Goal: Task Accomplishment & Management: Use online tool/utility

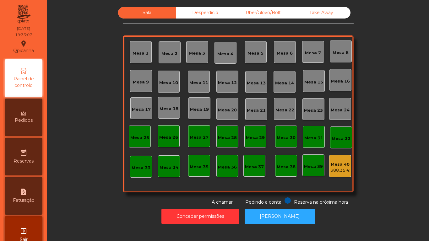
click at [257, 52] on div "Mesa 5" at bounding box center [255, 53] width 16 height 6
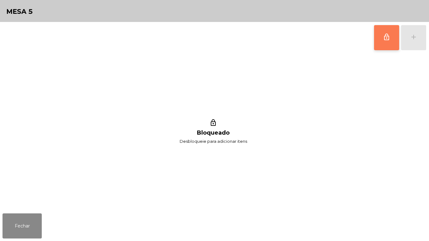
click at [378, 50] on button "lock_outline" at bounding box center [386, 37] width 25 height 25
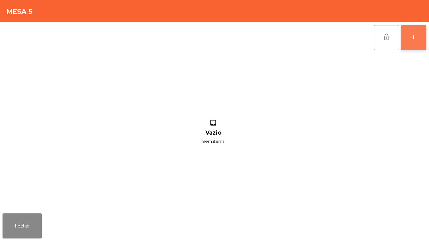
click at [410, 48] on button "add" at bounding box center [413, 37] width 25 height 25
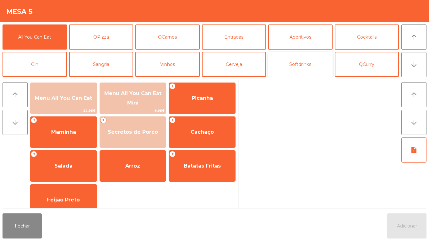
click at [303, 64] on button "Softdrinks" at bounding box center [300, 64] width 64 height 25
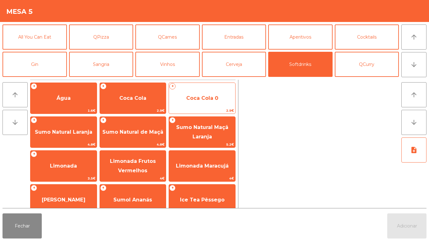
click at [191, 99] on span "Coca Cola 0" at bounding box center [202, 98] width 32 height 6
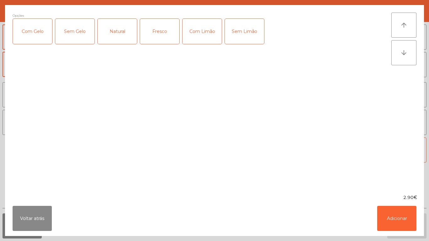
click at [37, 34] on div "Com Gelo" at bounding box center [32, 31] width 39 height 25
click at [195, 30] on div "Com Limão" at bounding box center [201, 31] width 39 height 25
click at [387, 213] on button "Adicionar" at bounding box center [396, 218] width 39 height 25
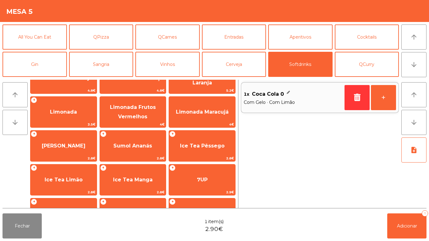
scroll to position [112, 0]
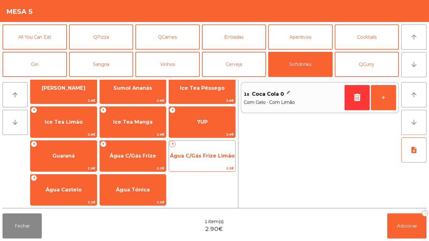
click at [205, 160] on span "Água C/Gás Frize Limão" at bounding box center [202, 155] width 66 height 17
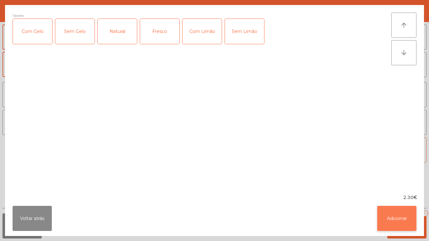
click at [384, 211] on button "Adicionar" at bounding box center [396, 218] width 39 height 25
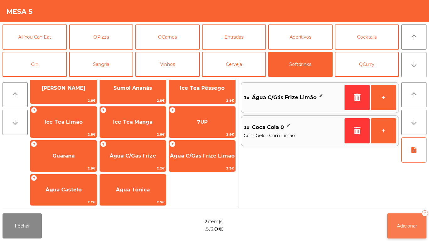
click at [398, 223] on span "Adicionar" at bounding box center [407, 226] width 20 height 6
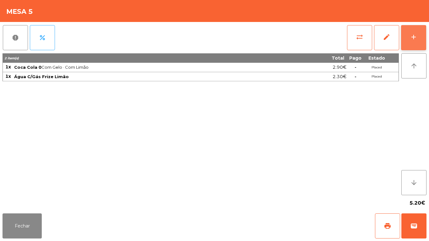
click at [406, 47] on button "add" at bounding box center [413, 37] width 25 height 25
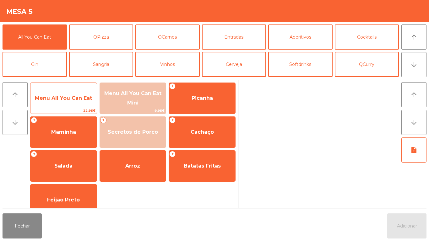
click at [70, 97] on span "Menu All You Can Eat" at bounding box center [63, 98] width 57 height 6
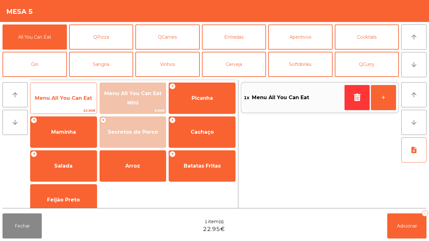
click at [70, 98] on span "Menu All You Can Eat" at bounding box center [63, 98] width 57 height 6
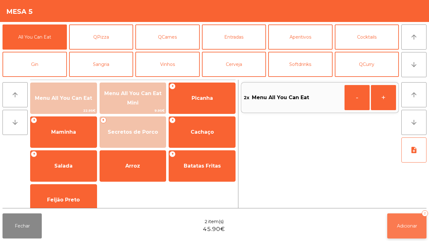
click at [406, 218] on button "Adicionar 2" at bounding box center [406, 225] width 39 height 25
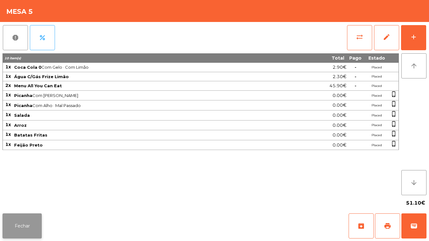
click at [27, 220] on button "Fechar" at bounding box center [22, 225] width 39 height 25
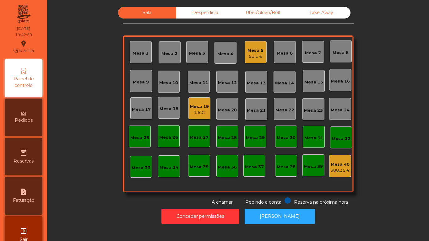
click at [36, 121] on div "Pedidos" at bounding box center [24, 118] width 38 height 38
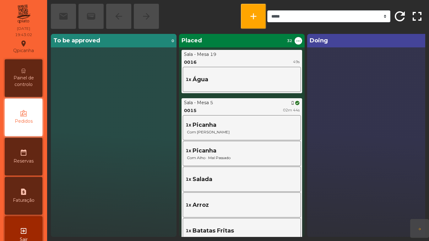
click at [24, 78] on span "Painel de controlo" at bounding box center [23, 81] width 35 height 13
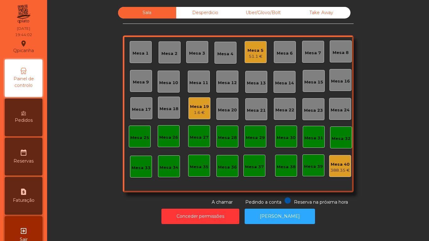
click at [197, 110] on div "1.6 €" at bounding box center [199, 113] width 19 height 6
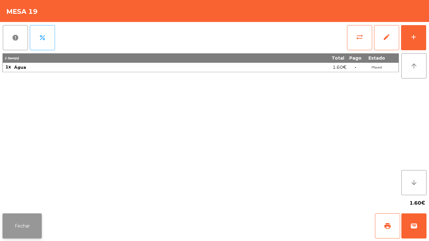
click at [30, 224] on button "Fechar" at bounding box center [22, 225] width 39 height 25
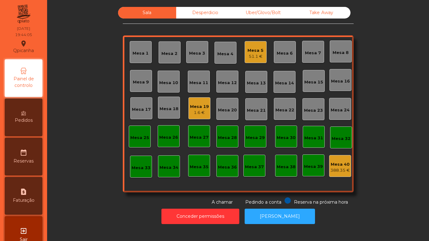
click at [197, 112] on div "1.6 €" at bounding box center [199, 113] width 19 height 6
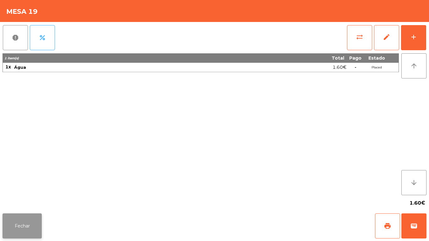
click at [25, 226] on button "Fechar" at bounding box center [22, 225] width 39 height 25
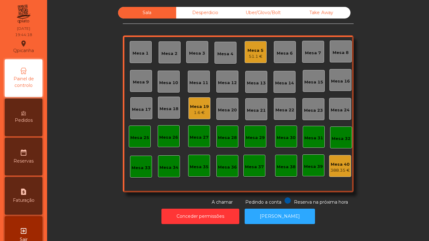
click at [254, 51] on div "Mesa 5" at bounding box center [255, 50] width 16 height 6
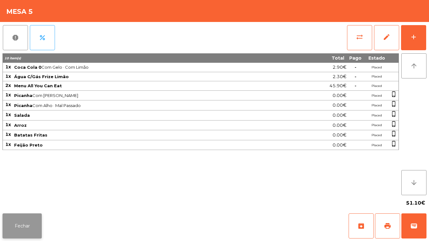
click at [27, 237] on button "Fechar" at bounding box center [22, 225] width 39 height 25
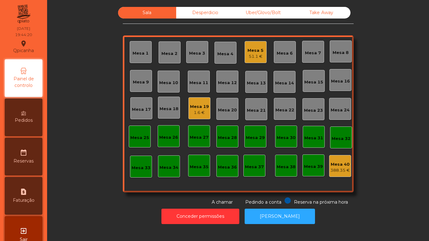
click at [31, 121] on span "Pedidos" at bounding box center [24, 120] width 18 height 7
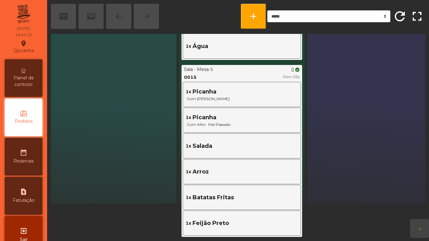
scroll to position [33, 0]
click at [20, 72] on div "Painel de controlo" at bounding box center [24, 78] width 38 height 38
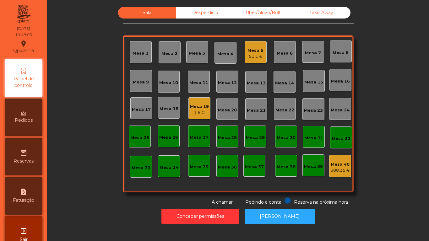
click at [260, 59] on div "51.1 €" at bounding box center [255, 56] width 16 height 6
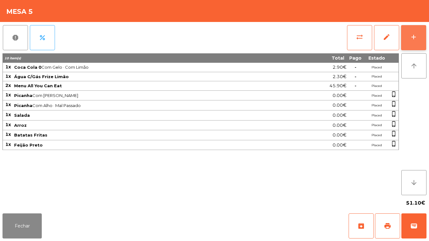
click at [410, 43] on button "add" at bounding box center [413, 37] width 25 height 25
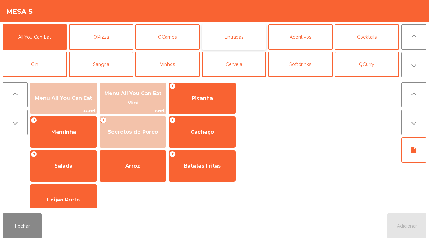
click at [252, 36] on button "Entradas" at bounding box center [234, 36] width 64 height 25
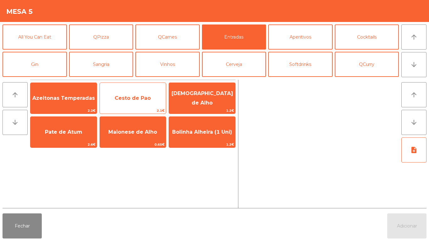
click at [133, 96] on span "Cesto de Pao" at bounding box center [133, 98] width 36 height 6
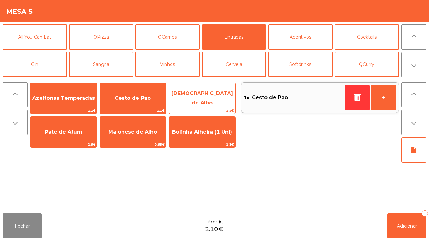
click at [203, 94] on span "[DEMOGRAPHIC_DATA] de Alho" at bounding box center [202, 98] width 66 height 27
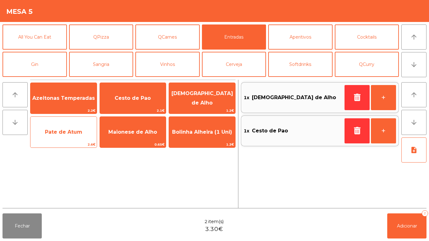
click at [73, 127] on span "Pate de Atum" at bounding box center [63, 132] width 66 height 17
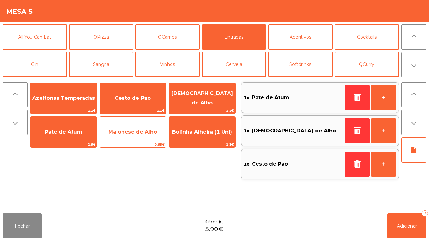
click at [145, 126] on span "Maionese de Alho" at bounding box center [133, 132] width 66 height 17
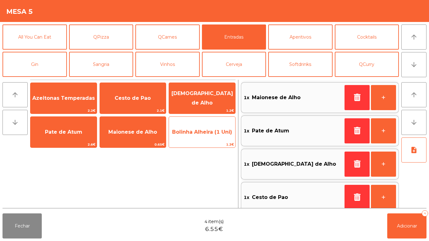
click at [211, 134] on span "Bolinha Alheira (1 Uni)" at bounding box center [202, 132] width 60 height 6
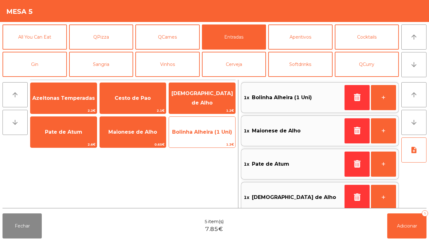
scroll to position [3, 0]
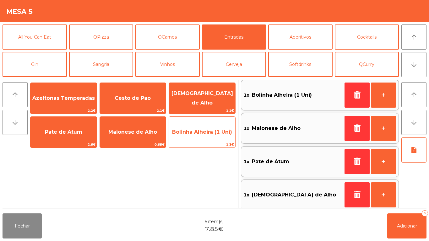
click at [209, 136] on span "Bolinha Alheira (1 Uni)" at bounding box center [202, 132] width 66 height 17
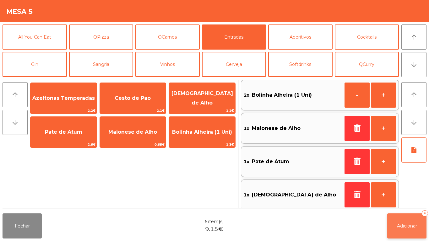
click at [408, 221] on button "Adicionar 6" at bounding box center [406, 225] width 39 height 25
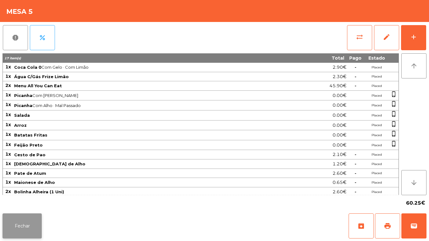
click at [22, 217] on button "Fechar" at bounding box center [22, 225] width 39 height 25
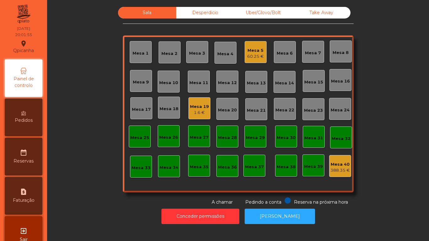
click at [196, 112] on div "1.6 €" at bounding box center [199, 113] width 19 height 6
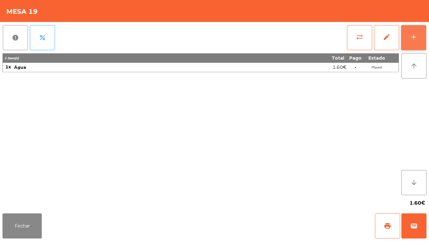
click at [412, 33] on button "add" at bounding box center [413, 37] width 25 height 25
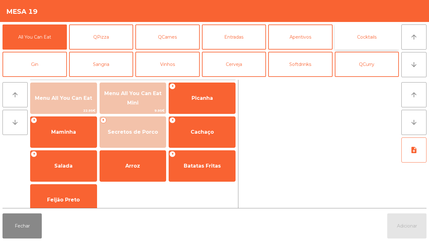
click at [374, 31] on button "Cocktails" at bounding box center [367, 36] width 64 height 25
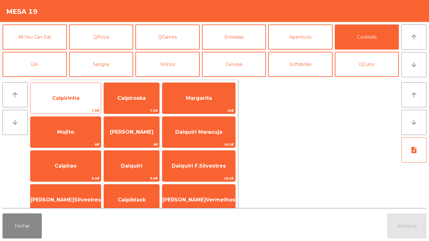
click at [73, 97] on span "Caipirinha" at bounding box center [65, 98] width 27 height 6
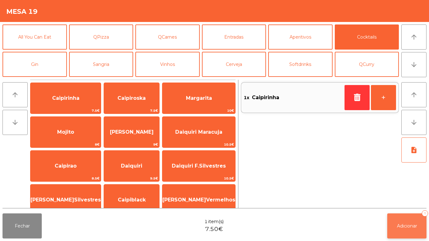
click at [401, 215] on button "Adicionar 1" at bounding box center [406, 225] width 39 height 25
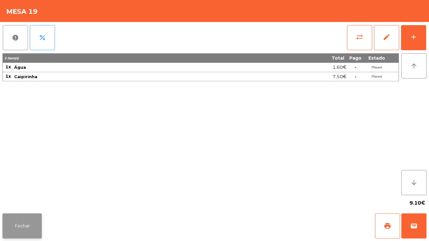
click at [24, 223] on button "Fechar" at bounding box center [22, 225] width 39 height 25
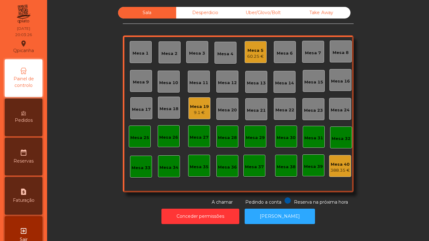
click at [140, 84] on div "Mesa 9" at bounding box center [141, 82] width 16 height 6
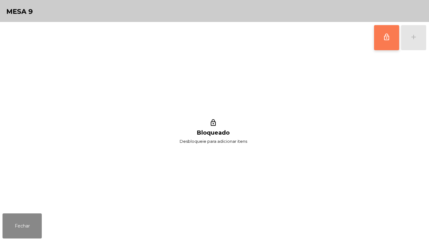
click at [383, 47] on button "lock_outline" at bounding box center [386, 37] width 25 height 25
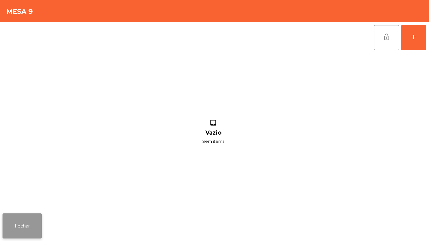
click at [22, 221] on button "Fechar" at bounding box center [22, 225] width 39 height 25
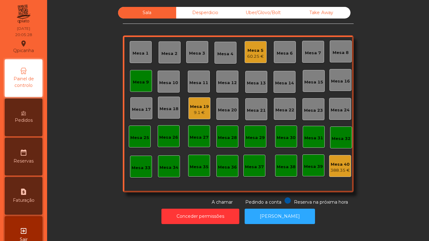
click at [194, 110] on div "9.1 €" at bounding box center [199, 113] width 19 height 6
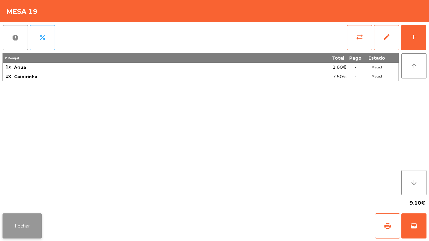
click at [25, 225] on button "Fechar" at bounding box center [22, 225] width 39 height 25
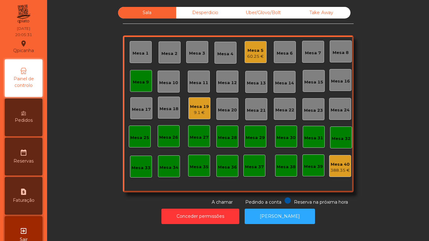
click at [32, 121] on span "Pedidos" at bounding box center [24, 120] width 18 height 7
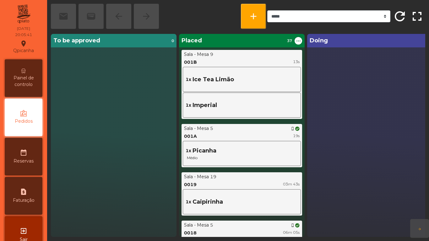
click at [28, 76] on span "Painel de controlo" at bounding box center [23, 81] width 35 height 13
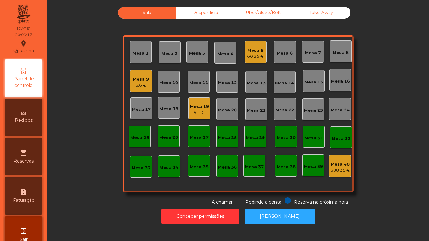
click at [139, 81] on div "Mesa 9" at bounding box center [141, 79] width 16 height 6
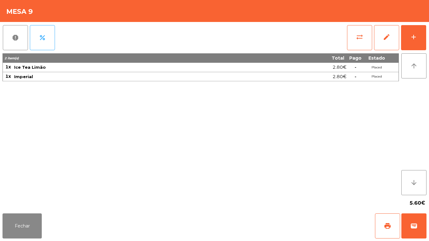
click at [426, 38] on div "report percent sync_alt edit add 2 item(s) Total Pago Estado 1x Ice Tea Limão 2…" at bounding box center [214, 116] width 429 height 189
click at [23, 221] on button "Fechar" at bounding box center [22, 225] width 39 height 25
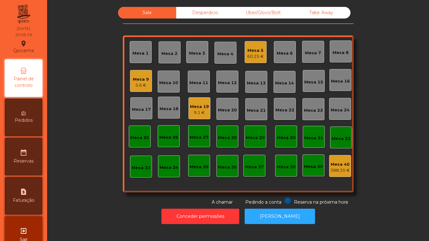
click at [199, 111] on div "9.1 €" at bounding box center [199, 113] width 19 height 6
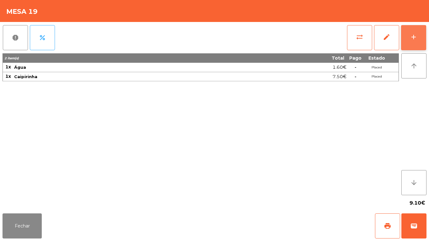
click at [413, 45] on button "add" at bounding box center [413, 37] width 25 height 25
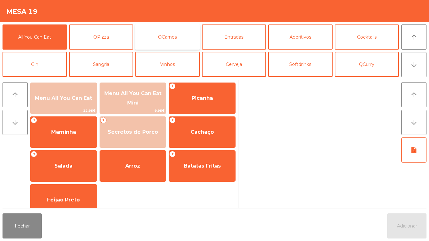
click at [173, 37] on button "QCarnes" at bounding box center [167, 36] width 64 height 25
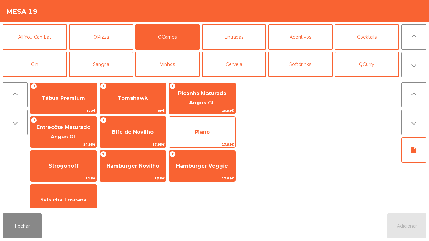
click at [210, 130] on span "Piano" at bounding box center [202, 132] width 66 height 17
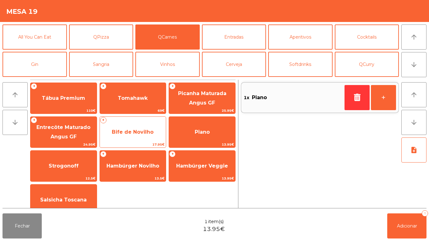
click at [143, 136] on span "Bife de Novilho" at bounding box center [133, 132] width 66 height 17
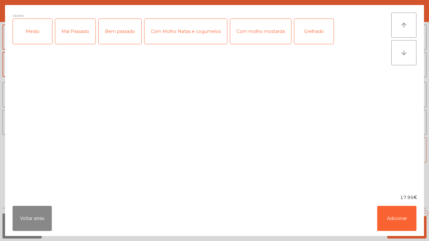
click at [76, 33] on div "Mal Passado" at bounding box center [75, 31] width 40 height 25
click at [269, 35] on div "Com molho mostarda" at bounding box center [260, 31] width 61 height 25
click at [396, 209] on button "Adicionar" at bounding box center [396, 218] width 39 height 25
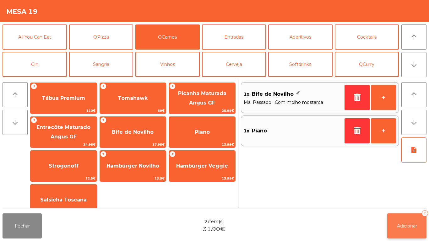
click at [398, 224] on span "Adicionar" at bounding box center [407, 226] width 20 height 6
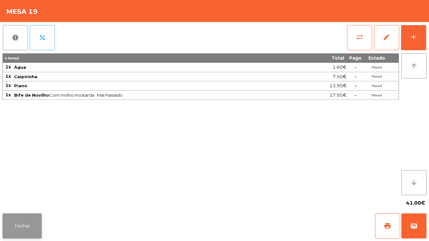
click at [30, 219] on button "Fechar" at bounding box center [22, 225] width 39 height 25
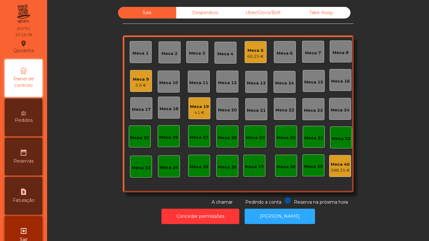
click at [139, 85] on div "5.6 €" at bounding box center [141, 85] width 16 height 6
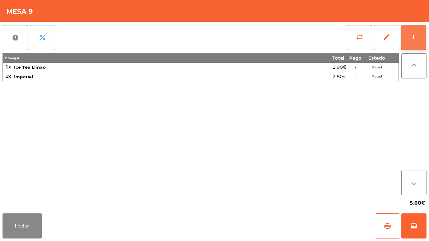
click at [408, 31] on button "add" at bounding box center [413, 37] width 25 height 25
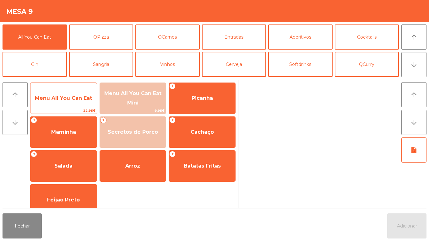
click at [72, 92] on span "Menu All You Can Eat" at bounding box center [63, 98] width 66 height 17
click at [70, 96] on span "Menu All You Can Eat" at bounding box center [63, 98] width 57 height 6
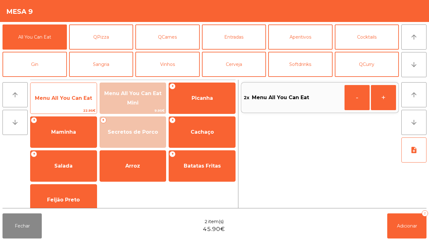
click at [79, 93] on span "Menu All You Can Eat" at bounding box center [63, 98] width 66 height 17
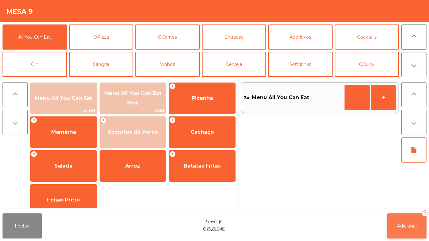
click at [413, 217] on button "Adicionar 3" at bounding box center [406, 225] width 39 height 25
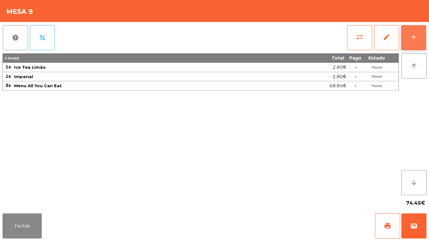
click at [410, 42] on button "add" at bounding box center [413, 37] width 25 height 25
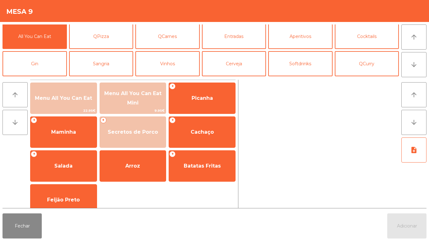
scroll to position [1, 0]
click at [177, 64] on button "Vinhos" at bounding box center [167, 63] width 64 height 25
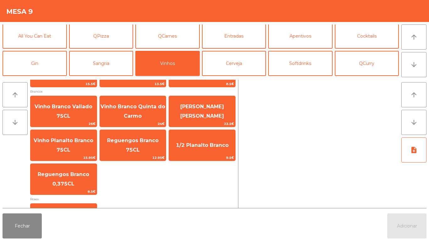
scroll to position [133, 0]
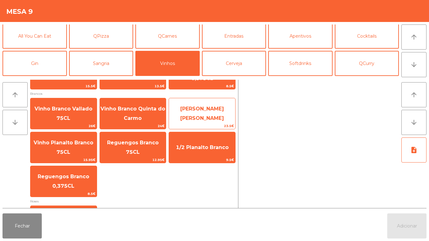
click at [201, 117] on span "[PERSON_NAME] Branco" at bounding box center [202, 113] width 44 height 15
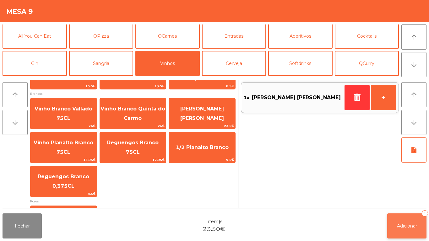
click at [410, 223] on span "Adicionar" at bounding box center [407, 226] width 20 height 6
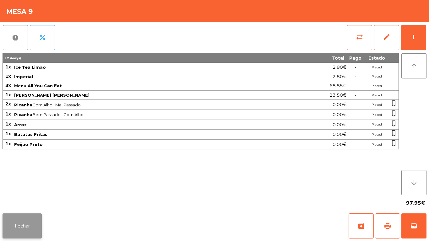
click at [22, 225] on button "Fechar" at bounding box center [22, 225] width 39 height 25
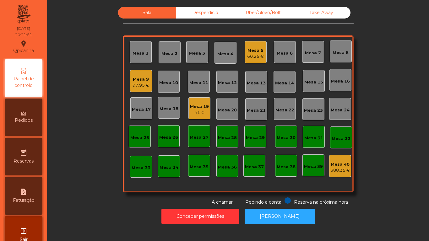
click at [255, 56] on div "60.25 €" at bounding box center [255, 56] width 17 height 6
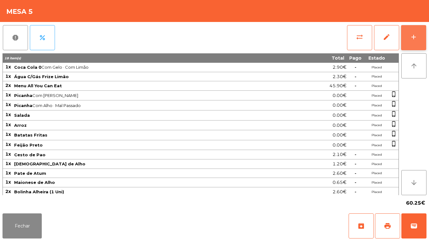
click at [413, 43] on button "add" at bounding box center [413, 37] width 25 height 25
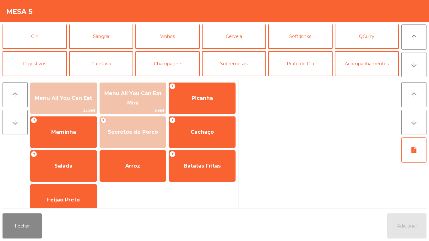
scroll to position [40, 0]
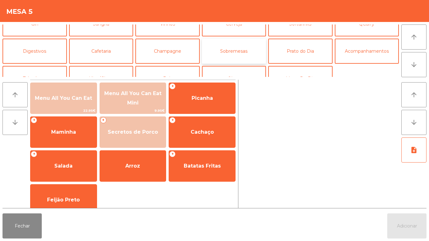
click at [247, 52] on button "Sobremesas" at bounding box center [234, 51] width 64 height 25
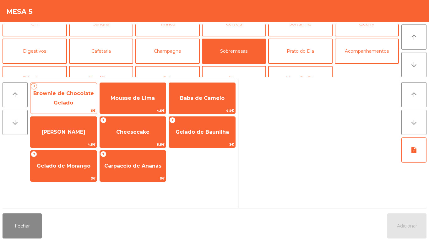
click at [58, 98] on span "Brownie de Chocolate Gelado" at bounding box center [63, 98] width 66 height 27
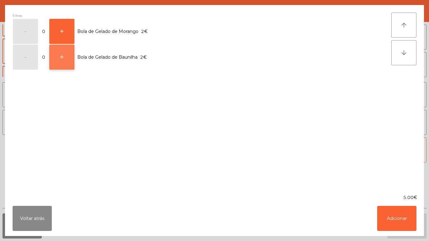
click at [69, 62] on button "+" at bounding box center [61, 57] width 25 height 25
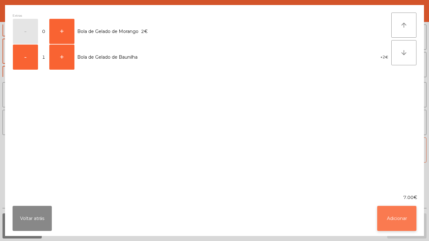
click at [390, 216] on button "Adicionar" at bounding box center [396, 218] width 39 height 25
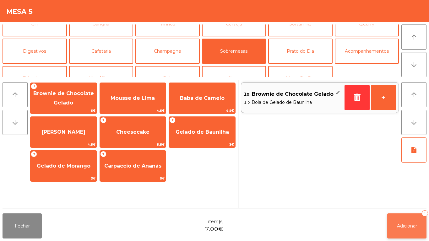
click at [398, 222] on button "Adicionar 1" at bounding box center [406, 225] width 39 height 25
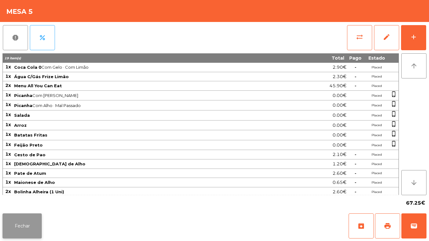
click at [15, 225] on button "Fechar" at bounding box center [22, 225] width 39 height 25
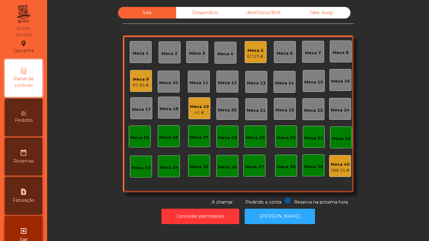
click at [198, 114] on div "41 €" at bounding box center [199, 113] width 19 height 6
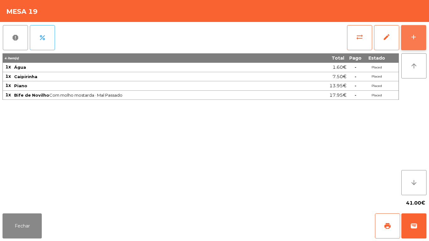
click at [407, 46] on button "add" at bounding box center [413, 37] width 25 height 25
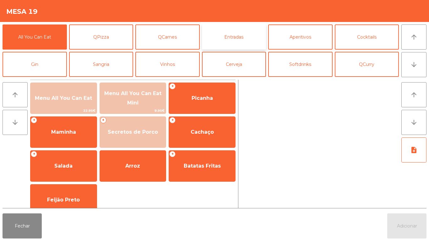
click at [231, 39] on button "Entradas" at bounding box center [234, 36] width 64 height 25
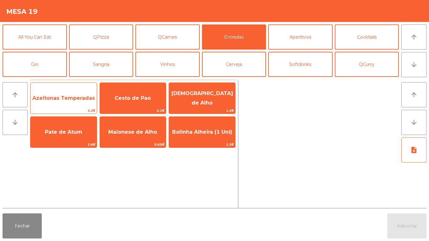
click at [74, 99] on span "Azeitonas Temperadas" at bounding box center [63, 98] width 62 height 6
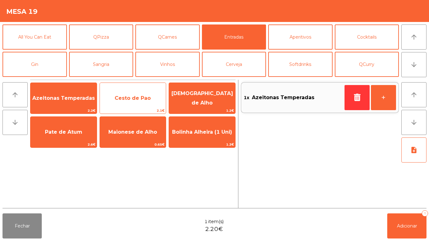
click at [133, 97] on span "Cesto de Pao" at bounding box center [133, 98] width 36 height 6
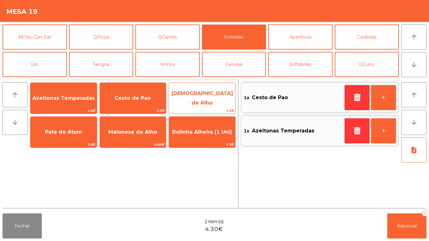
click at [209, 96] on span "[DEMOGRAPHIC_DATA] de Alho" at bounding box center [202, 97] width 62 height 15
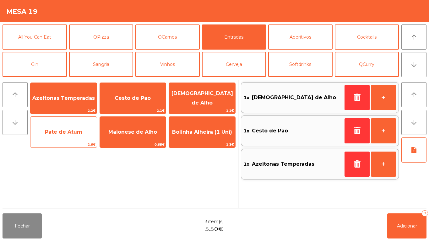
click at [76, 131] on span "Pate de Atum" at bounding box center [63, 132] width 37 height 6
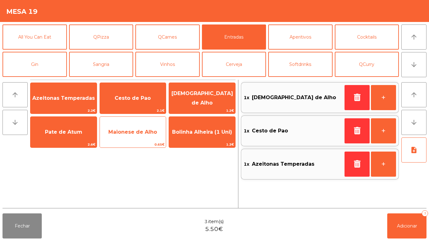
click at [135, 135] on span "Maionese de Alho" at bounding box center [132, 132] width 49 height 6
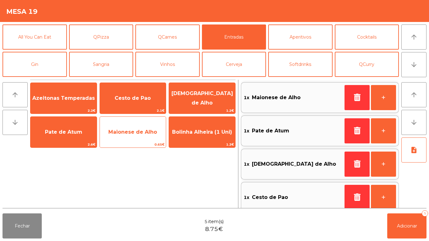
scroll to position [3, 0]
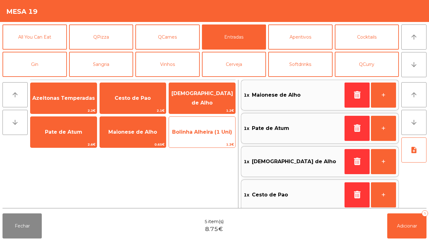
click at [202, 130] on span "Bolinha Alheira (1 Uni)" at bounding box center [202, 132] width 60 height 6
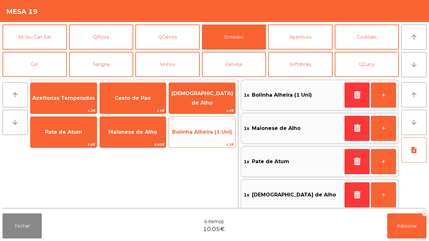
click at [201, 131] on span "Bolinha Alheira (1 Uni)" at bounding box center [202, 132] width 60 height 6
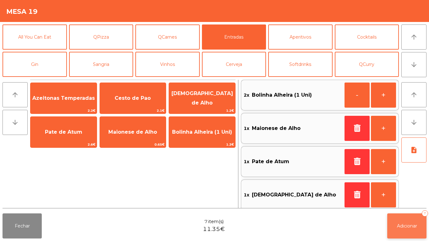
click at [404, 233] on button "Adicionar 7" at bounding box center [406, 225] width 39 height 25
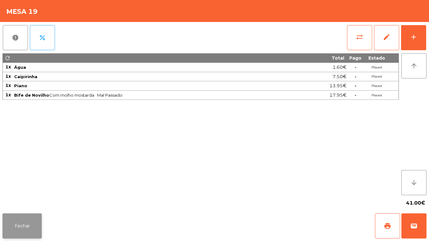
click at [33, 226] on button "Fechar" at bounding box center [22, 225] width 39 height 25
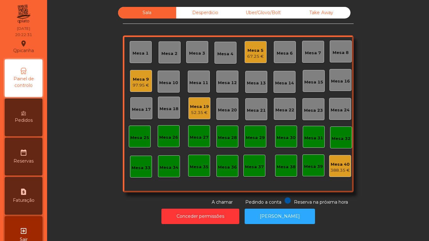
click at [198, 106] on div "Mesa 19" at bounding box center [199, 107] width 19 height 6
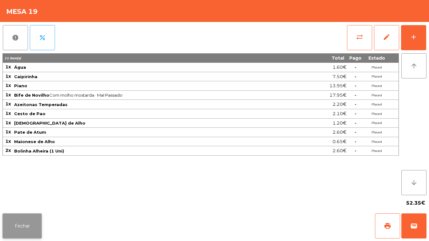
click at [38, 222] on button "Fechar" at bounding box center [22, 225] width 39 height 25
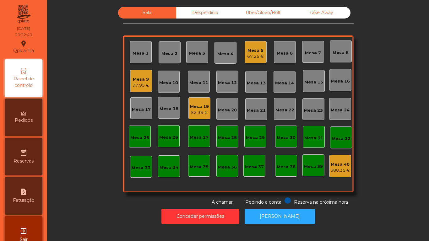
click at [313, 55] on div "Mesa 7" at bounding box center [313, 53] width 16 height 6
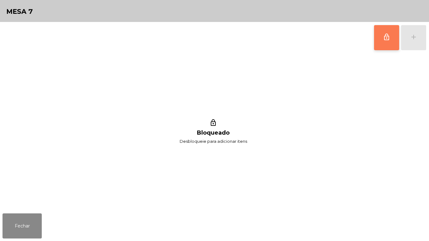
click at [380, 41] on button "lock_outline" at bounding box center [386, 37] width 25 height 25
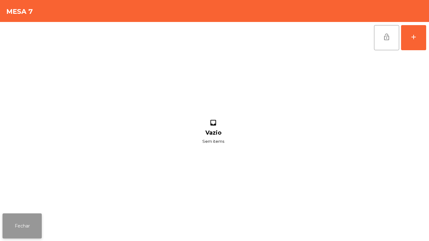
click at [36, 224] on button "Fechar" at bounding box center [22, 225] width 39 height 25
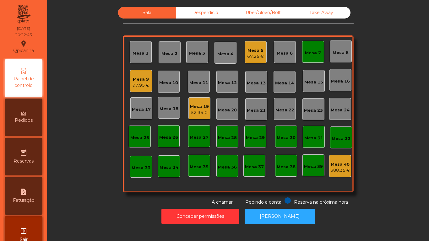
click at [137, 83] on div "97.95 €" at bounding box center [140, 85] width 17 height 6
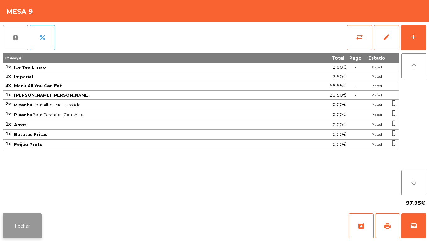
click at [37, 220] on button "Fechar" at bounding box center [22, 225] width 39 height 25
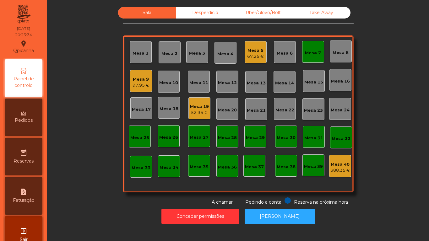
click at [304, 57] on div "Mesa 7" at bounding box center [313, 52] width 22 height 22
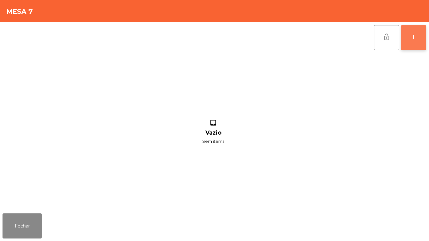
click at [420, 43] on button "add" at bounding box center [413, 37] width 25 height 25
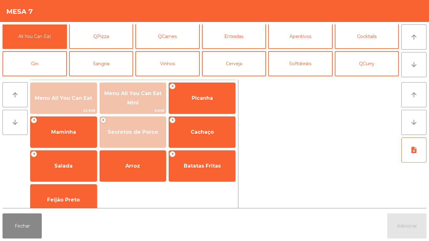
scroll to position [1, 0]
click at [117, 64] on button "Sangria" at bounding box center [101, 63] width 64 height 25
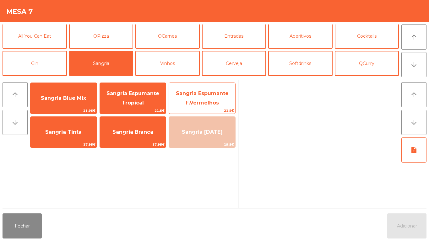
click at [200, 100] on span "Sangria Espumante F.Vermelhos" at bounding box center [202, 97] width 53 height 15
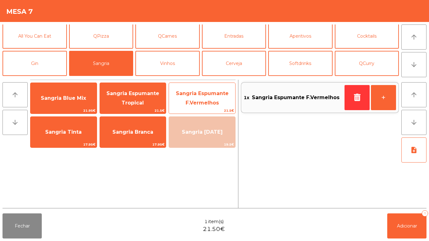
scroll to position [0, 0]
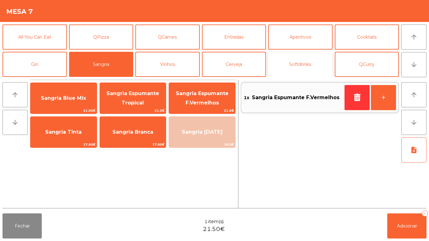
click at [305, 64] on button "Softdrinks" at bounding box center [300, 64] width 64 height 25
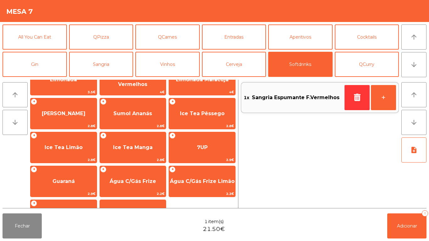
scroll to position [87, 0]
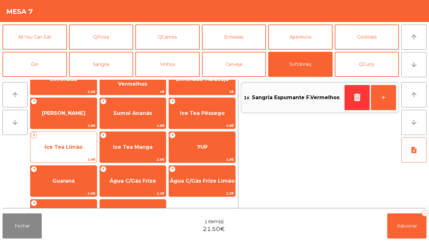
click at [73, 148] on span "Ice Tea Limão" at bounding box center [64, 147] width 38 height 6
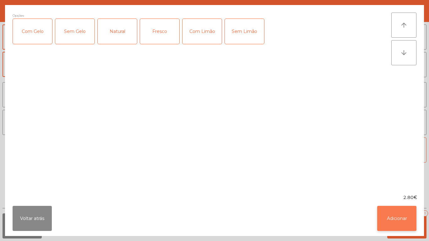
click at [394, 214] on button "Adicionar" at bounding box center [396, 218] width 39 height 25
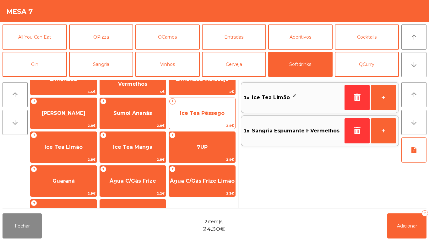
click at [208, 114] on span "Ice Tea Pêssego" at bounding box center [202, 113] width 45 height 6
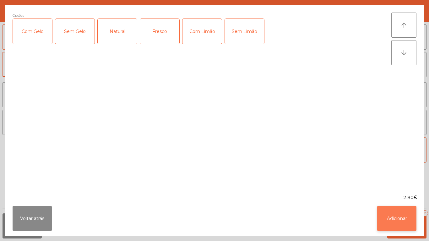
click at [391, 210] on button "Adicionar" at bounding box center [396, 218] width 39 height 25
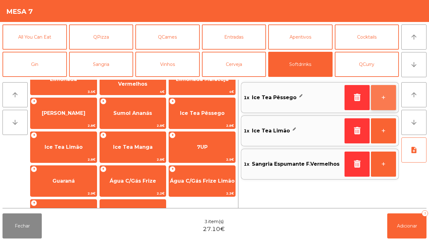
click at [382, 90] on button "+" at bounding box center [383, 97] width 25 height 25
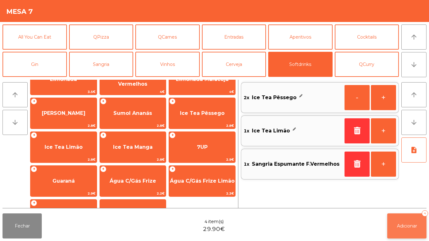
click at [405, 216] on button "Adicionar 4" at bounding box center [406, 225] width 39 height 25
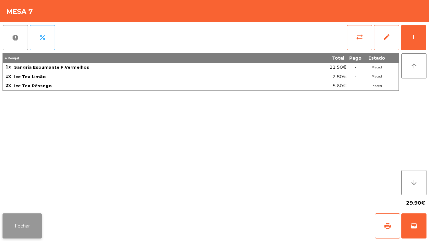
click at [31, 218] on button "Fechar" at bounding box center [22, 225] width 39 height 25
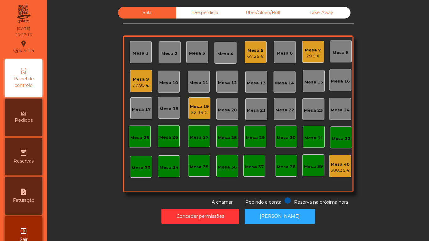
click at [342, 83] on div "Mesa 16" at bounding box center [340, 81] width 19 height 6
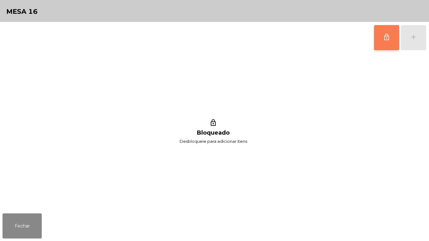
click at [384, 44] on button "lock_outline" at bounding box center [386, 37] width 25 height 25
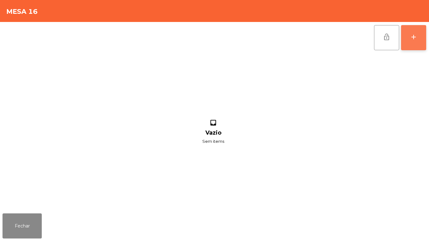
click at [413, 43] on button "add" at bounding box center [413, 37] width 25 height 25
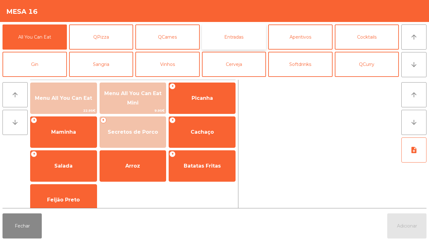
click at [234, 40] on button "Entradas" at bounding box center [234, 36] width 64 height 25
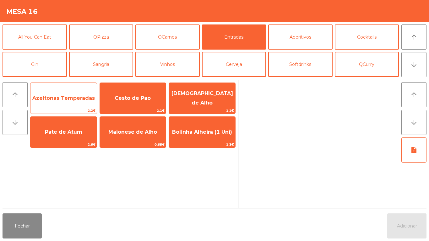
click at [65, 100] on span "Azeitonas Temperadas" at bounding box center [63, 98] width 62 height 6
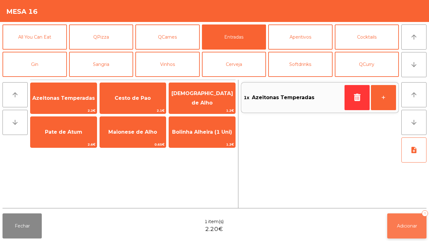
click at [400, 235] on button "Adicionar 1" at bounding box center [406, 225] width 39 height 25
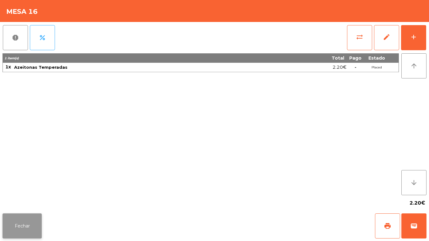
click at [32, 224] on button "Fechar" at bounding box center [22, 225] width 39 height 25
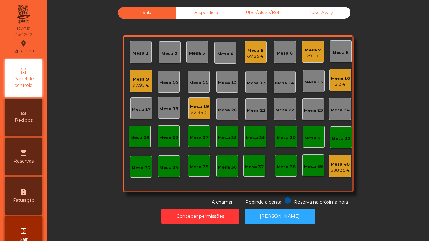
click at [197, 104] on div "Mesa 19" at bounding box center [199, 107] width 19 height 6
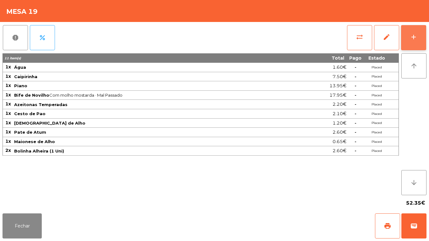
click at [413, 39] on div "add" at bounding box center [414, 37] width 8 height 8
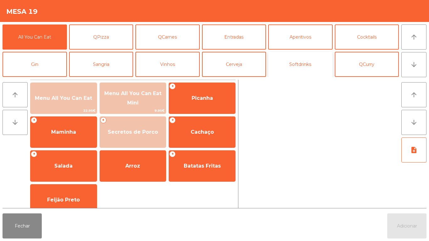
click at [307, 65] on button "Softdrinks" at bounding box center [300, 64] width 64 height 25
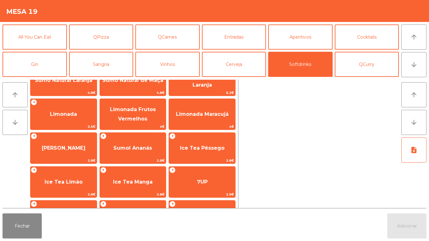
scroll to position [112, 0]
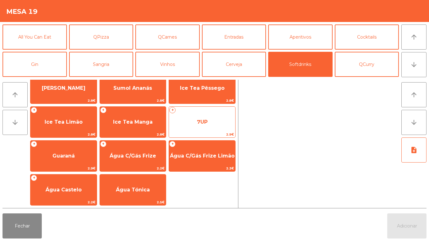
click at [207, 136] on span "2.9€" at bounding box center [202, 134] width 66 height 6
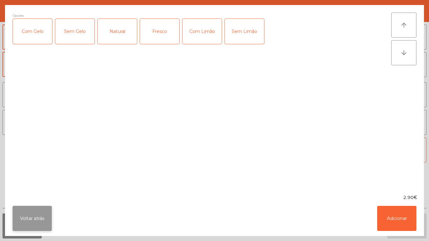
click at [41, 210] on button "Voltar atrás" at bounding box center [32, 218] width 39 height 25
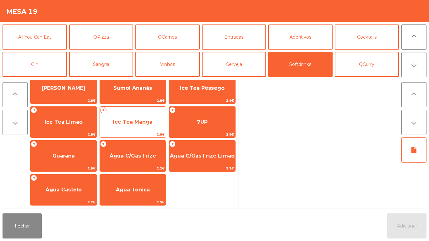
click at [139, 129] on span "Ice Tea Manga" at bounding box center [133, 122] width 66 height 17
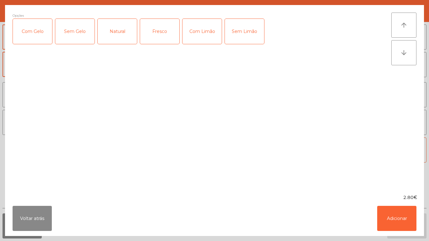
click at [37, 29] on div "Com Gelo" at bounding box center [32, 31] width 39 height 25
click at [396, 215] on button "Adicionar" at bounding box center [396, 218] width 39 height 25
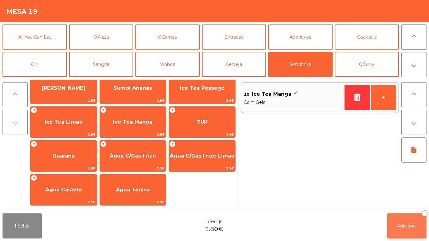
click at [401, 226] on span "Adicionar" at bounding box center [407, 226] width 20 height 6
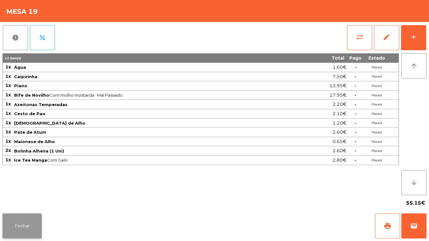
click at [18, 225] on button "Fechar" at bounding box center [22, 225] width 39 height 25
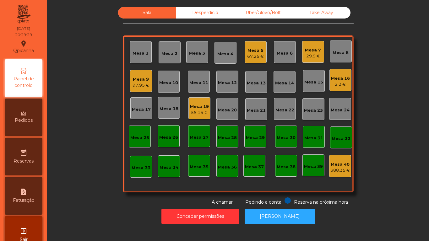
click at [335, 85] on div "2.2 €" at bounding box center [340, 84] width 19 height 6
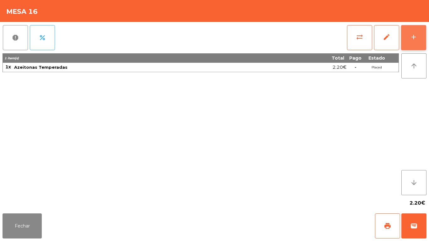
click at [410, 39] on div "add" at bounding box center [414, 37] width 8 height 8
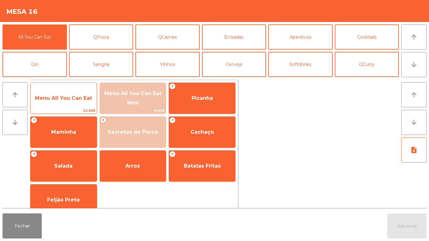
click at [65, 99] on span "Menu All You Can Eat" at bounding box center [63, 98] width 57 height 6
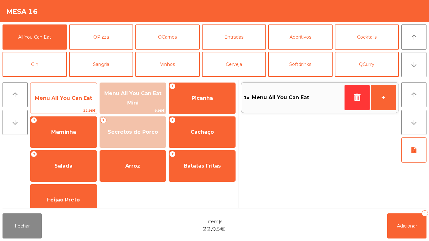
click at [64, 100] on span "Menu All You Can Eat" at bounding box center [63, 98] width 57 height 6
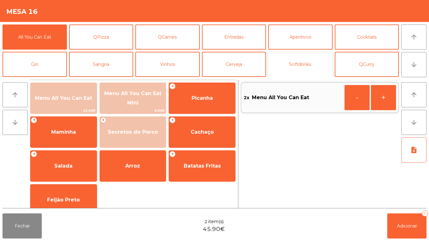
click at [303, 66] on button "Softdrinks" at bounding box center [300, 64] width 64 height 25
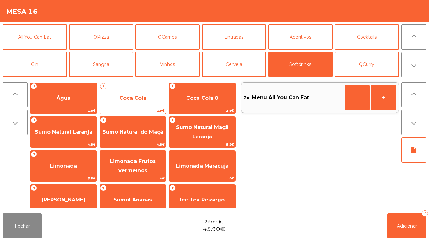
click at [137, 99] on span "Coca Cola" at bounding box center [132, 98] width 27 height 6
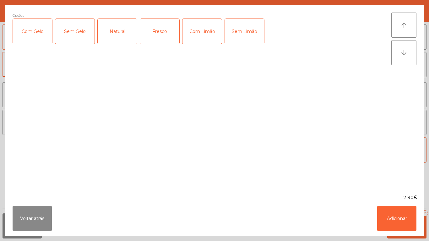
click at [46, 35] on div "Com Gelo" at bounding box center [32, 31] width 39 height 25
click at [206, 33] on div "Com Limão" at bounding box center [201, 31] width 39 height 25
click at [390, 219] on button "Adicionar" at bounding box center [396, 218] width 39 height 25
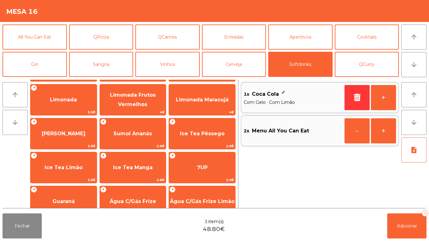
scroll to position [77, 0]
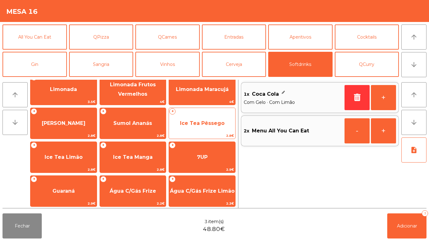
click at [198, 125] on span "Ice Tea Pêssego" at bounding box center [202, 123] width 45 height 6
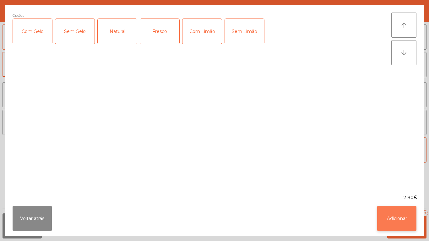
click at [394, 220] on button "Adicionar" at bounding box center [396, 218] width 39 height 25
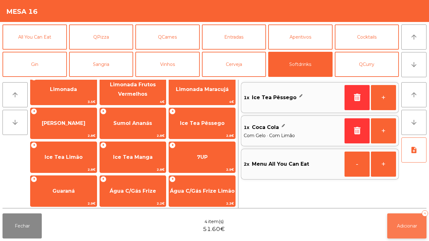
click at [404, 221] on button "Adicionar 4" at bounding box center [406, 225] width 39 height 25
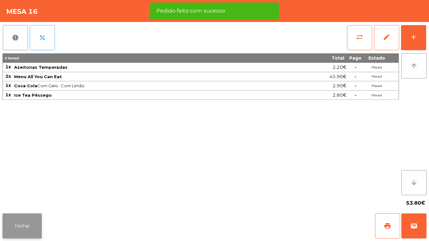
click at [31, 231] on button "Fechar" at bounding box center [22, 225] width 39 height 25
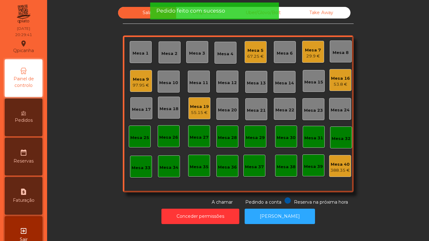
click at [311, 71] on div "Mesa 15" at bounding box center [314, 81] width 22 height 22
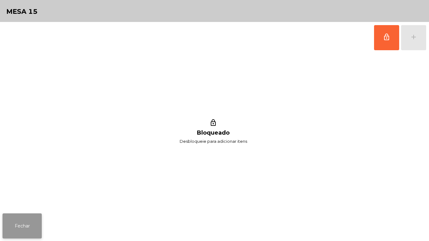
click at [31, 221] on button "Fechar" at bounding box center [22, 225] width 39 height 25
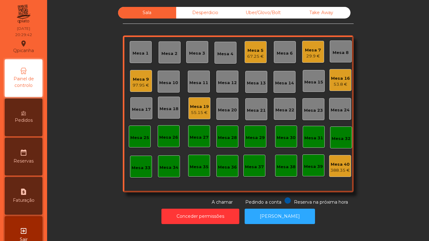
click at [314, 51] on div "Mesa 7" at bounding box center [313, 50] width 16 height 6
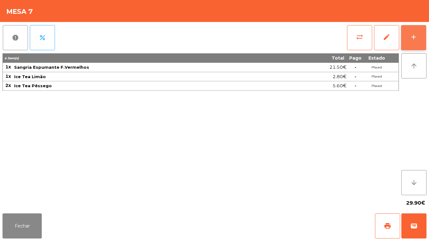
click at [406, 37] on button "add" at bounding box center [413, 37] width 25 height 25
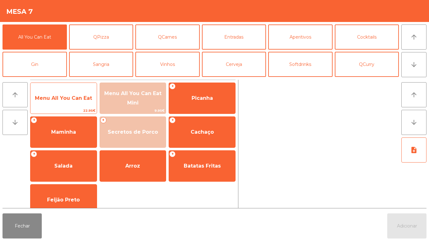
click at [67, 96] on span "Menu All You Can Eat" at bounding box center [63, 98] width 57 height 6
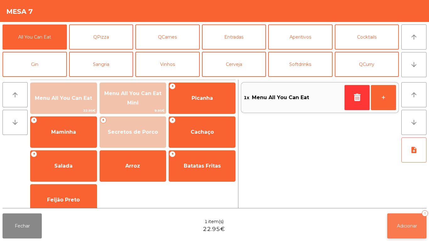
click at [412, 225] on span "Adicionar" at bounding box center [407, 226] width 20 height 6
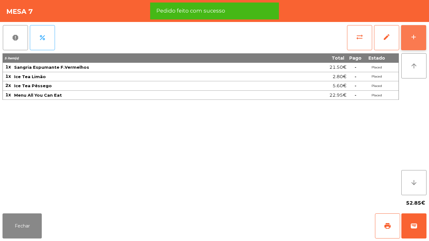
click at [405, 47] on button "add" at bounding box center [413, 37] width 25 height 25
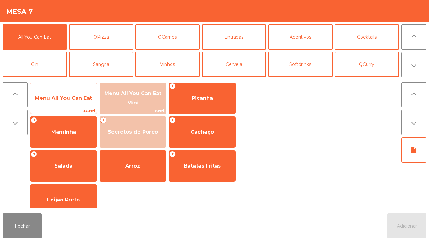
click at [68, 100] on span "Menu All You Can Eat" at bounding box center [63, 98] width 57 height 6
click at [68, 104] on span "Menu All You Can Eat" at bounding box center [63, 98] width 66 height 17
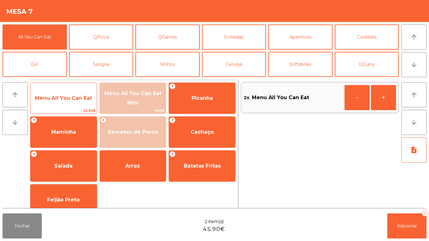
click at [70, 101] on span "Menu All You Can Eat" at bounding box center [63, 98] width 66 height 17
click at [69, 96] on span "Menu All You Can Eat" at bounding box center [63, 98] width 57 height 6
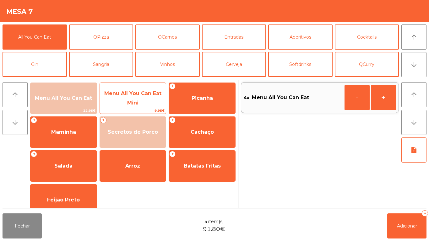
click at [144, 100] on span "Menu All You Can Eat Mini" at bounding box center [133, 98] width 66 height 27
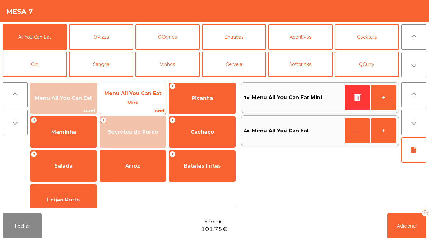
click at [143, 95] on span "Menu All You Can Eat Mini" at bounding box center [132, 97] width 57 height 15
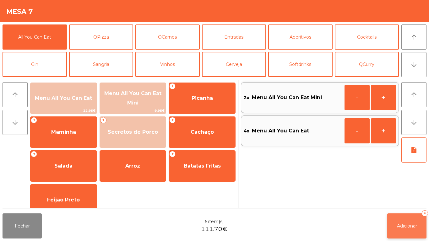
click at [413, 220] on button "Adicionar 6" at bounding box center [406, 225] width 39 height 25
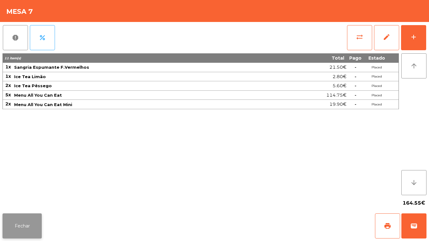
click at [23, 217] on button "Fechar" at bounding box center [22, 225] width 39 height 25
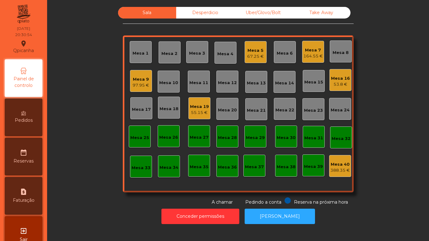
click at [139, 80] on div "Mesa 9" at bounding box center [140, 79] width 17 height 6
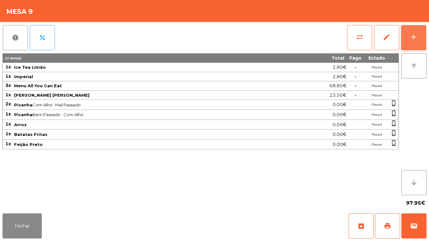
click at [411, 41] on button "add" at bounding box center [413, 37] width 25 height 25
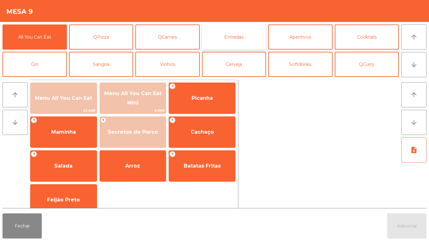
click at [234, 38] on button "Entradas" at bounding box center [234, 36] width 64 height 25
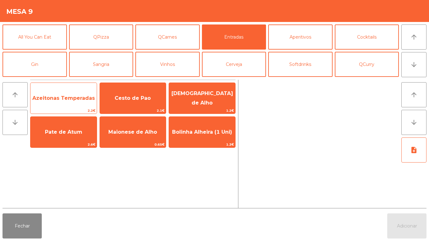
click at [68, 101] on span "Azeitonas Temperadas" at bounding box center [63, 98] width 66 height 17
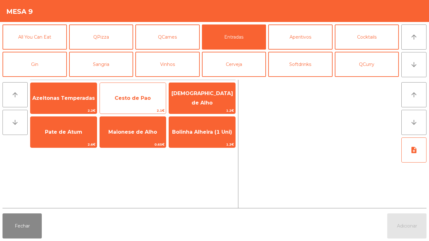
click at [131, 96] on span "Cesto de Pao" at bounding box center [133, 98] width 36 height 6
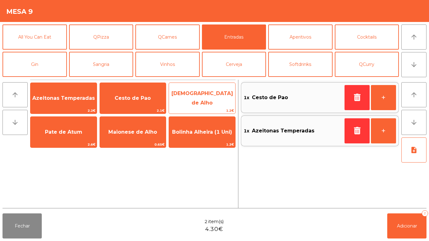
click at [209, 93] on span "[DEMOGRAPHIC_DATA] de Alho" at bounding box center [202, 98] width 66 height 27
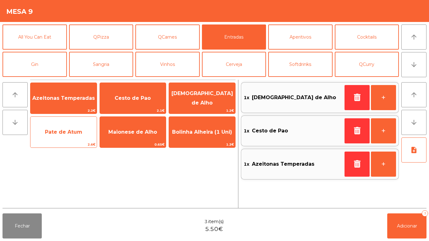
click at [64, 137] on span "Pate de Atum" at bounding box center [63, 132] width 66 height 17
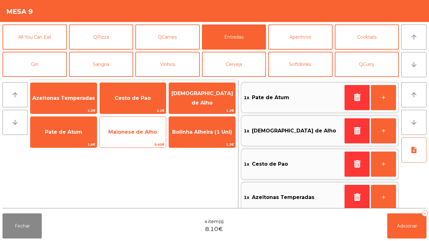
click at [138, 126] on span "Maionese de Alho" at bounding box center [133, 132] width 66 height 17
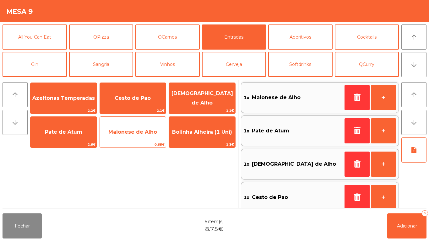
scroll to position [3, 0]
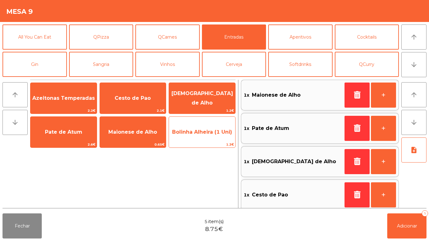
click at [207, 136] on span "Bolinha Alheira (1 Uni)" at bounding box center [202, 132] width 66 height 17
click at [208, 137] on span "Bolinha Alheira (1 Uni)" at bounding box center [202, 132] width 66 height 17
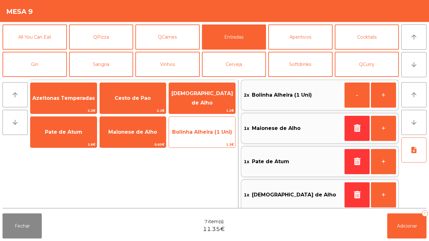
click at [206, 135] on span "Bolinha Alheira (1 Uni)" at bounding box center [202, 132] width 66 height 17
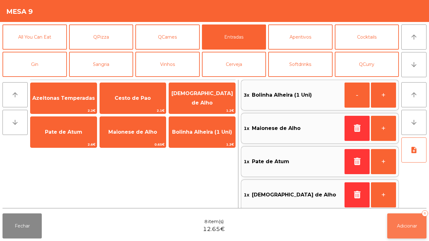
click at [405, 219] on button "Adicionar 8" at bounding box center [406, 225] width 39 height 25
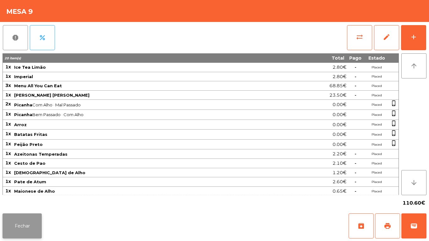
click at [29, 228] on button "Fechar" at bounding box center [22, 225] width 39 height 25
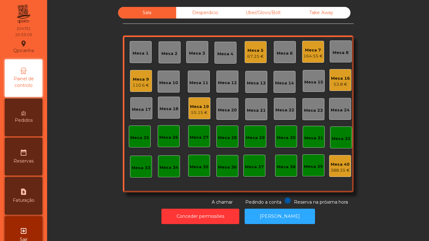
click at [24, 120] on span "Pedidos" at bounding box center [24, 120] width 18 height 7
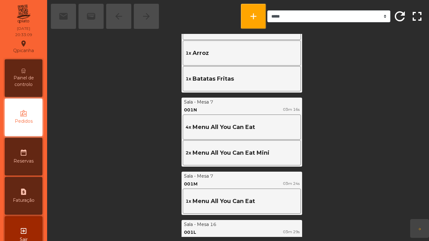
scroll to position [301, 0]
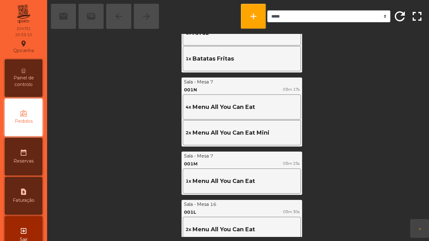
click at [36, 78] on span "Painel de controlo" at bounding box center [23, 81] width 35 height 13
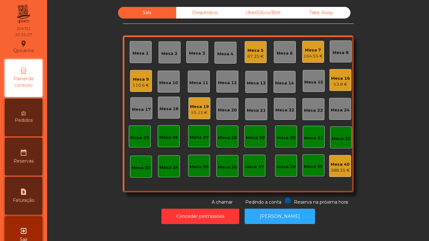
click at [31, 117] on span "Pedidos" at bounding box center [24, 120] width 18 height 7
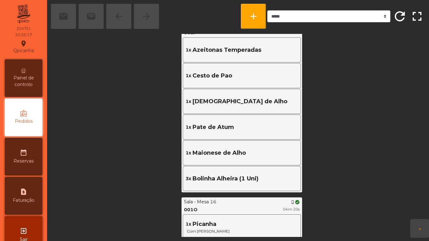
scroll to position [278, 0]
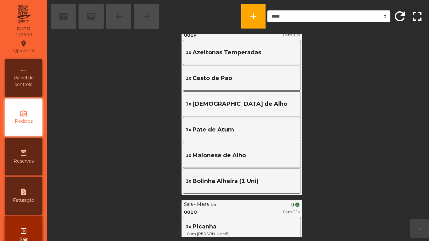
click at [30, 82] on span "Painel de controlo" at bounding box center [23, 81] width 35 height 13
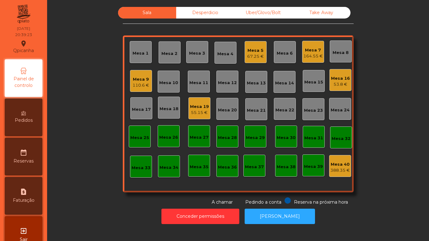
click at [165, 52] on div "Mesa 2" at bounding box center [169, 54] width 16 height 6
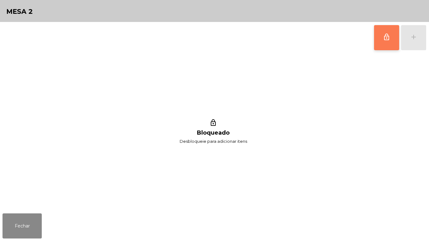
click at [381, 36] on button "lock_outline" at bounding box center [386, 37] width 25 height 25
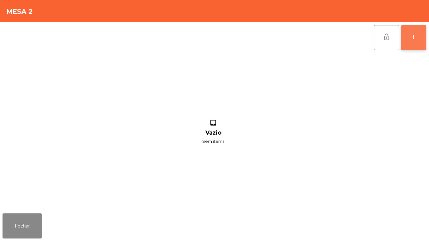
click at [412, 41] on button "add" at bounding box center [413, 37] width 25 height 25
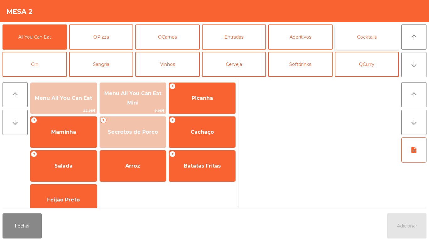
click at [362, 39] on button "Cocktails" at bounding box center [367, 36] width 64 height 25
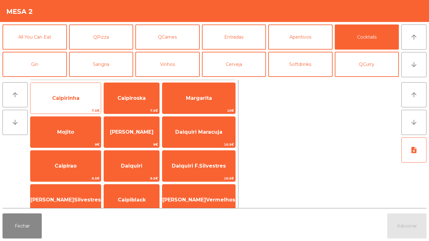
click at [69, 101] on span "Caipirinha" at bounding box center [65, 98] width 27 height 6
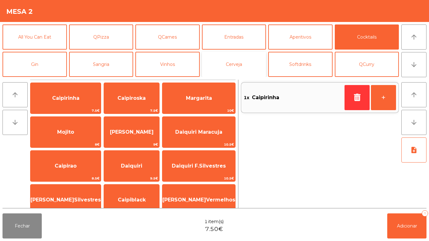
click at [219, 62] on button "Cerveja" at bounding box center [234, 64] width 64 height 25
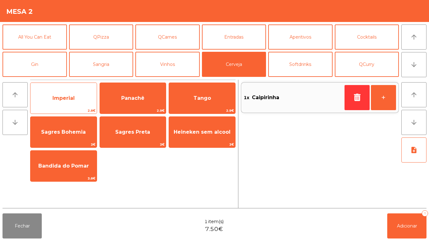
click at [81, 98] on span "Imperial" at bounding box center [63, 98] width 66 height 17
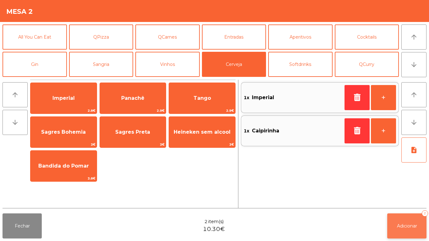
click at [401, 225] on span "Adicionar" at bounding box center [407, 226] width 20 height 6
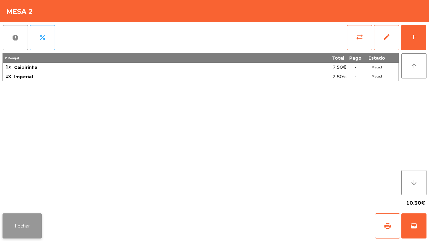
click at [41, 225] on button "Fechar" at bounding box center [22, 225] width 39 height 25
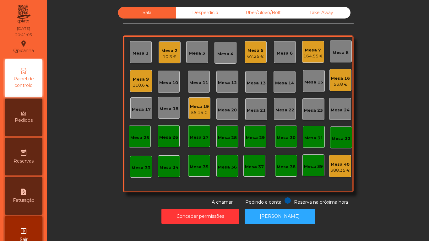
click at [139, 85] on div "110.6 €" at bounding box center [140, 85] width 17 height 6
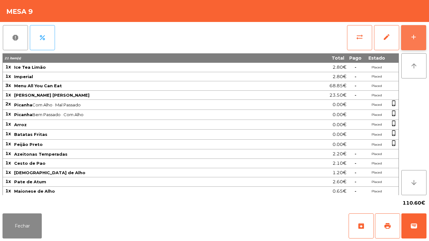
click at [410, 30] on button "add" at bounding box center [413, 37] width 25 height 25
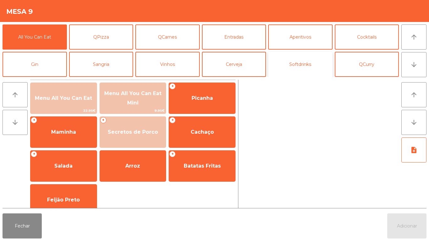
click at [306, 64] on button "Softdrinks" at bounding box center [300, 64] width 64 height 25
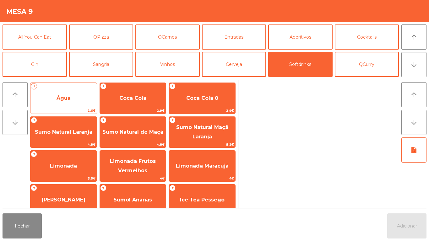
click at [78, 98] on span "Água" at bounding box center [63, 98] width 66 height 17
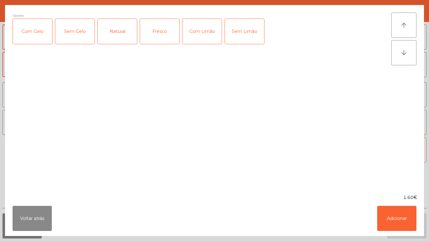
click at [119, 32] on div "Natural" at bounding box center [117, 31] width 39 height 25
click at [388, 214] on button "Adicionar" at bounding box center [396, 218] width 39 height 25
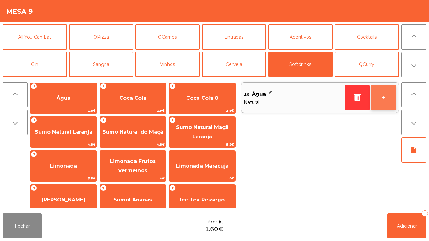
click at [382, 95] on button "+" at bounding box center [383, 97] width 25 height 25
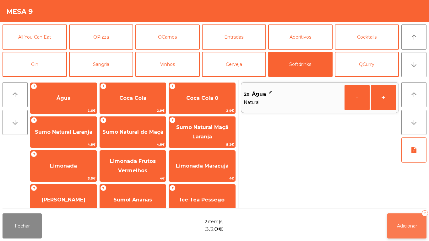
click at [394, 217] on button "Adicionar 2" at bounding box center [406, 225] width 39 height 25
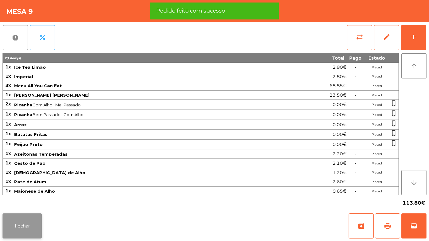
click at [31, 218] on button "Fechar" at bounding box center [22, 225] width 39 height 25
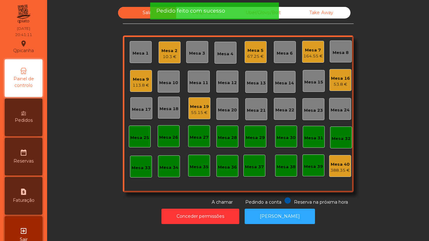
click at [283, 85] on div "Mesa 14" at bounding box center [284, 83] width 19 height 6
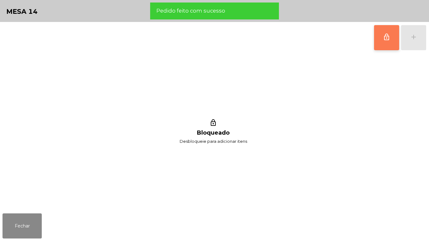
click at [386, 44] on button "lock_outline" at bounding box center [386, 37] width 25 height 25
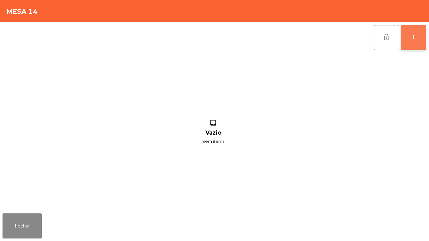
click at [413, 43] on button "add" at bounding box center [413, 37] width 25 height 25
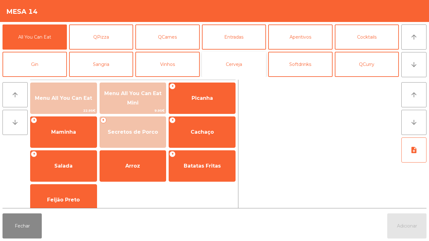
click at [256, 68] on button "Cerveja" at bounding box center [234, 64] width 64 height 25
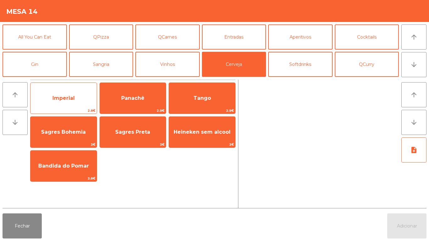
click at [69, 100] on span "Imperial" at bounding box center [63, 98] width 22 height 6
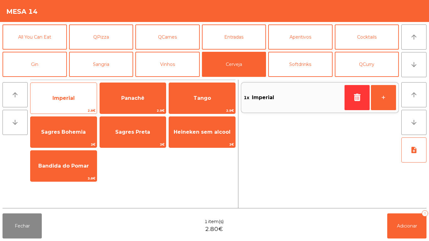
click at [73, 105] on span "Imperial" at bounding box center [63, 98] width 66 height 17
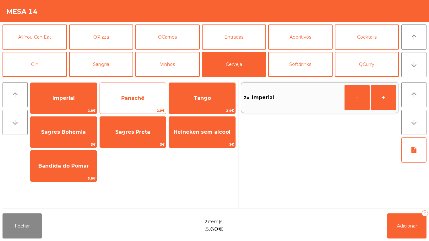
click at [142, 97] on span "Panachê" at bounding box center [132, 98] width 23 height 6
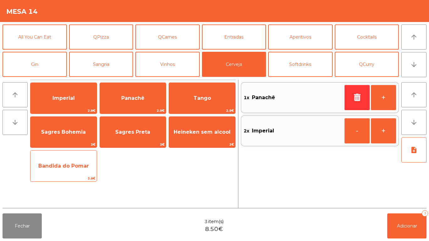
click at [82, 176] on span "3.8€" at bounding box center [63, 178] width 66 height 6
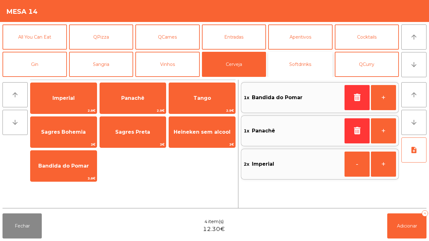
click at [301, 65] on button "Softdrinks" at bounding box center [300, 64] width 64 height 25
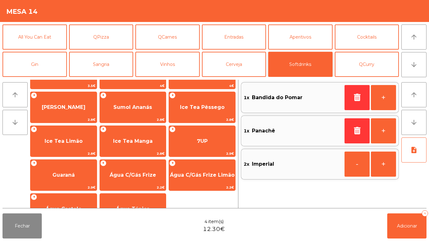
scroll to position [93, 0]
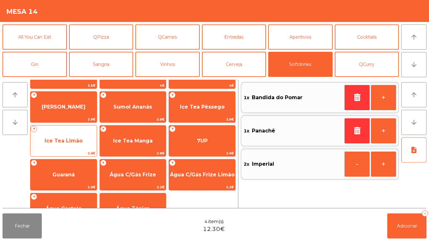
click at [76, 143] on span "Ice Tea Limão" at bounding box center [64, 141] width 38 height 6
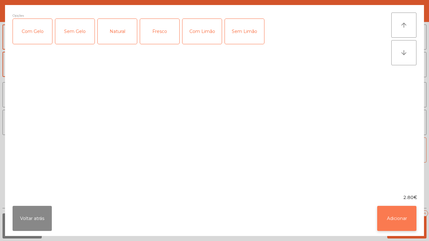
click at [392, 215] on button "Adicionar" at bounding box center [396, 218] width 39 height 25
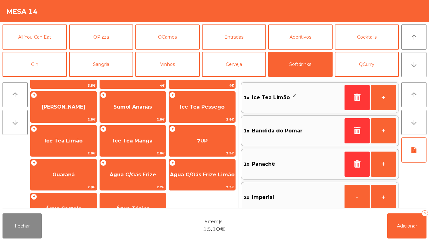
scroll to position [0, 0]
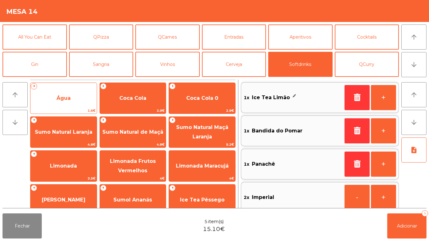
click at [72, 100] on span "Água" at bounding box center [63, 98] width 66 height 17
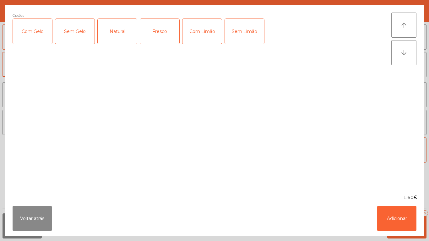
click at [123, 35] on div "Natural" at bounding box center [117, 31] width 39 height 25
click at [398, 208] on button "Adicionar" at bounding box center [396, 218] width 39 height 25
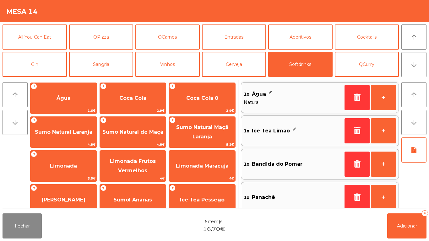
scroll to position [3, 0]
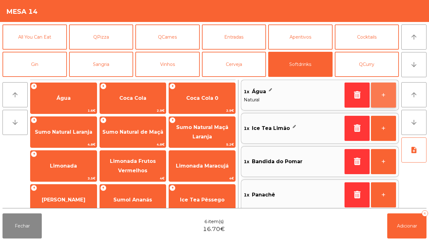
click at [381, 97] on button "+" at bounding box center [383, 95] width 25 height 25
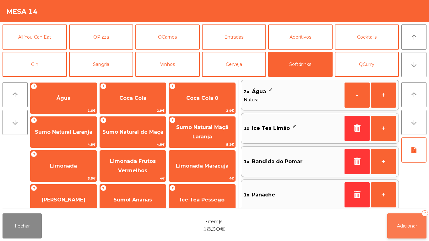
click at [409, 219] on button "Adicionar 7" at bounding box center [406, 225] width 39 height 25
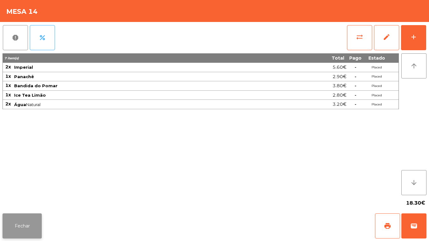
click at [27, 220] on button "Fechar" at bounding box center [22, 225] width 39 height 25
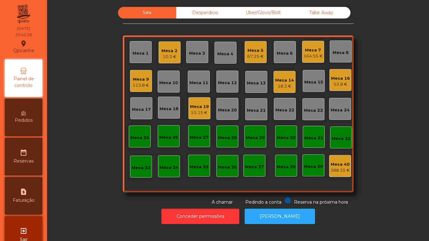
click at [313, 53] on div "164.55 €" at bounding box center [312, 56] width 19 height 6
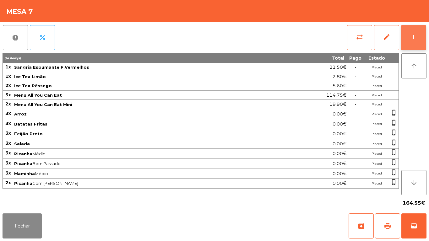
click at [418, 35] on button "add" at bounding box center [413, 37] width 25 height 25
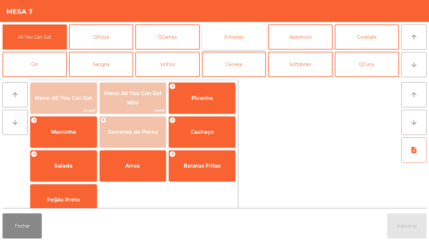
click at [237, 42] on button "Entradas" at bounding box center [234, 36] width 64 height 25
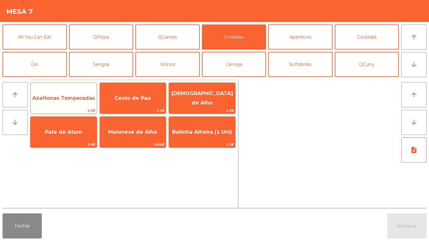
click at [67, 98] on span "Azeitonas Temperadas" at bounding box center [63, 98] width 62 height 6
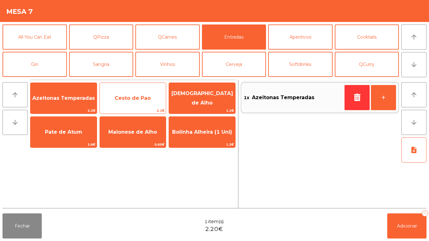
click at [143, 102] on span "Cesto de Pao" at bounding box center [133, 98] width 66 height 17
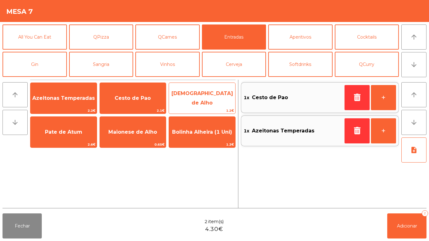
click at [207, 98] on span "[DEMOGRAPHIC_DATA] de Alho" at bounding box center [202, 97] width 62 height 15
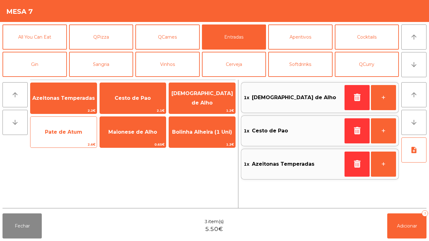
click at [71, 133] on span "Pate de Atum" at bounding box center [63, 132] width 37 height 6
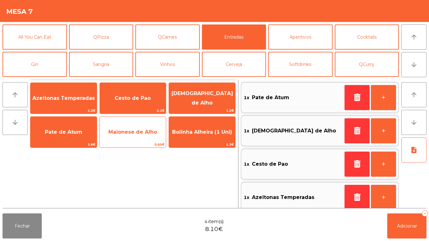
click at [144, 133] on span "Maionese de Alho" at bounding box center [132, 132] width 49 height 6
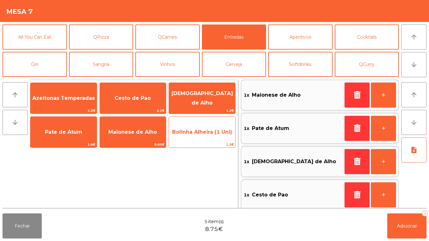
click at [202, 137] on span "Bolinha Alheira (1 Uni)" at bounding box center [202, 132] width 66 height 17
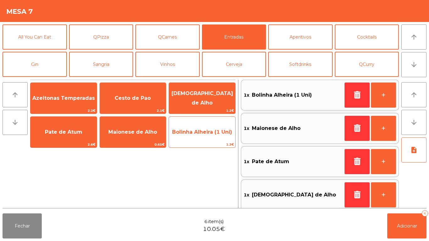
click at [196, 137] on span "Bolinha Alheira (1 Uni)" at bounding box center [202, 132] width 66 height 17
click at [198, 135] on span "Bolinha Alheira (1 Uni)" at bounding box center [202, 132] width 66 height 17
click at [202, 138] on span "Bolinha Alheira (1 Uni)" at bounding box center [202, 132] width 66 height 17
click at [203, 137] on span "Bolinha Alheira (1 Uni)" at bounding box center [202, 132] width 66 height 17
click at [202, 133] on span "Bolinha Alheira (1 Uni)" at bounding box center [202, 132] width 60 height 6
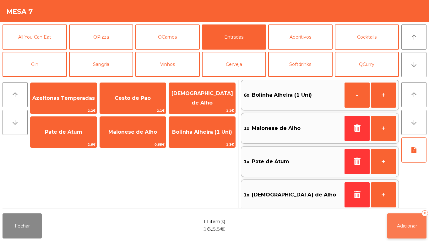
click at [398, 227] on span "Adicionar" at bounding box center [407, 226] width 20 height 6
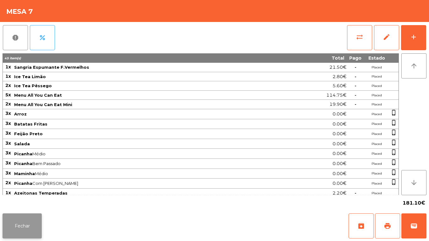
click at [24, 225] on button "Fechar" at bounding box center [22, 225] width 39 height 25
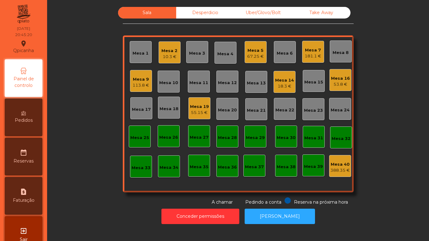
click at [189, 53] on div "Mesa 3" at bounding box center [197, 53] width 16 height 6
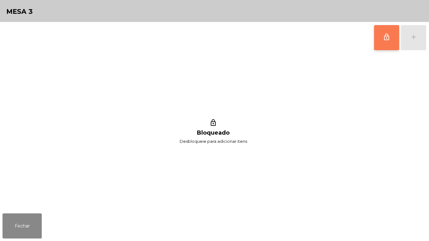
click at [379, 41] on button "lock_outline" at bounding box center [386, 37] width 25 height 25
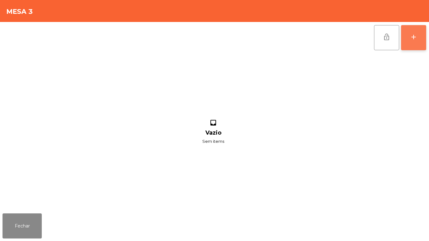
click at [414, 44] on button "add" at bounding box center [413, 37] width 25 height 25
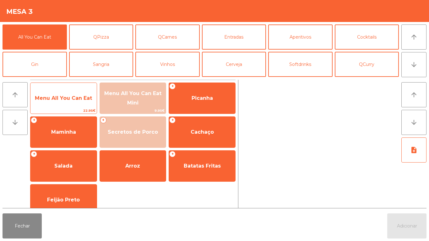
click at [62, 97] on span "Menu All You Can Eat" at bounding box center [63, 98] width 57 height 6
click at [67, 93] on span "Menu All You Can Eat" at bounding box center [63, 98] width 66 height 17
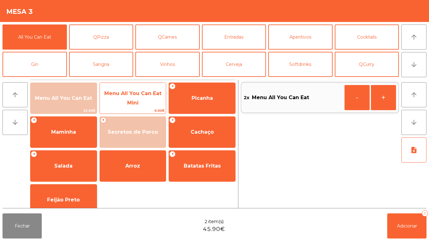
click at [144, 96] on span "Menu All You Can Eat Mini" at bounding box center [133, 98] width 66 height 27
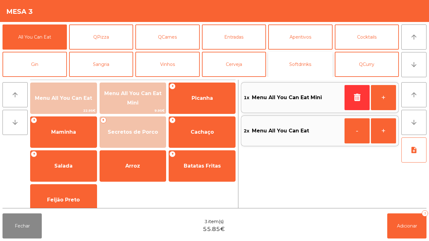
click at [302, 64] on button "Softdrinks" at bounding box center [300, 64] width 64 height 25
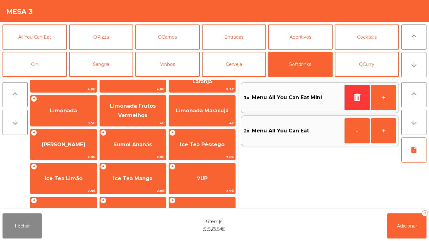
scroll to position [112, 0]
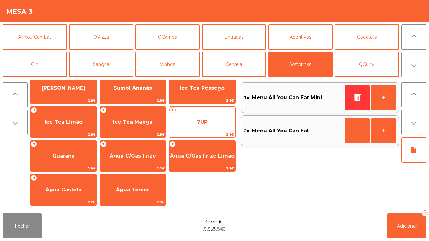
click at [200, 120] on span "7UP" at bounding box center [202, 122] width 11 height 6
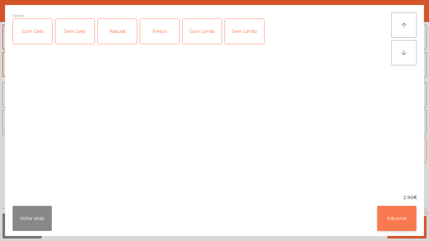
click at [402, 214] on button "Adicionar" at bounding box center [396, 218] width 39 height 25
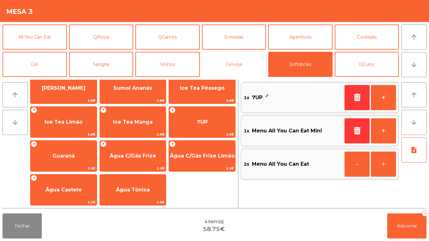
click at [237, 63] on button "Cerveja" at bounding box center [234, 64] width 64 height 25
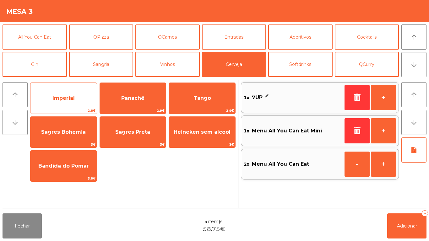
click at [72, 100] on span "Imperial" at bounding box center [63, 98] width 22 height 6
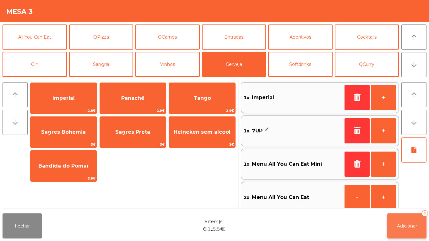
click at [415, 222] on button "Adicionar 5" at bounding box center [406, 225] width 39 height 25
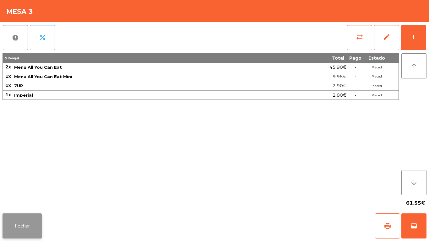
click at [18, 215] on button "Fechar" at bounding box center [22, 225] width 39 height 25
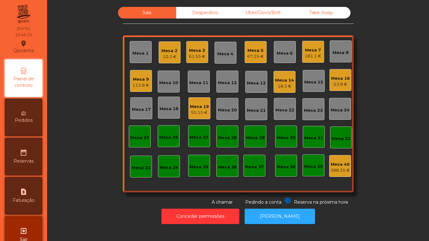
click at [171, 59] on div "10.3 €" at bounding box center [169, 57] width 16 height 6
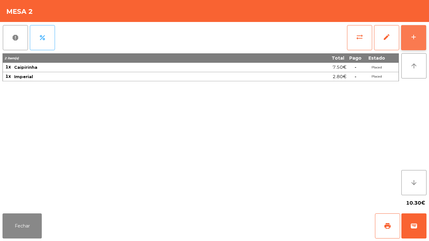
click at [424, 34] on button "add" at bounding box center [413, 37] width 25 height 25
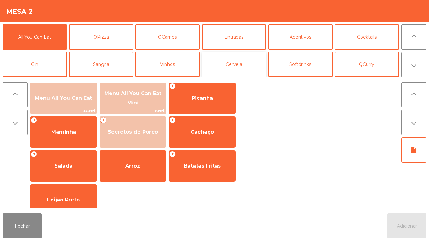
click at [233, 62] on button "Cerveja" at bounding box center [234, 64] width 64 height 25
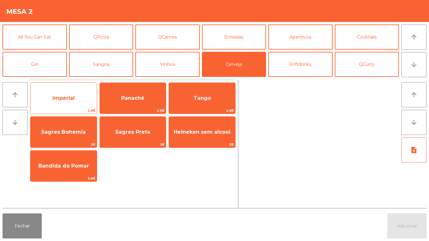
click at [75, 102] on span "Imperial" at bounding box center [63, 98] width 66 height 17
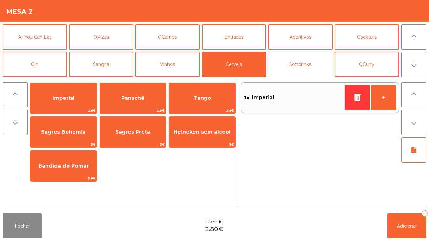
click at [295, 68] on button "Softdrinks" at bounding box center [300, 64] width 64 height 25
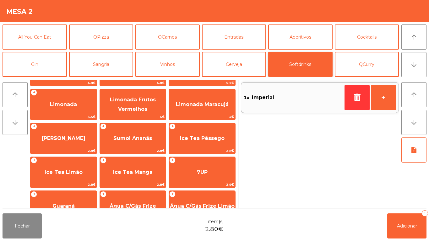
scroll to position [62, 0]
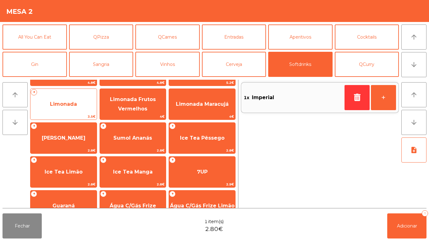
click at [79, 105] on span "Limonada" at bounding box center [63, 104] width 66 height 17
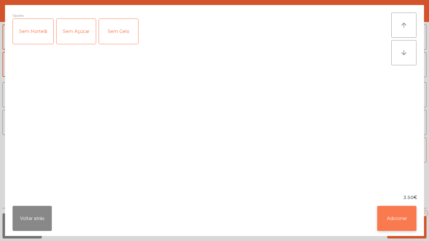
click at [404, 220] on button "Adicionar" at bounding box center [396, 218] width 39 height 25
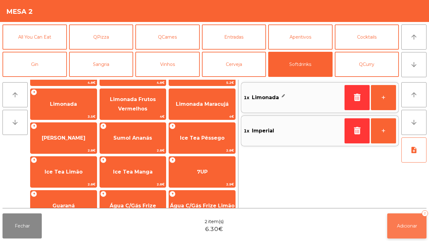
click at [410, 225] on span "Adicionar" at bounding box center [407, 226] width 20 height 6
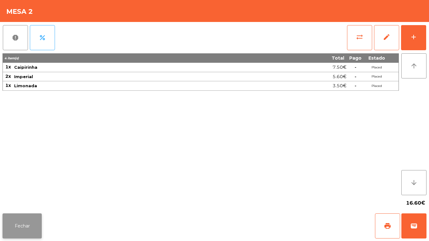
click at [23, 225] on button "Fechar" at bounding box center [22, 225] width 39 height 25
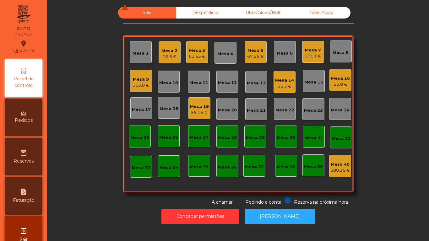
click at [256, 60] on div "Mesa 5 67.25 €" at bounding box center [255, 52] width 22 height 22
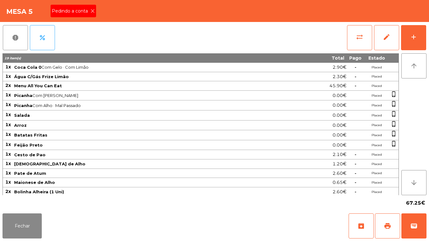
click at [92, 11] on icon at bounding box center [92, 11] width 4 height 4
click at [383, 225] on button "print" at bounding box center [387, 225] width 25 height 25
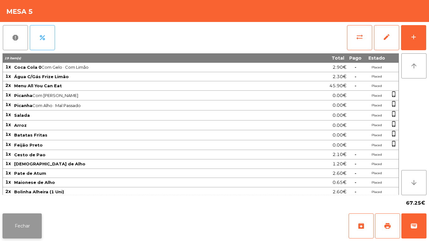
click at [26, 222] on button "Fechar" at bounding box center [22, 225] width 39 height 25
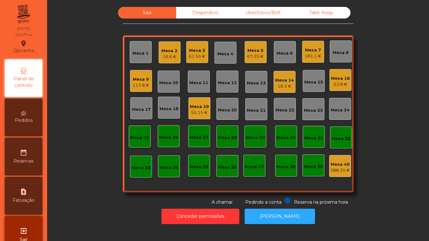
click at [200, 105] on div "Mesa 19" at bounding box center [199, 107] width 19 height 6
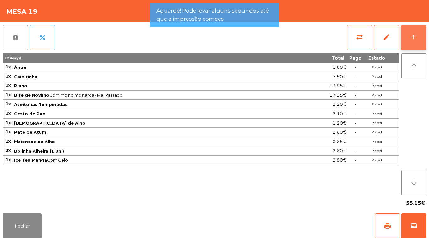
click at [418, 39] on button "add" at bounding box center [413, 37] width 25 height 25
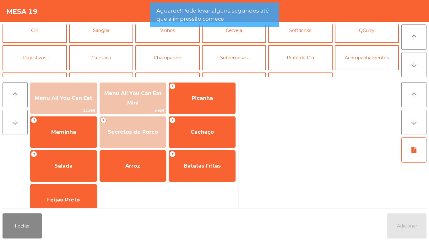
scroll to position [55, 0]
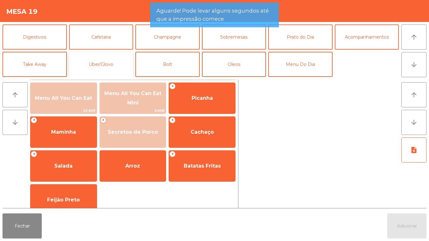
click at [115, 63] on button "Uber/Glovo" at bounding box center [101, 64] width 64 height 25
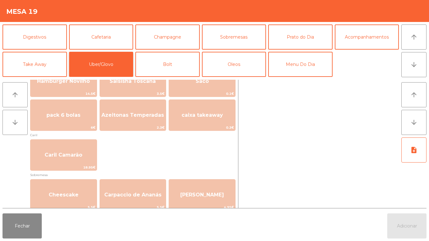
scroll to position [179, 0]
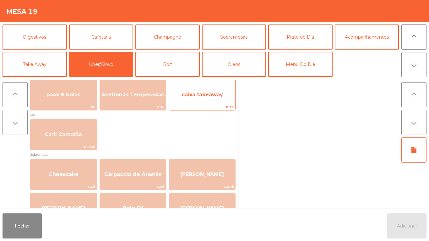
click at [220, 94] on span "caixa takeaway" at bounding box center [201, 95] width 41 height 6
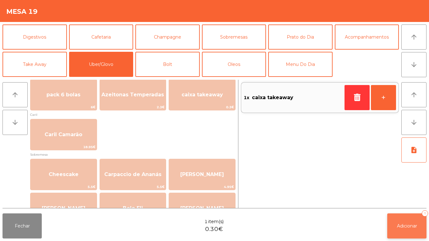
click at [401, 219] on button "Adicionar 1" at bounding box center [406, 225] width 39 height 25
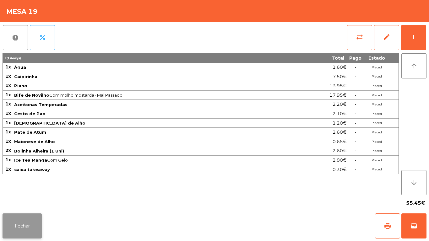
click at [28, 221] on button "Fechar" at bounding box center [22, 225] width 39 height 25
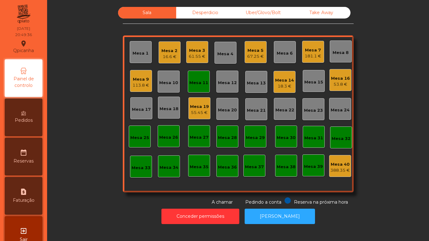
click at [29, 127] on div "Pedidos" at bounding box center [24, 118] width 38 height 38
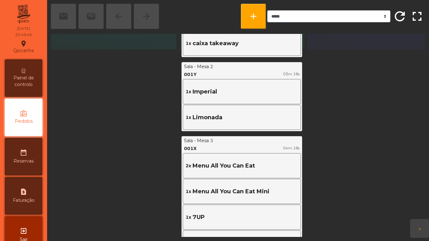
scroll to position [185, 0]
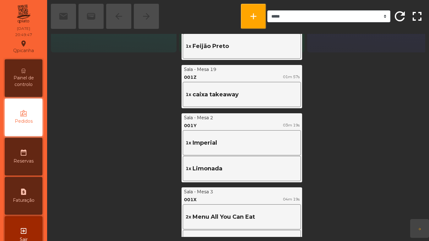
click at [27, 82] on span "Painel de controlo" at bounding box center [23, 81] width 35 height 13
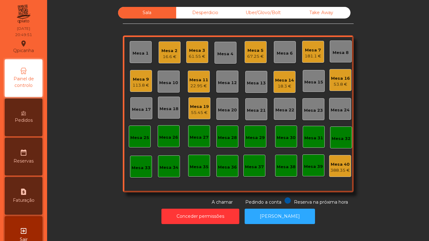
click at [166, 51] on div "Mesa 2" at bounding box center [169, 51] width 16 height 6
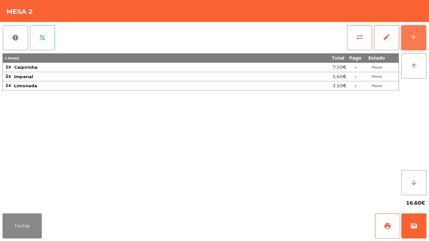
click at [412, 35] on div "add" at bounding box center [414, 37] width 8 height 8
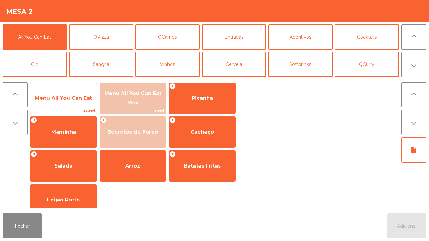
click at [78, 104] on span "Menu All You Can Eat" at bounding box center [63, 98] width 66 height 17
click at [79, 99] on span "Menu All You Can Eat" at bounding box center [63, 98] width 57 height 6
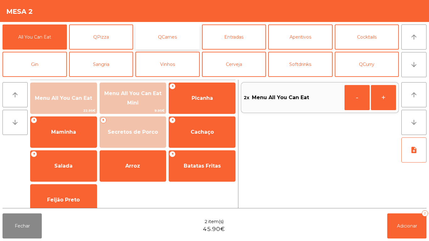
click at [173, 39] on button "QCarnes" at bounding box center [167, 36] width 64 height 25
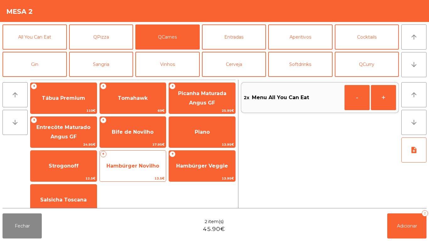
click at [136, 171] on span "Hambúrger Novilho" at bounding box center [133, 166] width 66 height 17
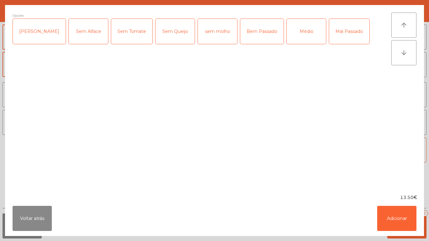
click at [342, 37] on div "Mal Passado" at bounding box center [349, 31] width 40 height 25
click at [340, 34] on div "Mal Passado" at bounding box center [349, 31] width 40 height 25
click at [240, 36] on div "Bem Passado" at bounding box center [261, 31] width 43 height 25
click at [397, 227] on button "Adicionar" at bounding box center [396, 218] width 39 height 25
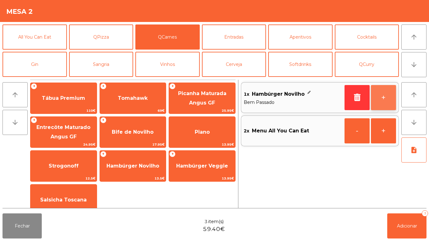
click at [384, 96] on button "+" at bounding box center [383, 97] width 25 height 25
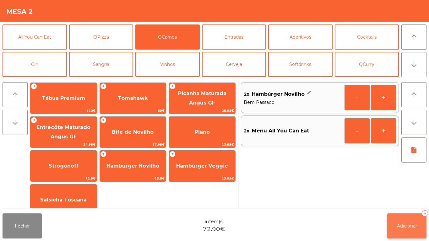
click at [412, 221] on button "Adicionar 4" at bounding box center [406, 225] width 39 height 25
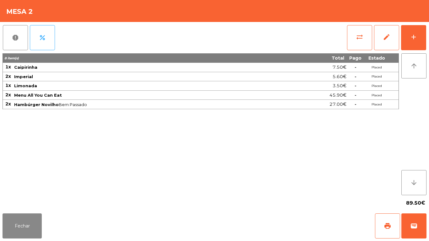
click at [22, 241] on div "Fechar print wallet" at bounding box center [214, 226] width 429 height 30
click at [40, 222] on button "Fechar" at bounding box center [22, 225] width 39 height 25
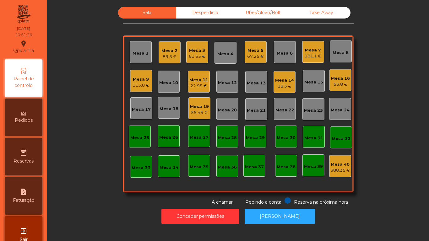
click at [195, 81] on div "Mesa 11" at bounding box center [198, 80] width 19 height 6
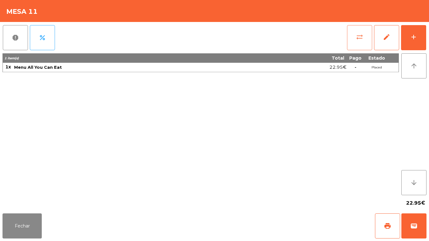
click at [359, 42] on button "sync_alt" at bounding box center [359, 37] width 25 height 25
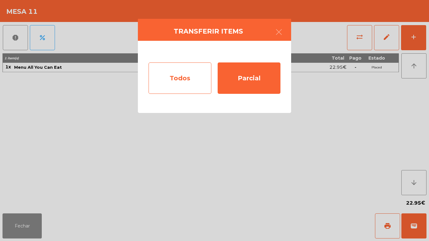
click at [175, 73] on div "Todos" at bounding box center [179, 77] width 63 height 31
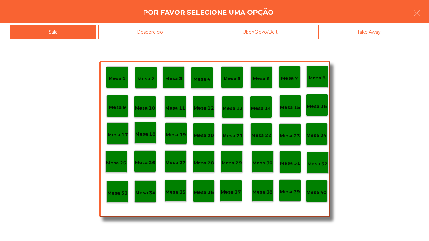
click at [119, 157] on div "Mesa 25" at bounding box center [116, 162] width 20 height 10
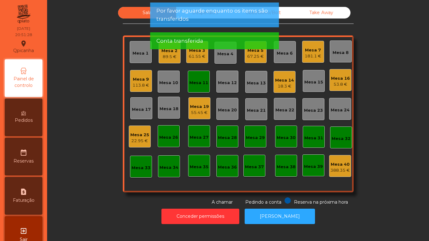
click at [198, 84] on div "Mesa 11" at bounding box center [198, 83] width 19 height 6
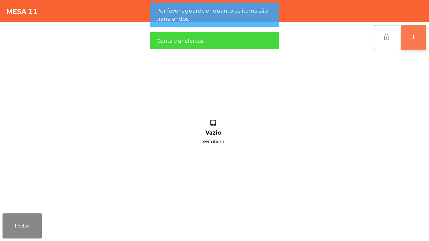
click at [405, 47] on button "add" at bounding box center [413, 37] width 25 height 25
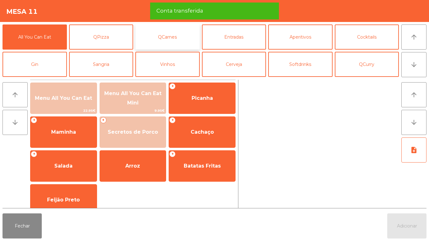
click at [140, 42] on button "QCarnes" at bounding box center [167, 36] width 64 height 25
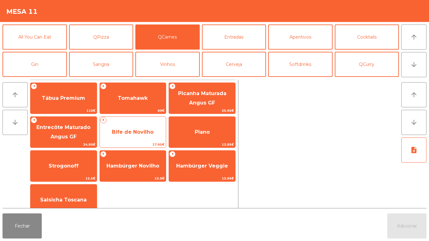
click at [145, 128] on span "Bife de Novilho" at bounding box center [133, 132] width 66 height 17
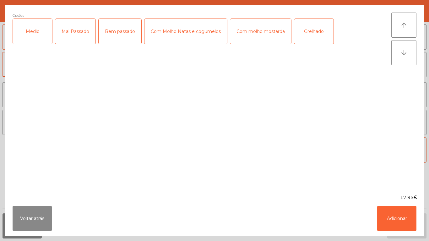
click at [31, 37] on div "Medio" at bounding box center [32, 31] width 39 height 25
click at [118, 40] on div "Bem passado" at bounding box center [120, 31] width 43 height 25
click at [260, 40] on div "Com molho mostarda" at bounding box center [260, 31] width 61 height 25
click at [383, 214] on button "Adicionar" at bounding box center [396, 218] width 39 height 25
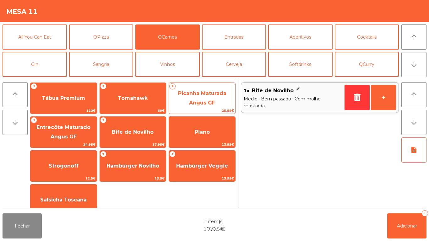
click at [213, 98] on span "Picanha Maturada Angus GF" at bounding box center [202, 98] width 66 height 27
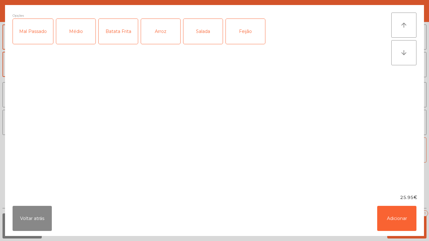
click at [76, 40] on div "Médio" at bounding box center [75, 31] width 39 height 25
click at [383, 208] on button "Adicionar" at bounding box center [396, 218] width 39 height 25
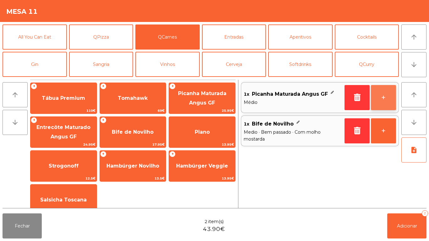
click at [381, 104] on button "+" at bounding box center [383, 97] width 25 height 25
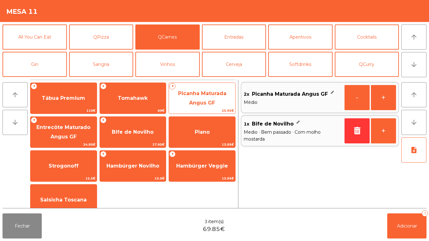
click at [204, 102] on span "Picanha Maturada Angus GF" at bounding box center [202, 97] width 48 height 15
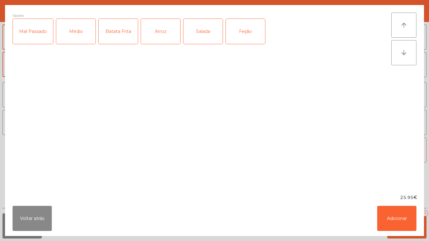
click at [84, 32] on div "Médio" at bounding box center [75, 31] width 39 height 25
click at [34, 31] on div "Mal Passado" at bounding box center [33, 31] width 40 height 25
click at [395, 207] on button "Adicionar" at bounding box center [396, 218] width 39 height 25
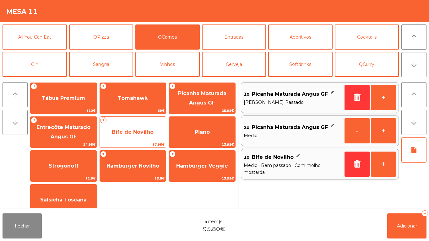
click at [139, 132] on span "Bife de Novilho" at bounding box center [133, 132] width 42 height 6
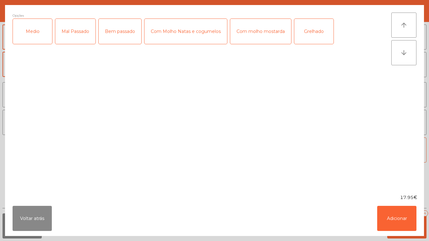
click at [38, 35] on div "Medio" at bounding box center [32, 31] width 39 height 25
click at [79, 40] on div "Mal Passado" at bounding box center [75, 31] width 40 height 25
click at [251, 35] on div "Com molho mostarda" at bounding box center [260, 31] width 61 height 25
click at [394, 209] on button "Adicionar" at bounding box center [396, 218] width 39 height 25
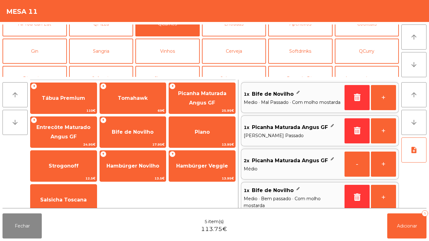
scroll to position [17, 0]
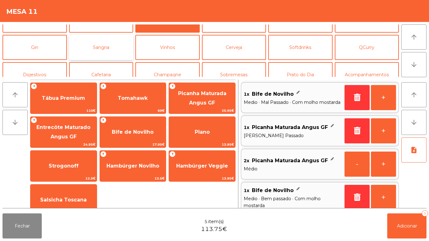
click at [119, 49] on button "Sangria" at bounding box center [101, 47] width 64 height 25
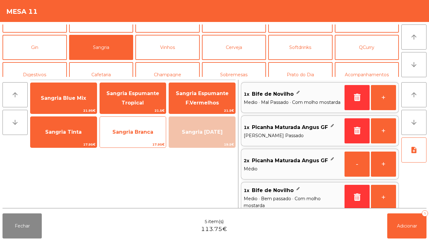
click at [128, 132] on span "Sangria Branca" at bounding box center [132, 132] width 41 height 6
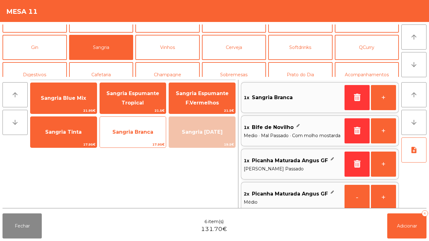
scroll to position [3, 0]
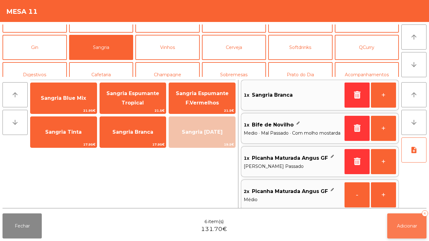
click at [406, 228] on span "Adicionar" at bounding box center [407, 226] width 20 height 6
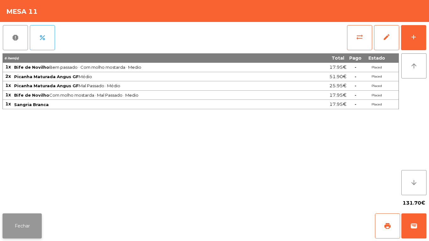
click at [37, 219] on button "Fechar" at bounding box center [22, 225] width 39 height 25
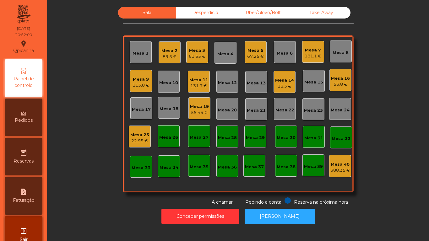
click at [92, 179] on div "Sala Desperdicio Uber/Glovo/Bolt Take Away Mesa 1 Mesa 2 89.5 € Mesa 3 61.55 € …" at bounding box center [238, 106] width 365 height 199
click at [189, 89] on div "131.7 €" at bounding box center [198, 86] width 19 height 6
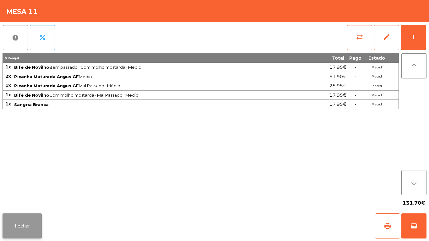
click at [30, 222] on button "Fechar" at bounding box center [22, 225] width 39 height 25
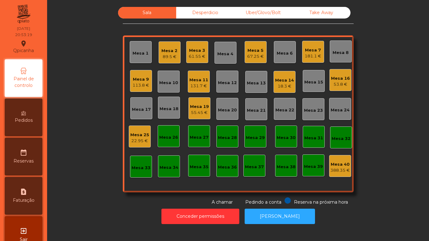
click at [25, 124] on div "Pedidos" at bounding box center [24, 118] width 38 height 38
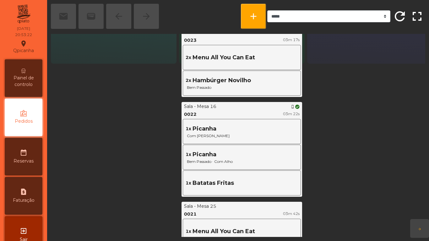
scroll to position [176, 0]
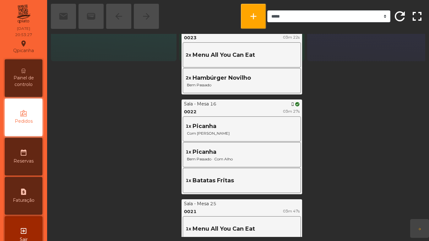
click at [28, 81] on span "Painel de controlo" at bounding box center [23, 81] width 35 height 13
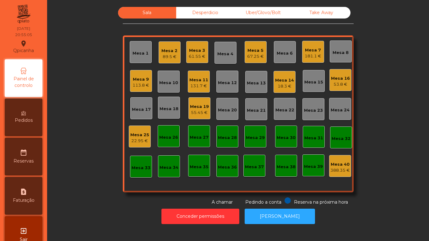
click at [170, 60] on div "Mesa 2 89.5 €" at bounding box center [169, 52] width 22 height 22
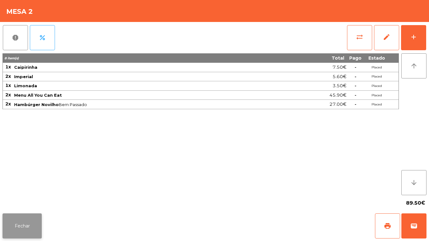
click at [37, 221] on button "Fechar" at bounding box center [22, 225] width 39 height 25
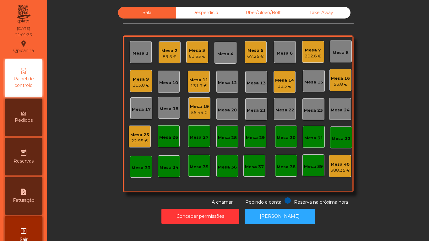
click at [280, 83] on div "18.3 €" at bounding box center [284, 86] width 19 height 6
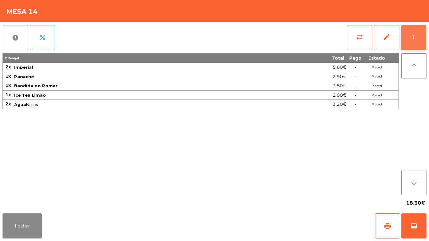
click at [415, 36] on div "add" at bounding box center [414, 37] width 8 height 8
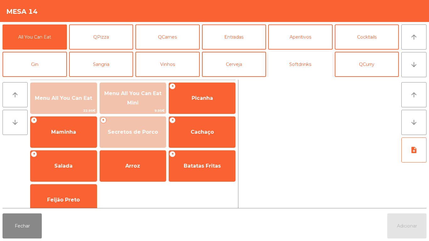
click at [302, 64] on button "Softdrinks" at bounding box center [300, 64] width 64 height 25
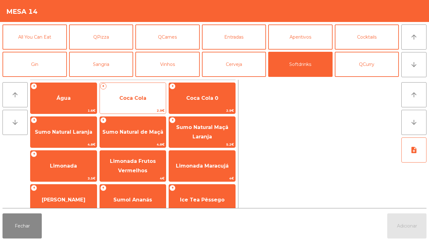
click at [140, 100] on span "Coca Cola" at bounding box center [132, 98] width 27 height 6
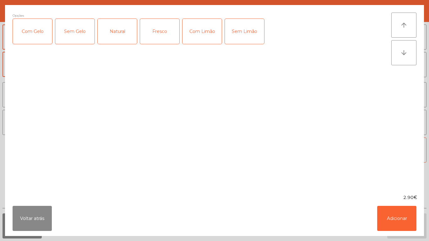
click at [36, 37] on div "Com Gelo" at bounding box center [32, 31] width 39 height 25
click at [205, 32] on div "Com Limão" at bounding box center [201, 31] width 39 height 25
click at [394, 216] on button "Adicionar" at bounding box center [396, 218] width 39 height 25
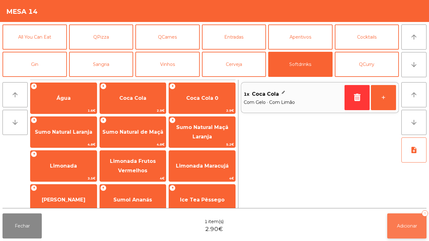
click at [406, 222] on button "Adicionar 1" at bounding box center [406, 225] width 39 height 25
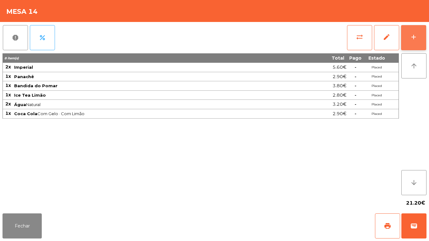
click at [412, 40] on div "add" at bounding box center [414, 37] width 8 height 8
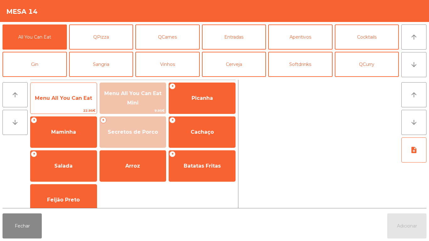
click at [67, 96] on span "Menu All You Can Eat" at bounding box center [63, 98] width 57 height 6
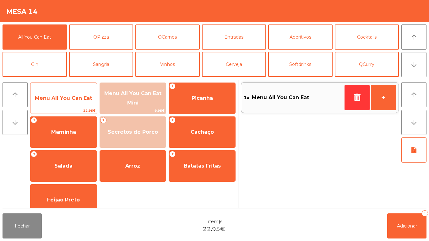
click at [71, 90] on span "Menu All You Can Eat" at bounding box center [63, 98] width 66 height 17
click at [80, 90] on span "Menu All You Can Eat" at bounding box center [63, 98] width 66 height 17
click at [84, 85] on div "Menu All You Can Eat 22.95€" at bounding box center [63, 98] width 67 height 31
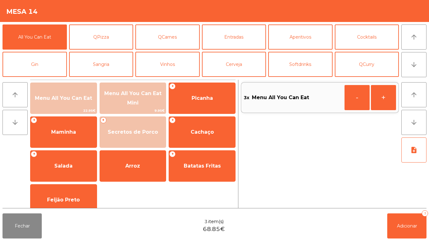
click at [86, 81] on div "Menu All You Can Eat 22.95€ Menu All You Can Eat Mini 9.95€ + Picanha + Maminha…" at bounding box center [132, 169] width 205 height 178
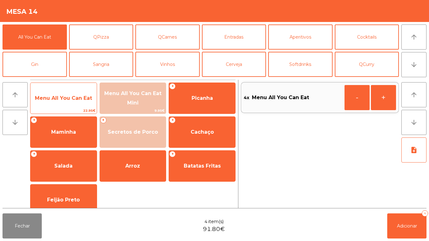
click at [83, 94] on span "Menu All You Can Eat" at bounding box center [63, 98] width 66 height 17
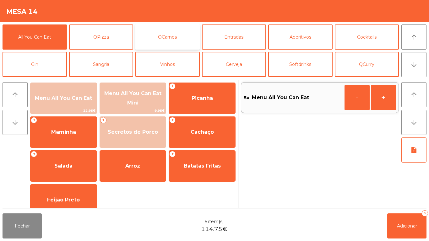
click at [176, 32] on button "QCarnes" at bounding box center [167, 36] width 64 height 25
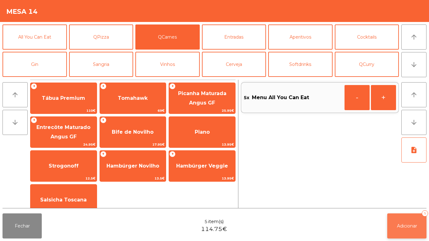
click at [404, 216] on button "Adicionar 5" at bounding box center [406, 225] width 39 height 25
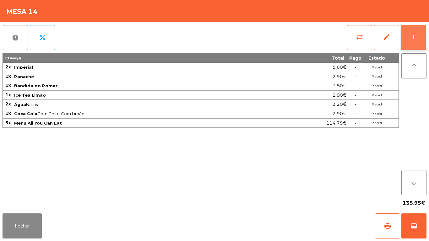
click at [407, 39] on button "add" at bounding box center [413, 37] width 25 height 25
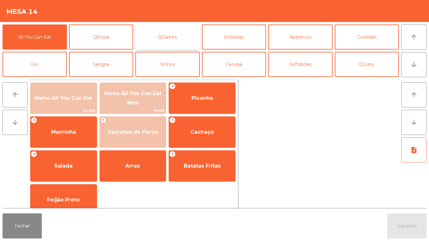
click at [174, 37] on button "QCarnes" at bounding box center [167, 36] width 64 height 25
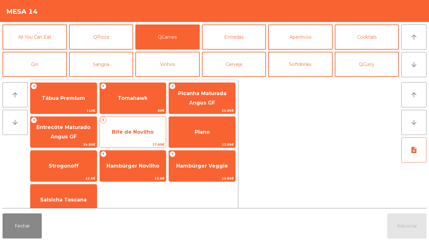
click at [155, 136] on span "Bife de Novilho" at bounding box center [133, 132] width 66 height 17
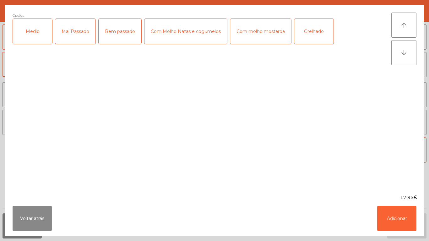
click at [35, 33] on div "Medio" at bounding box center [32, 31] width 39 height 25
click at [73, 30] on div "Mal Passado" at bounding box center [75, 31] width 40 height 25
click at [264, 41] on div "Com molho mostarda" at bounding box center [260, 31] width 61 height 25
click at [402, 225] on button "Adicionar" at bounding box center [396, 218] width 39 height 25
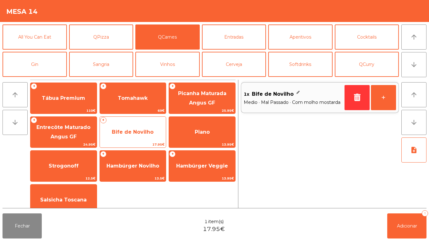
click at [134, 136] on span "Bife de Novilho" at bounding box center [133, 132] width 66 height 17
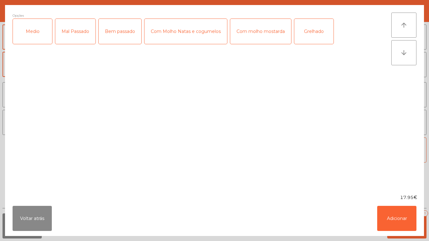
click at [38, 40] on div "Medio" at bounding box center [32, 31] width 39 height 25
click at [128, 34] on div "Bem passado" at bounding box center [120, 31] width 43 height 25
click at [315, 37] on div "Grelhado" at bounding box center [313, 31] width 39 height 25
click at [397, 218] on button "Adicionar" at bounding box center [396, 218] width 39 height 25
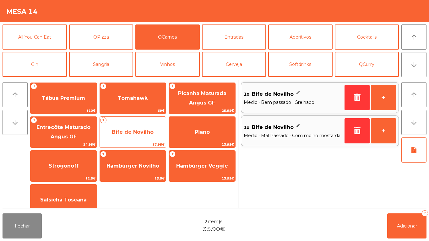
click at [133, 126] on span "Bife de Novilho" at bounding box center [133, 132] width 66 height 17
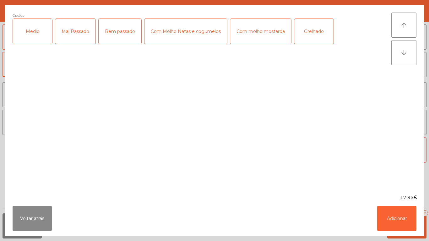
click at [30, 37] on div "Medio" at bounding box center [32, 31] width 39 height 25
click at [77, 34] on div "Mal Passado" at bounding box center [75, 31] width 40 height 25
click at [253, 34] on div "Com molho mostarda" at bounding box center [260, 31] width 61 height 25
click at [395, 214] on button "Adicionar" at bounding box center [396, 218] width 39 height 25
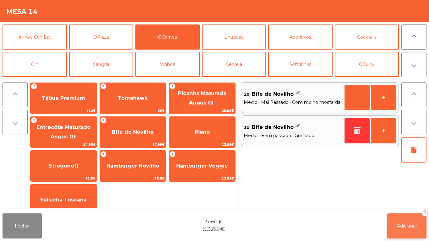
click at [407, 219] on button "Adicionar 3" at bounding box center [406, 225] width 39 height 25
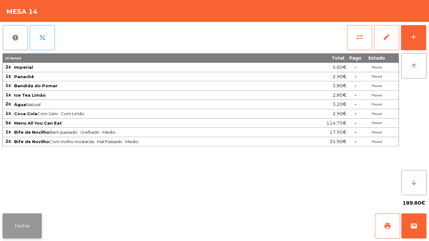
click at [25, 222] on button "Fechar" at bounding box center [22, 225] width 39 height 25
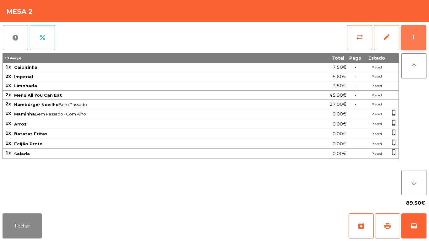
click at [415, 38] on div "add" at bounding box center [414, 37] width 8 height 8
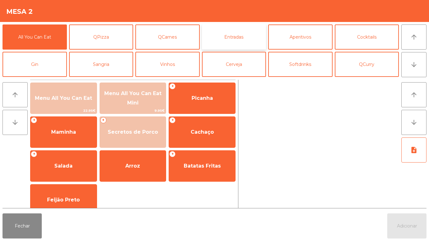
click at [237, 41] on button "Entradas" at bounding box center [234, 36] width 64 height 25
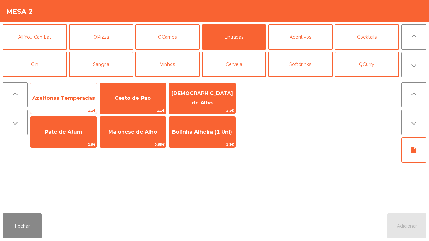
click at [71, 100] on span "Azeitonas Temperadas" at bounding box center [63, 98] width 62 height 6
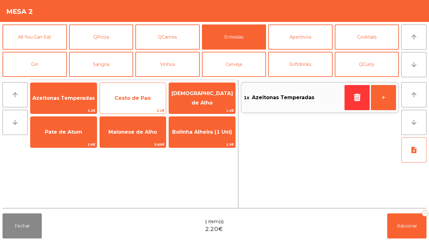
click at [139, 104] on span "Cesto de Pao" at bounding box center [133, 98] width 66 height 17
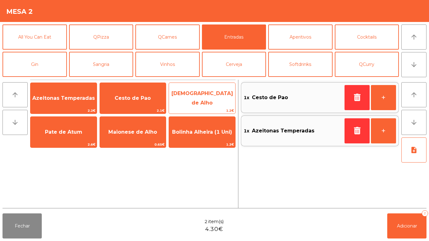
click at [203, 102] on span "[DEMOGRAPHIC_DATA] de Alho" at bounding box center [202, 98] width 66 height 27
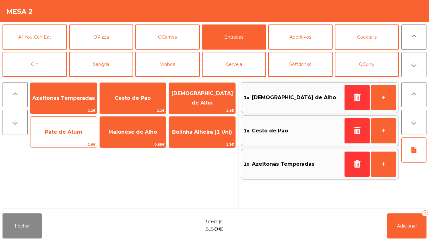
click at [77, 138] on span "Pate de Atum" at bounding box center [63, 132] width 66 height 17
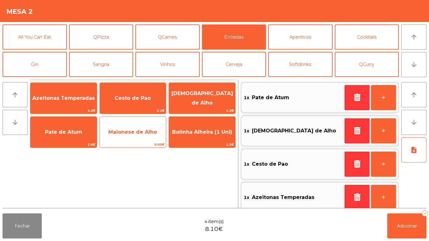
click at [138, 134] on span "Maionese de Alho" at bounding box center [132, 132] width 49 height 6
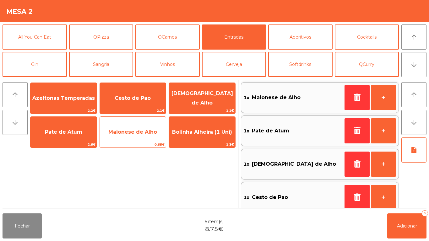
scroll to position [3, 0]
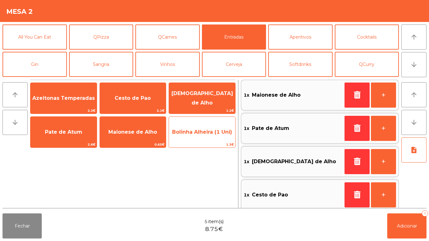
click at [207, 137] on span "Bolinha Alheira (1 Uni)" at bounding box center [202, 132] width 66 height 17
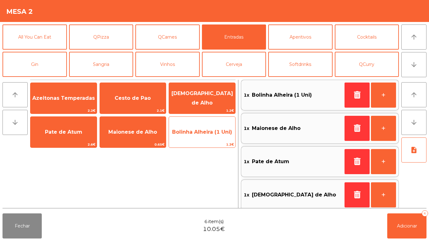
click at [208, 137] on span "Bolinha Alheira (1 Uni)" at bounding box center [202, 132] width 66 height 17
click at [210, 137] on span "Bolinha Alheira (1 Uni)" at bounding box center [202, 132] width 66 height 17
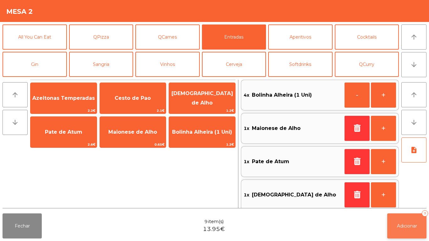
click at [403, 232] on button "Adicionar 9" at bounding box center [406, 225] width 39 height 25
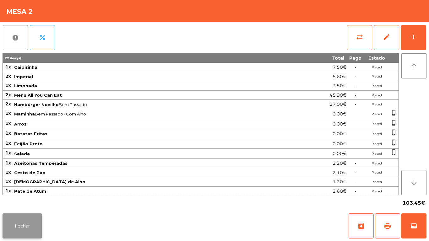
click at [16, 215] on button "Fechar" at bounding box center [22, 225] width 39 height 25
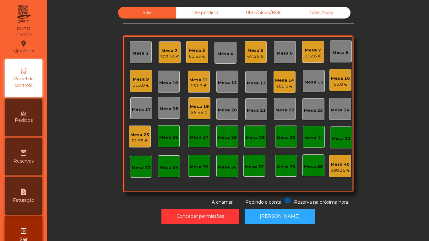
click at [147, 110] on div "Mesa 17" at bounding box center [141, 109] width 19 height 6
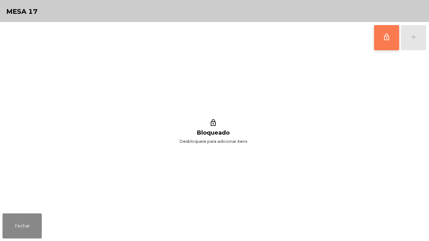
click at [390, 48] on button "lock_outline" at bounding box center [386, 37] width 25 height 25
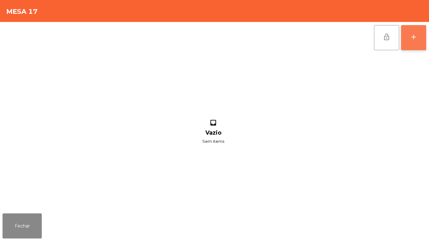
click at [406, 39] on button "add" at bounding box center [413, 37] width 25 height 25
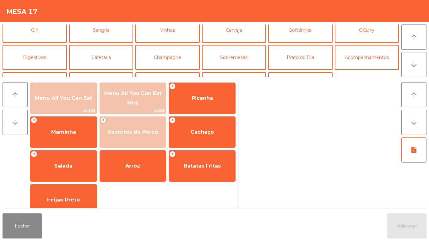
scroll to position [35, 0]
click at [110, 30] on button "Sangria" at bounding box center [101, 29] width 64 height 25
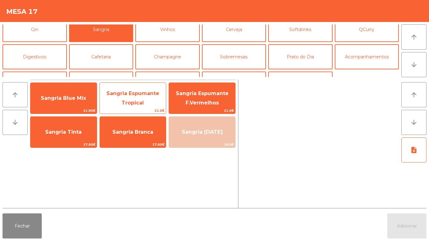
click at [135, 100] on span "Sangria Espumante Tropical" at bounding box center [132, 97] width 53 height 15
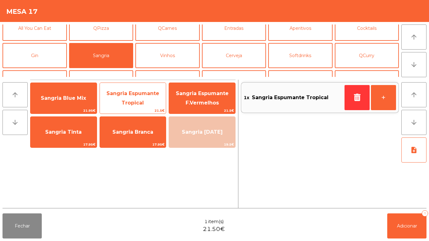
scroll to position [2, 0]
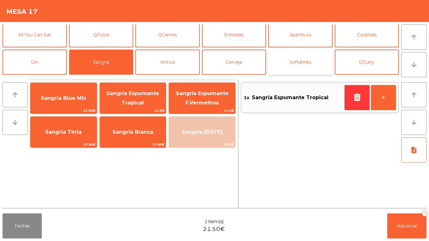
click at [305, 58] on button "Softdrinks" at bounding box center [300, 62] width 64 height 25
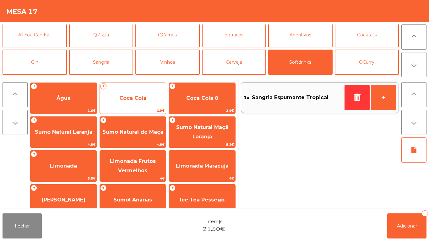
click at [147, 96] on span "Coca Cola" at bounding box center [133, 98] width 66 height 17
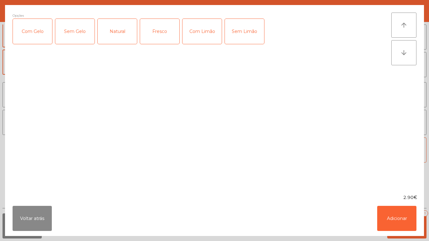
click at [41, 33] on div "Com Gelo" at bounding box center [32, 31] width 39 height 25
click at [196, 34] on div "Com Limão" at bounding box center [201, 31] width 39 height 25
click at [404, 214] on button "Adicionar" at bounding box center [396, 218] width 39 height 25
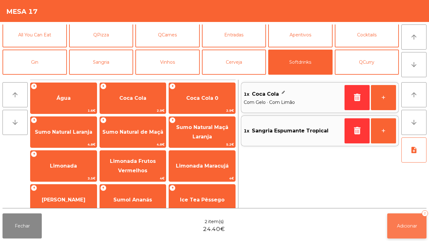
click at [409, 229] on button "Adicionar 2" at bounding box center [406, 225] width 39 height 25
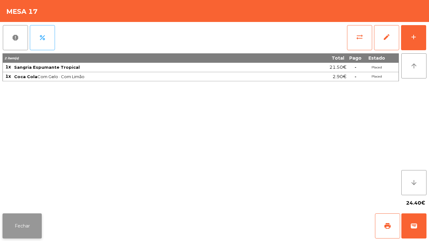
click at [31, 220] on button "Fechar" at bounding box center [22, 225] width 39 height 25
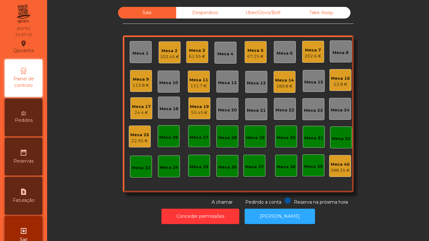
click at [284, 82] on div "Mesa 14" at bounding box center [284, 80] width 19 height 6
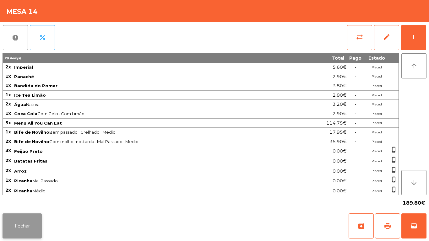
click at [27, 220] on button "Fechar" at bounding box center [22, 225] width 39 height 25
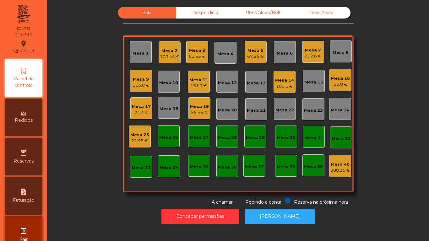
click at [202, 109] on div "Mesa 19" at bounding box center [199, 107] width 19 height 6
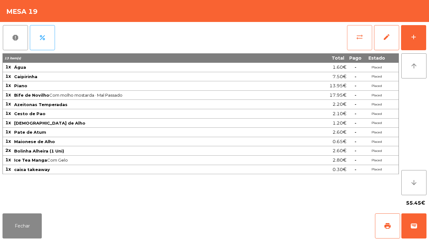
click at [355, 37] on button "sync_alt" at bounding box center [359, 37] width 25 height 25
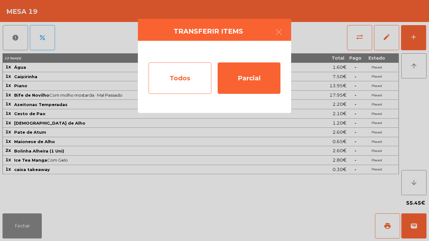
click at [185, 83] on div "Todos" at bounding box center [179, 77] width 63 height 31
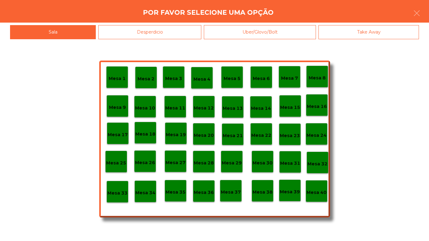
click at [316, 189] on p "Mesa 40" at bounding box center [316, 192] width 20 height 7
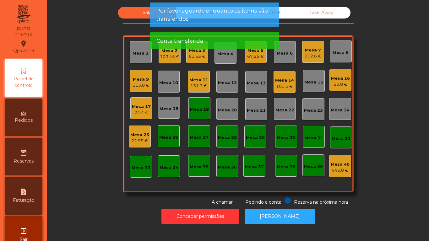
click at [197, 107] on div "Mesa 19" at bounding box center [199, 109] width 19 height 6
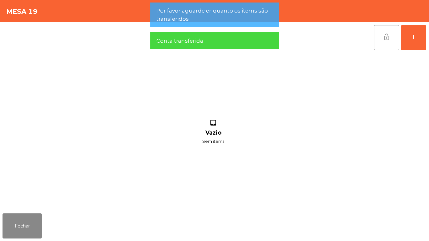
click at [383, 37] on span "lock_open" at bounding box center [387, 37] width 8 height 8
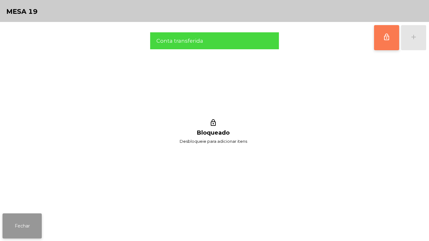
click at [28, 225] on button "Fechar" at bounding box center [22, 225] width 39 height 25
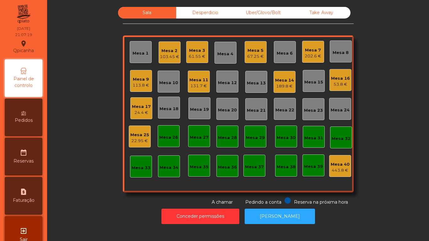
click at [141, 110] on div "24.4 €" at bounding box center [141, 113] width 19 height 6
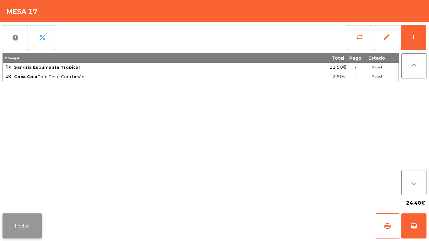
click at [30, 224] on button "Fechar" at bounding box center [22, 225] width 39 height 25
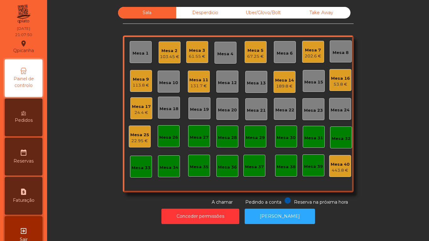
click at [134, 142] on div "22.95 €" at bounding box center [139, 141] width 19 height 6
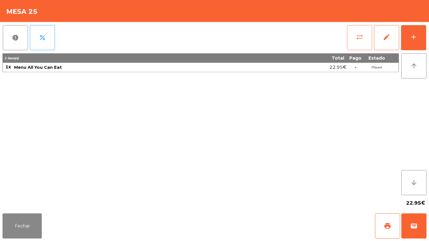
click at [362, 43] on button "sync_alt" at bounding box center [359, 37] width 25 height 25
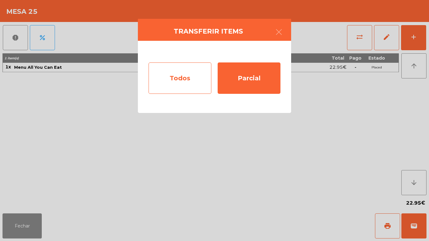
click at [186, 79] on div "Todos" at bounding box center [179, 77] width 63 height 31
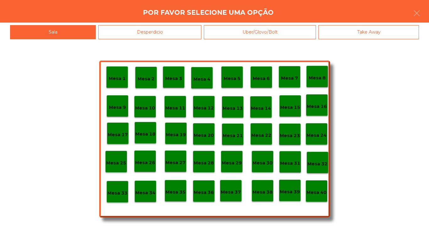
click at [119, 129] on div "Mesa 17" at bounding box center [118, 134] width 20 height 10
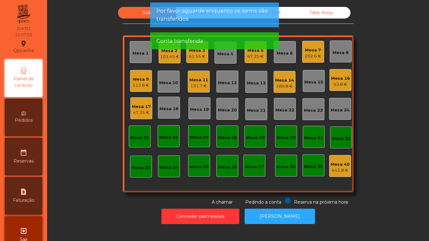
click at [134, 110] on div "47.35 €" at bounding box center [141, 113] width 19 height 6
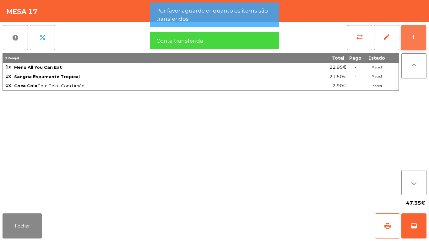
click at [409, 38] on button "add" at bounding box center [413, 37] width 25 height 25
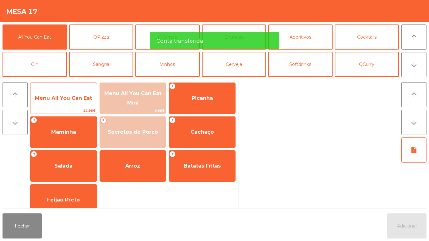
click at [74, 99] on span "Menu All You Can Eat" at bounding box center [63, 98] width 57 height 6
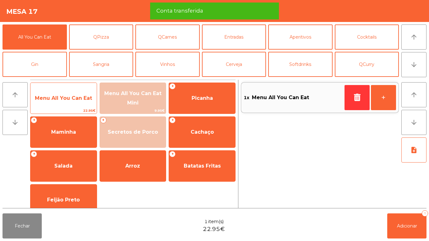
click at [72, 100] on span "Menu All You Can Eat" at bounding box center [63, 98] width 57 height 6
click at [73, 97] on span "Menu All You Can Eat" at bounding box center [63, 98] width 57 height 6
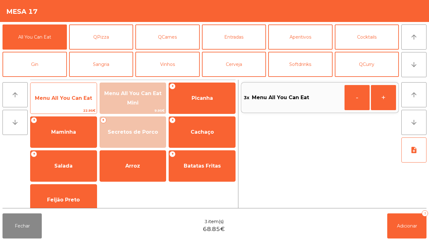
click at [79, 94] on span "Menu All You Can Eat" at bounding box center [63, 98] width 66 height 17
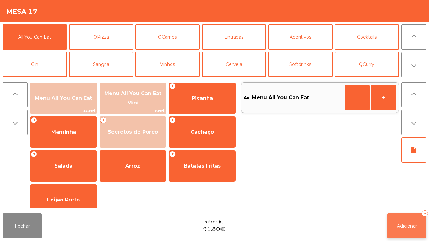
click at [406, 228] on span "Adicionar" at bounding box center [407, 226] width 20 height 6
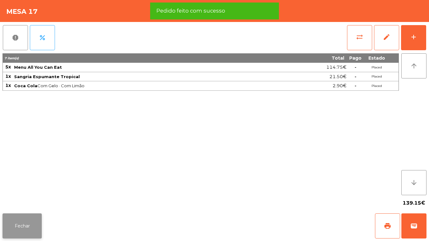
click at [24, 224] on button "Fechar" at bounding box center [22, 225] width 39 height 25
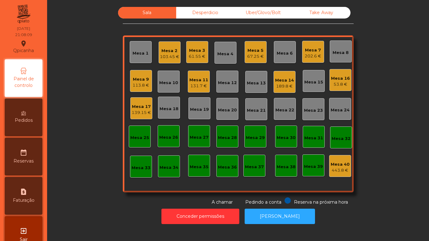
click at [230, 82] on div "Mesa 12" at bounding box center [227, 83] width 19 height 6
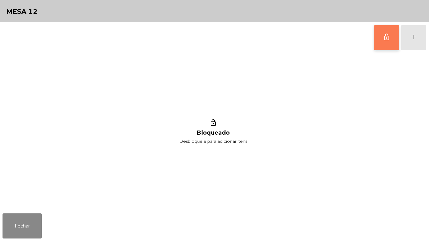
click at [384, 44] on button "lock_outline" at bounding box center [386, 37] width 25 height 25
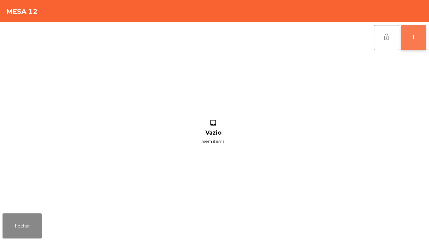
click at [416, 43] on button "add" at bounding box center [413, 37] width 25 height 25
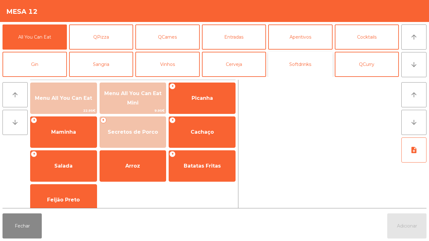
click at [300, 69] on button "Softdrinks" at bounding box center [300, 64] width 64 height 25
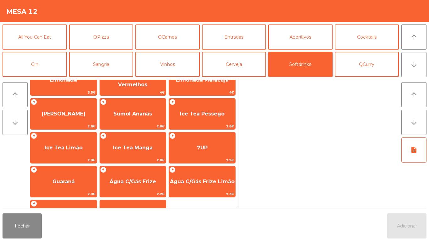
scroll to position [91, 0]
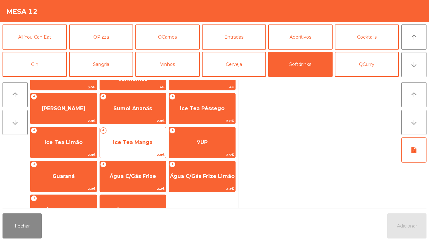
click at [129, 142] on span "Ice Tea Manga" at bounding box center [133, 142] width 40 height 6
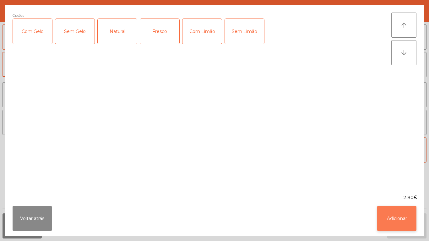
click at [390, 221] on button "Adicionar" at bounding box center [396, 218] width 39 height 25
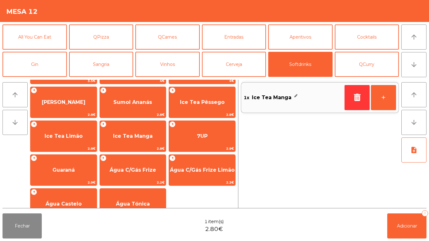
scroll to position [98, 0]
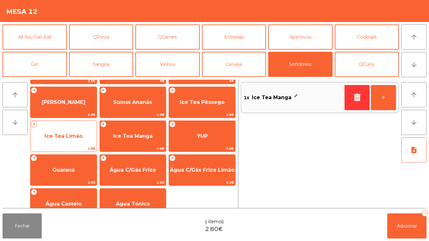
click at [60, 134] on span "Ice Tea Limão" at bounding box center [64, 136] width 38 height 6
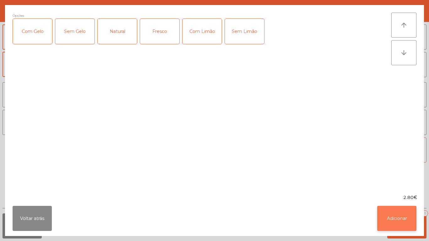
click at [394, 219] on button "Adicionar" at bounding box center [396, 218] width 39 height 25
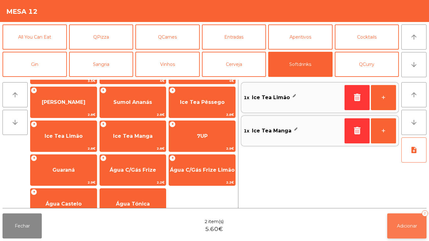
click at [393, 228] on button "Adicionar 2" at bounding box center [406, 225] width 39 height 25
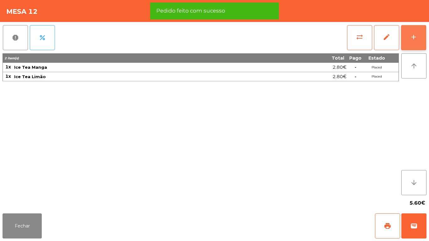
click at [413, 40] on div "add" at bounding box center [414, 37] width 8 height 8
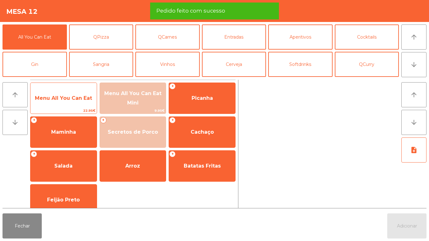
click at [58, 95] on span "Menu All You Can Eat" at bounding box center [63, 98] width 57 height 6
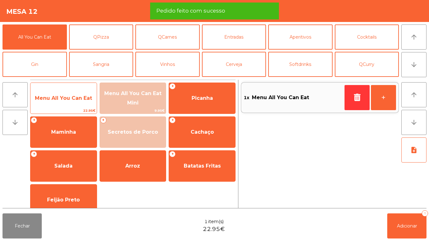
click at [58, 95] on span "Menu All You Can Eat" at bounding box center [63, 98] width 57 height 6
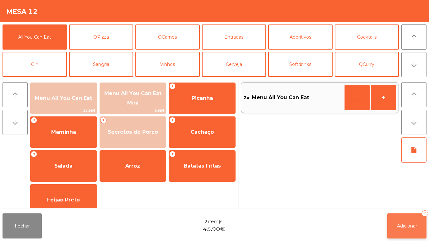
click at [404, 225] on span "Adicionar" at bounding box center [407, 226] width 20 height 6
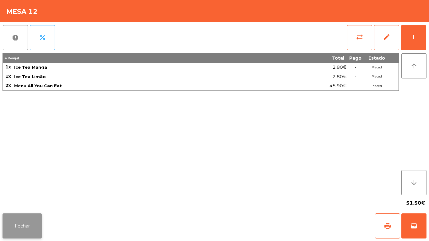
click at [24, 215] on button "Fechar" at bounding box center [22, 225] width 39 height 25
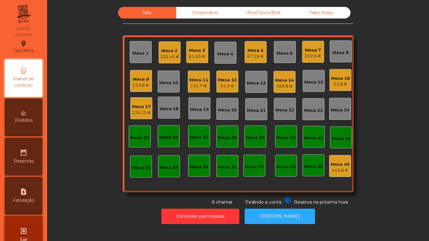
click at [167, 62] on div "Mesa 2 103.45 €" at bounding box center [169, 52] width 22 height 22
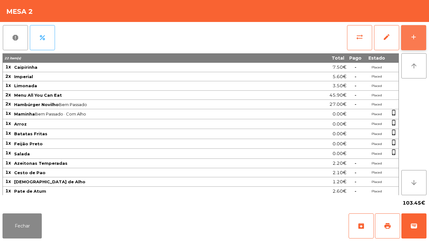
click at [408, 44] on button "add" at bounding box center [413, 37] width 25 height 25
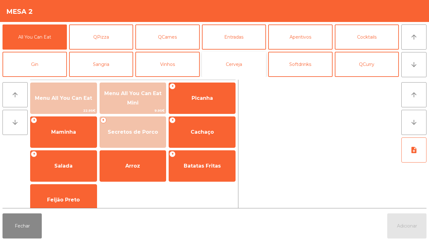
click at [237, 64] on button "Cerveja" at bounding box center [234, 64] width 64 height 25
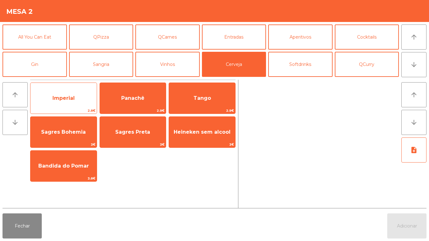
click at [66, 100] on span "Imperial" at bounding box center [63, 98] width 22 height 6
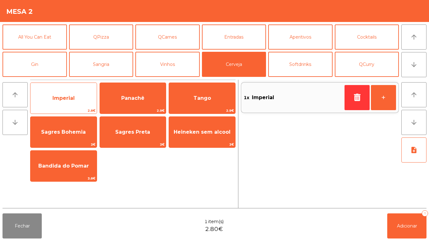
click at [78, 96] on span "Imperial" at bounding box center [63, 98] width 66 height 17
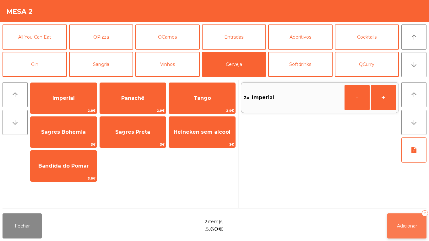
click at [410, 223] on button "Adicionar 2" at bounding box center [406, 225] width 39 height 25
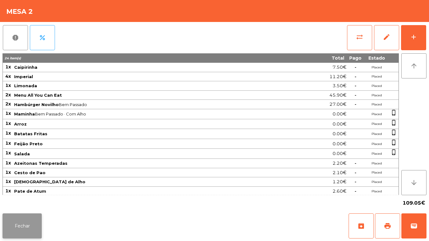
click at [31, 217] on button "Fechar" at bounding box center [22, 225] width 39 height 25
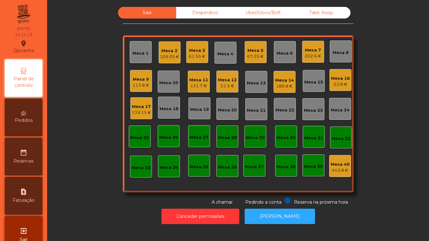
click at [142, 49] on div "Mesa 1" at bounding box center [140, 52] width 16 height 9
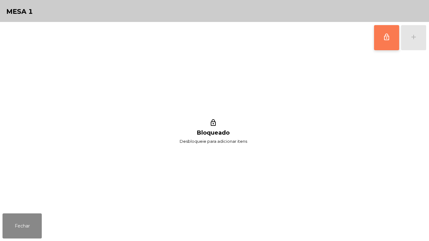
click at [382, 38] on button "lock_outline" at bounding box center [386, 37] width 25 height 25
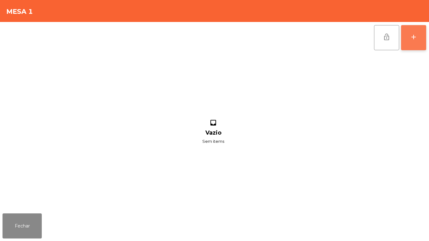
click at [412, 47] on button "add" at bounding box center [413, 37] width 25 height 25
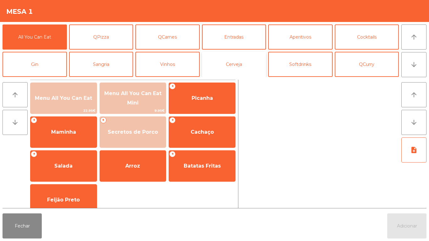
click at [236, 64] on button "Cerveja" at bounding box center [234, 64] width 64 height 25
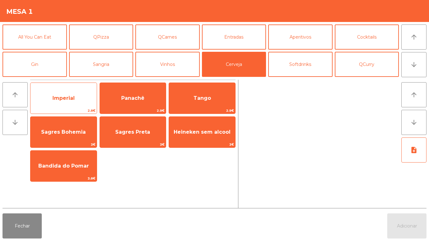
click at [71, 99] on span "Imperial" at bounding box center [63, 98] width 22 height 6
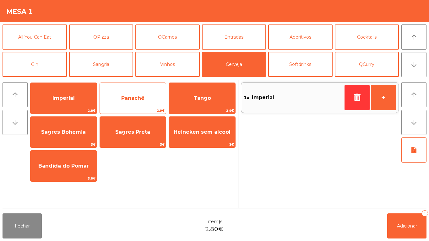
click at [135, 96] on span "Panachê" at bounding box center [132, 98] width 23 height 6
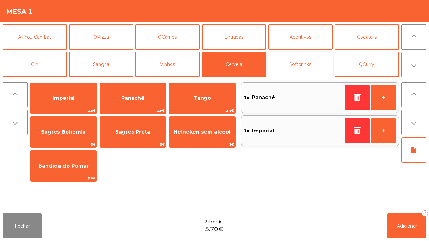
click at [303, 58] on button "Softdrinks" at bounding box center [300, 64] width 64 height 25
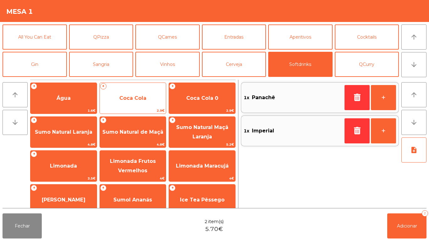
click at [138, 100] on span "Coca Cola" at bounding box center [132, 98] width 27 height 6
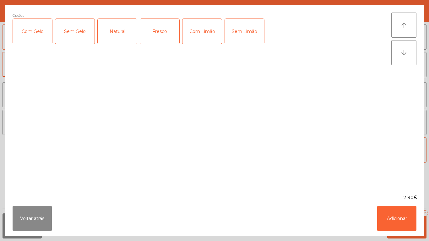
click at [30, 30] on div "Com Gelo" at bounding box center [32, 31] width 39 height 25
click at [200, 29] on div "Com Limão" at bounding box center [201, 31] width 39 height 25
click at [400, 216] on button "Adicionar" at bounding box center [396, 218] width 39 height 25
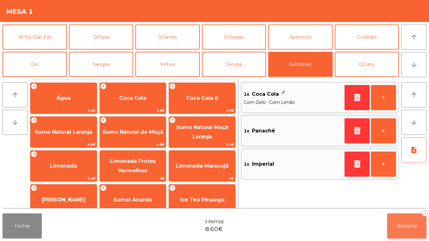
click at [413, 220] on button "Adicionar 3" at bounding box center [406, 225] width 39 height 25
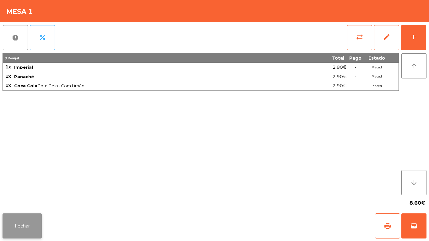
click at [17, 223] on button "Fechar" at bounding box center [22, 225] width 39 height 25
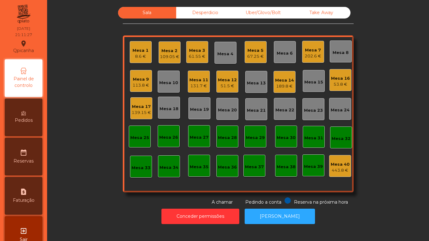
click at [143, 108] on div "Mesa 17" at bounding box center [140, 107] width 19 height 6
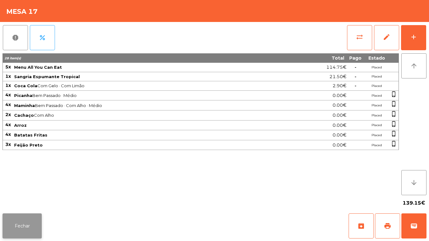
click at [31, 223] on button "Fechar" at bounding box center [22, 225] width 39 height 25
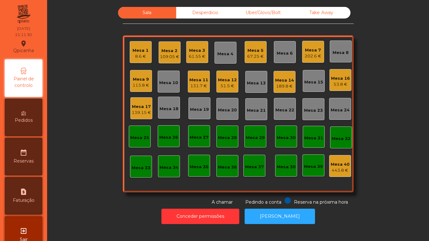
click at [283, 78] on div "Mesa 14" at bounding box center [284, 80] width 19 height 6
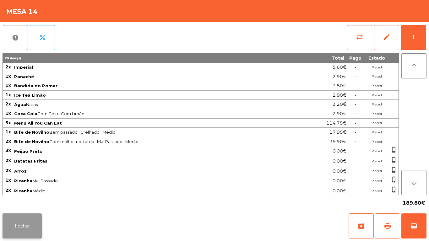
click at [30, 215] on button "Fechar" at bounding box center [22, 225] width 39 height 25
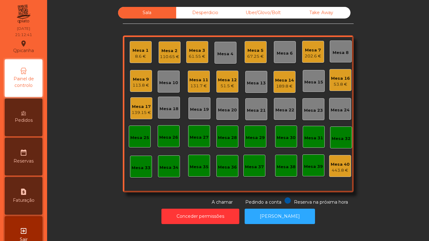
click at [169, 105] on div "Mesa 18" at bounding box center [168, 107] width 19 height 9
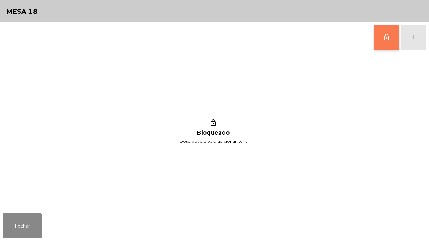
click at [377, 38] on button "lock_outline" at bounding box center [386, 37] width 25 height 25
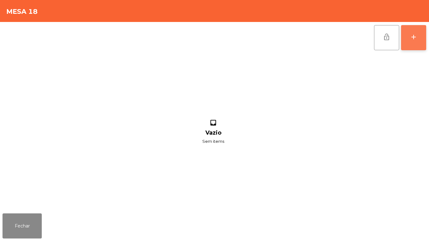
click at [421, 43] on button "add" at bounding box center [413, 37] width 25 height 25
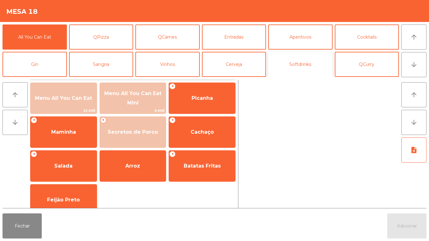
click at [302, 66] on button "Softdrinks" at bounding box center [300, 64] width 64 height 25
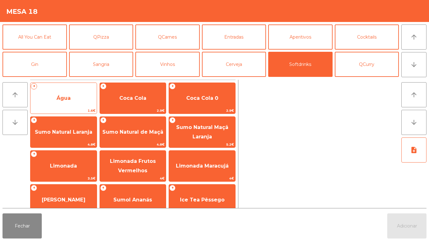
click at [71, 99] on span "Água" at bounding box center [63, 98] width 66 height 17
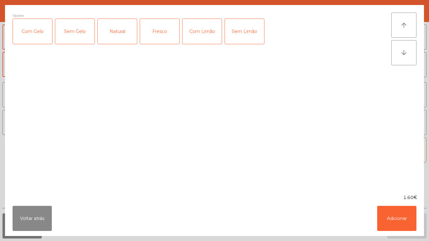
click at [122, 37] on div "Natural" at bounding box center [117, 31] width 39 height 25
click at [395, 208] on button "Adicionar" at bounding box center [396, 218] width 39 height 25
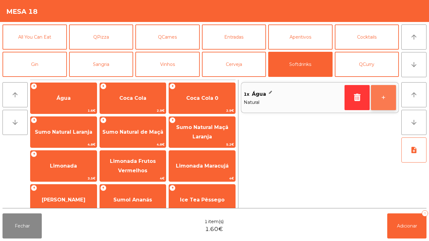
click at [383, 95] on button "+" at bounding box center [383, 97] width 25 height 25
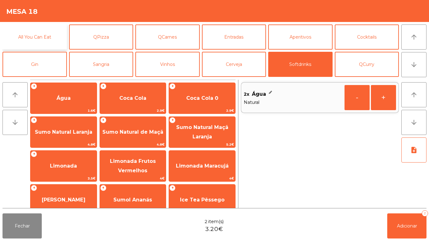
click at [46, 33] on button "All You Can Eat" at bounding box center [35, 36] width 64 height 25
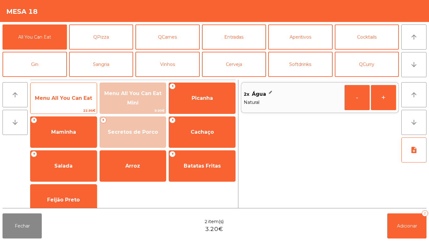
click at [76, 103] on span "Menu All You Can Eat" at bounding box center [63, 98] width 66 height 17
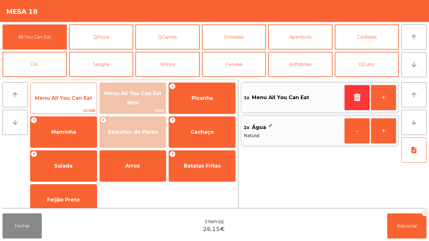
click at [74, 96] on span "Menu All You Can Eat" at bounding box center [63, 98] width 57 height 6
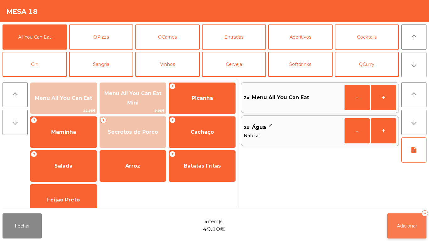
click at [413, 220] on button "Adicionar 4" at bounding box center [406, 225] width 39 height 25
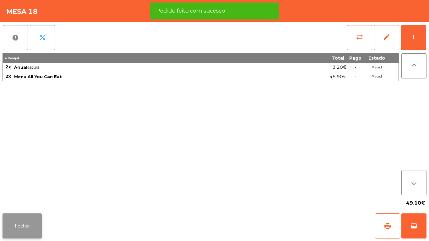
click at [38, 215] on button "Fechar" at bounding box center [22, 225] width 39 height 25
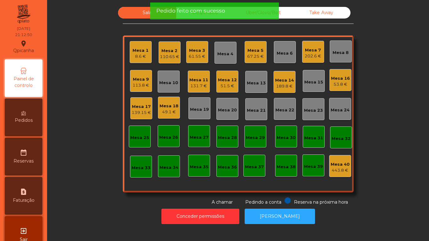
click at [255, 58] on div "67.25 €" at bounding box center [255, 56] width 17 height 6
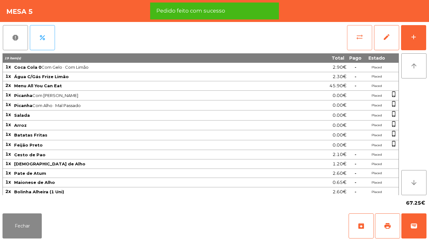
click at [354, 40] on button "sync_alt" at bounding box center [359, 37] width 25 height 25
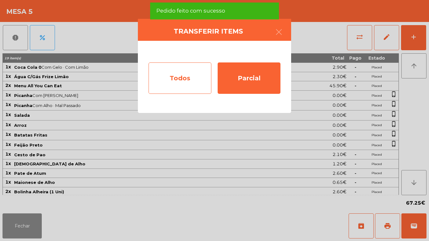
click at [181, 82] on div "Todos" at bounding box center [179, 77] width 63 height 31
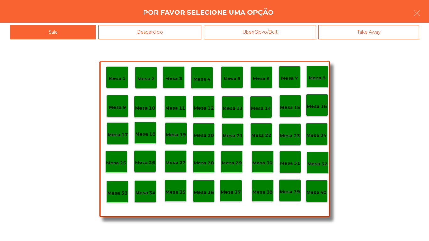
click at [321, 194] on p "Mesa 40" at bounding box center [316, 192] width 20 height 7
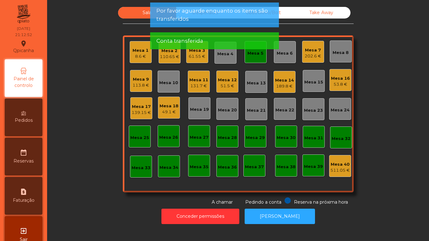
click at [257, 55] on div "Mesa 5" at bounding box center [255, 53] width 16 height 6
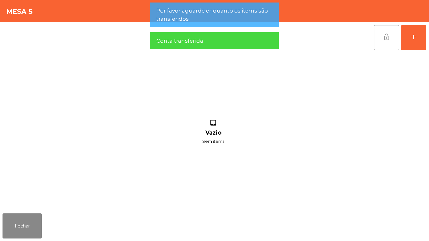
click at [387, 39] on span "lock_open" at bounding box center [387, 37] width 8 height 8
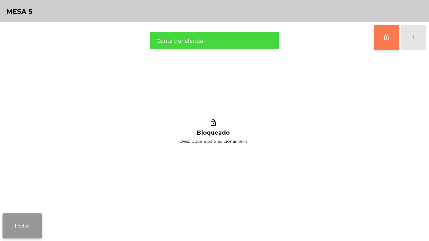
click at [31, 226] on button "Fechar" at bounding box center [22, 225] width 39 height 25
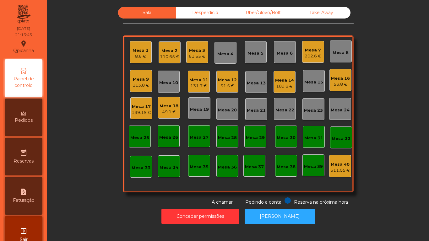
click at [140, 62] on div "Mesa 1 8.6 €" at bounding box center [141, 52] width 22 height 22
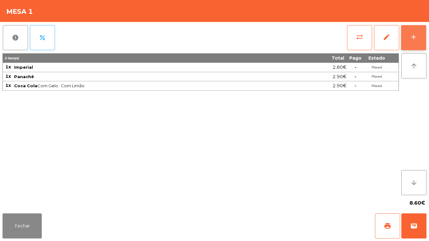
click at [413, 49] on button "add" at bounding box center [413, 37] width 25 height 25
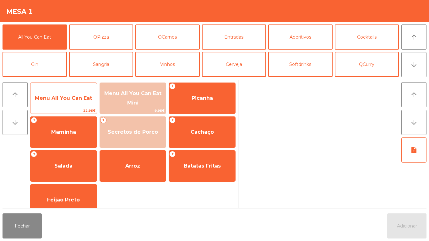
click at [69, 98] on span "Menu All You Can Eat" at bounding box center [63, 98] width 57 height 6
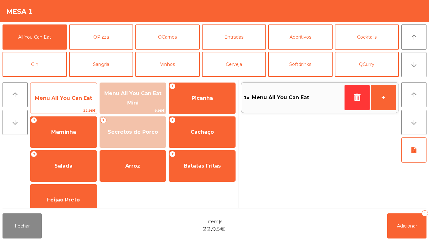
click at [74, 94] on span "Menu All You Can Eat" at bounding box center [63, 98] width 66 height 17
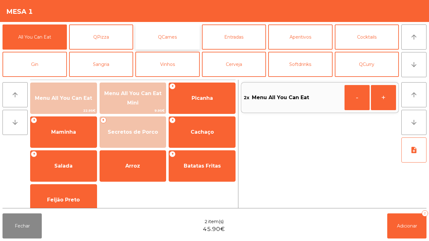
click at [180, 38] on button "QCarnes" at bounding box center [167, 36] width 64 height 25
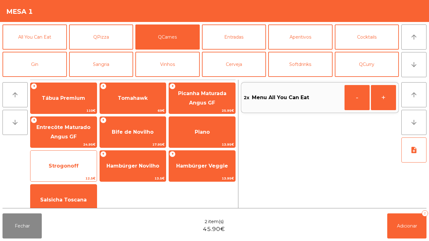
click at [75, 162] on span "Strogonoff" at bounding box center [63, 166] width 66 height 17
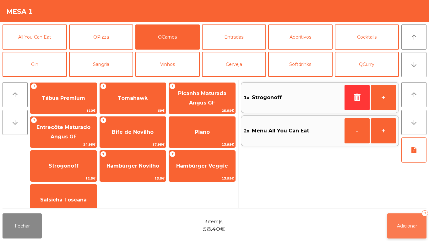
click at [413, 222] on button "Adicionar 3" at bounding box center [406, 225] width 39 height 25
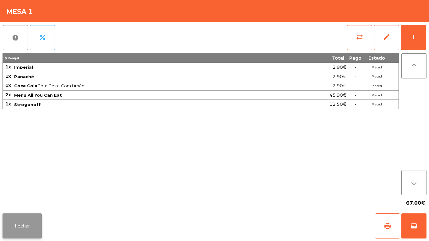
click at [28, 218] on button "Fechar" at bounding box center [22, 225] width 39 height 25
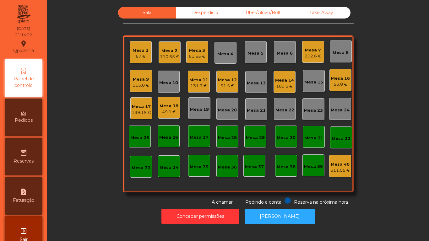
click at [196, 85] on div "131.7 €" at bounding box center [198, 86] width 19 height 6
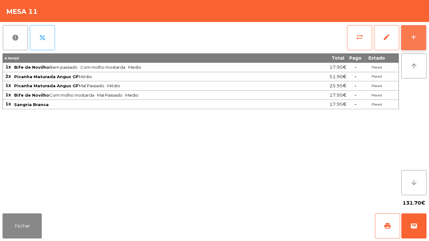
click at [412, 40] on div "add" at bounding box center [414, 37] width 8 height 8
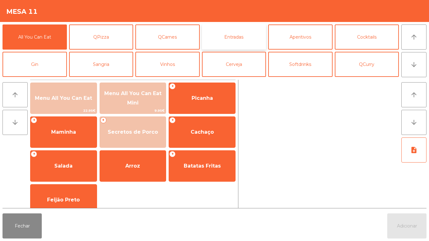
click at [242, 41] on button "Entradas" at bounding box center [234, 36] width 64 height 25
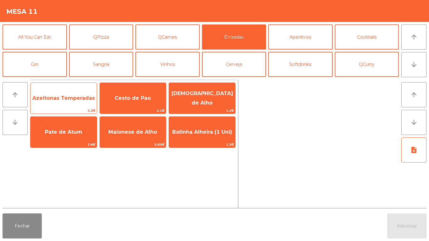
click at [70, 103] on span "Azeitonas Temperadas" at bounding box center [63, 98] width 66 height 17
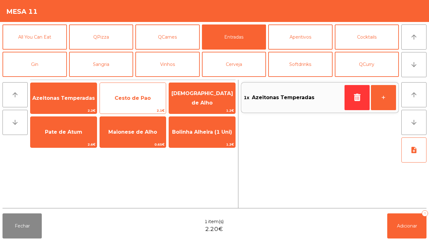
click at [134, 95] on span "Cesto de Pao" at bounding box center [133, 98] width 36 height 6
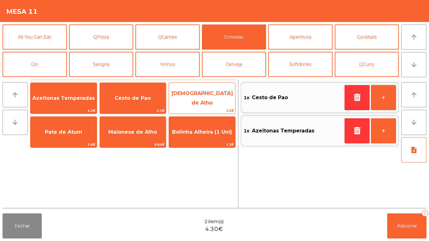
click at [215, 96] on span "[DEMOGRAPHIC_DATA] de Alho" at bounding box center [202, 97] width 62 height 15
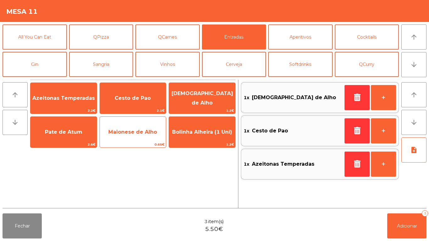
click at [131, 130] on span "Maionese de Alho" at bounding box center [132, 132] width 49 height 6
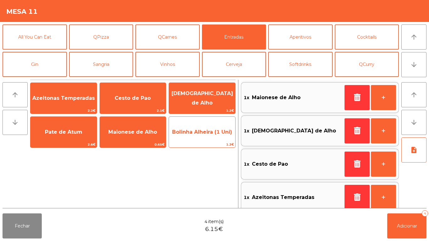
click at [206, 133] on span "Bolinha Alheira (1 Uni)" at bounding box center [202, 132] width 60 height 6
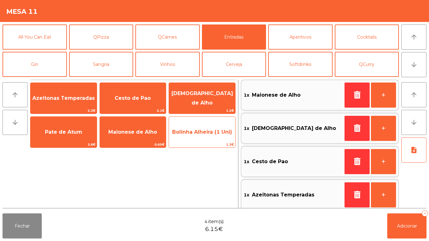
click at [204, 135] on span "Bolinha Alheira (1 Uni)" at bounding box center [202, 132] width 66 height 17
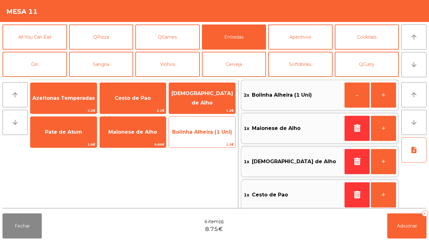
click at [200, 136] on span "Bolinha Alheira (1 Uni)" at bounding box center [202, 132] width 66 height 17
click at [204, 137] on span "Bolinha Alheira (1 Uni)" at bounding box center [202, 132] width 66 height 17
click at [205, 131] on span "Bolinha Alheira (1 Uni)" at bounding box center [202, 132] width 60 height 6
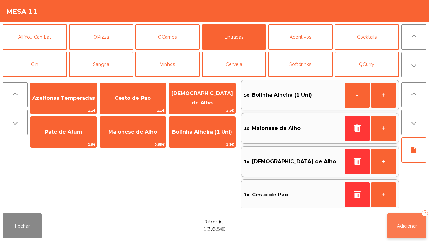
click at [408, 235] on button "Adicionar 9" at bounding box center [406, 225] width 39 height 25
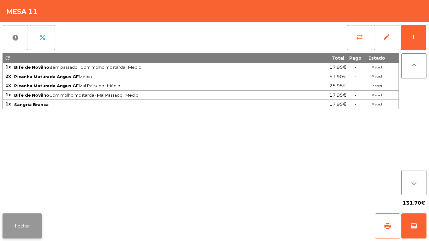
click at [26, 220] on button "Fechar" at bounding box center [22, 225] width 39 height 25
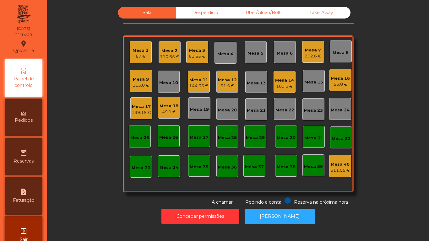
click at [219, 89] on div "51.5 €" at bounding box center [227, 86] width 19 height 6
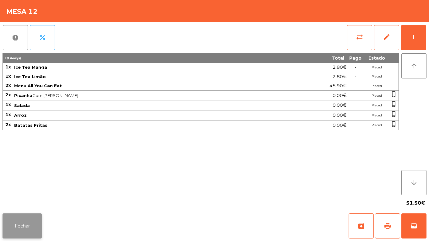
click at [24, 221] on button "Fechar" at bounding box center [22, 225] width 39 height 25
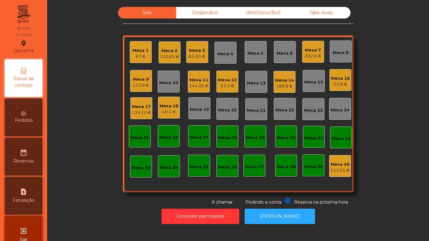
click at [165, 103] on div "Mesa 18" at bounding box center [168, 106] width 19 height 6
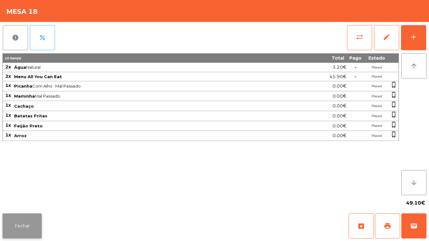
click at [34, 226] on button "Fechar" at bounding box center [22, 225] width 39 height 25
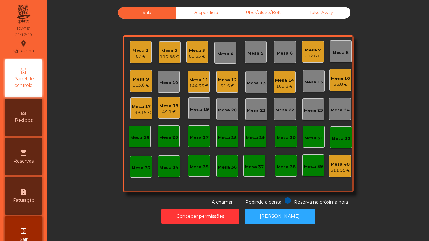
click at [171, 56] on div "110.65 €" at bounding box center [169, 57] width 19 height 6
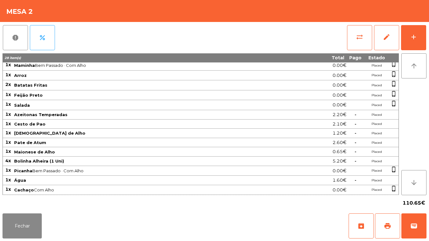
scroll to position [48, 0]
click at [33, 226] on button "Fechar" at bounding box center [22, 225] width 39 height 25
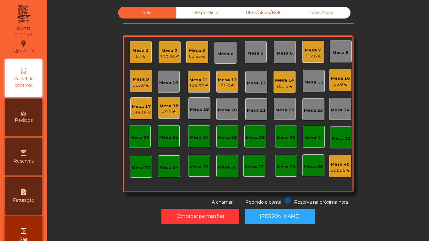
click at [96, 201] on div "Sala Desperdicio Uber/Glovo/Bolt Take Away [GEOGRAPHIC_DATA] 1 67 € Mesa 2 110.…" at bounding box center [238, 106] width 365 height 199
click at [283, 84] on div "189.8 €" at bounding box center [284, 86] width 19 height 6
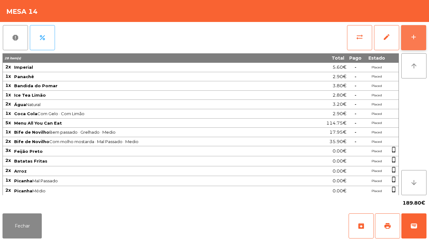
click at [410, 44] on button "add" at bounding box center [413, 37] width 25 height 25
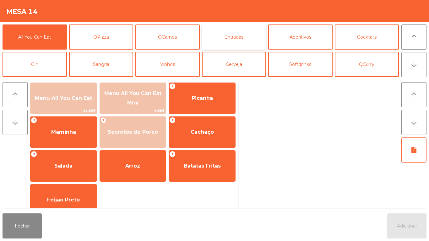
click at [238, 40] on button "Entradas" at bounding box center [234, 36] width 64 height 25
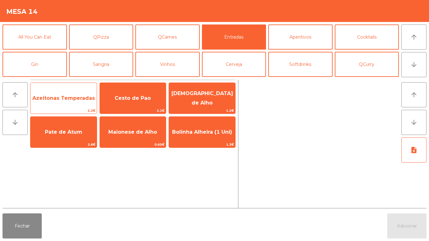
click at [64, 102] on span "Azeitonas Temperadas" at bounding box center [63, 98] width 66 height 17
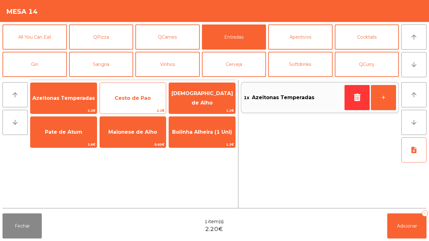
click at [132, 97] on span "Cesto de Pao" at bounding box center [133, 98] width 36 height 6
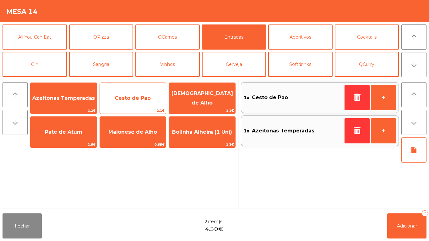
click at [131, 96] on span "Cesto de Pao" at bounding box center [133, 98] width 36 height 6
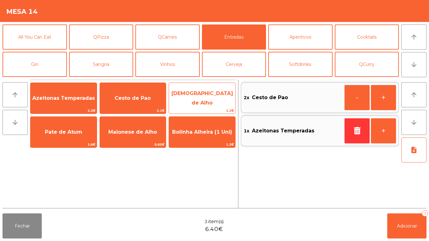
click at [203, 97] on span "[DEMOGRAPHIC_DATA] de Alho" at bounding box center [202, 97] width 62 height 15
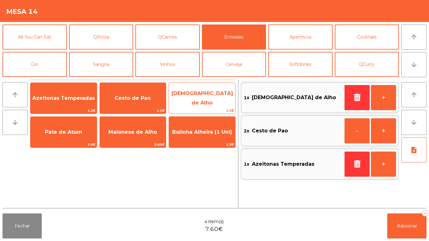
click at [207, 101] on span "[DEMOGRAPHIC_DATA] de Alho" at bounding box center [202, 98] width 66 height 27
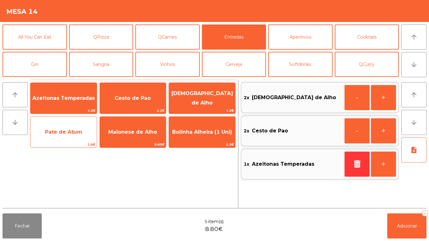
click at [71, 138] on span "Pate de Atum" at bounding box center [63, 132] width 66 height 17
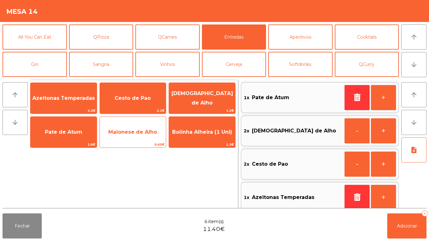
click at [137, 131] on span "Maionese de Alho" at bounding box center [132, 132] width 49 height 6
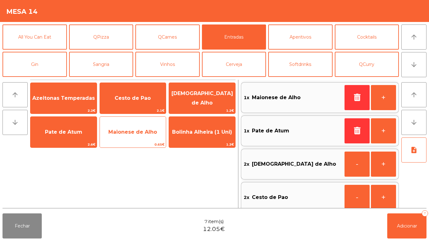
scroll to position [3, 0]
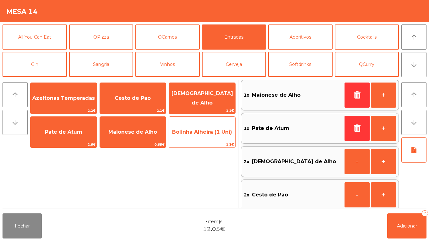
click at [205, 132] on span "Bolinha Alheira (1 Uni)" at bounding box center [202, 132] width 60 height 6
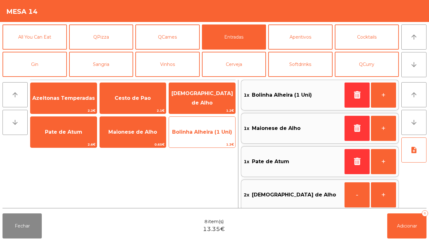
click at [202, 137] on span "Bolinha Alheira (1 Uni)" at bounding box center [202, 132] width 66 height 17
click at [200, 134] on span "Bolinha Alheira (1 Uni)" at bounding box center [202, 132] width 60 height 6
click at [202, 136] on span "Bolinha Alheira (1 Uni)" at bounding box center [202, 132] width 66 height 17
click at [201, 136] on span "Bolinha Alheira (1 Uni)" at bounding box center [202, 132] width 66 height 17
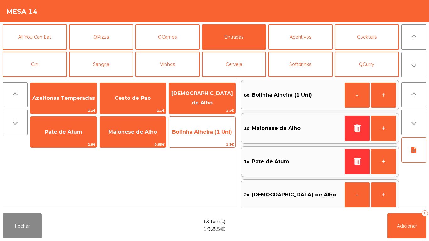
click at [201, 136] on span "Bolinha Alheira (1 Uni)" at bounding box center [202, 132] width 66 height 17
click at [202, 137] on span "Bolinha Alheira (1 Uni)" at bounding box center [202, 132] width 66 height 17
click at [200, 137] on span "Bolinha Alheira (1 Uni)" at bounding box center [202, 132] width 66 height 17
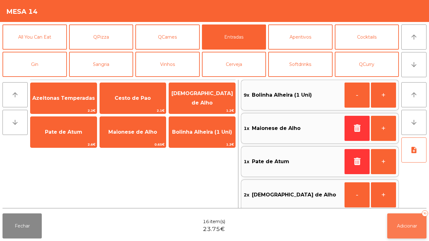
click at [406, 225] on span "Adicionar" at bounding box center [407, 226] width 20 height 6
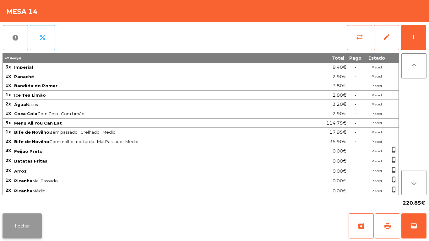
click at [28, 218] on button "Fechar" at bounding box center [22, 225] width 39 height 25
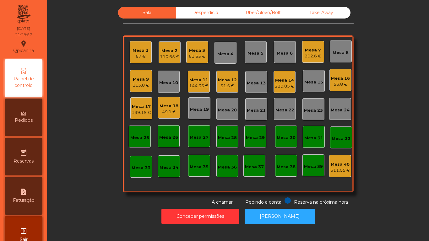
click at [337, 85] on div "53.8 €" at bounding box center [340, 84] width 19 height 6
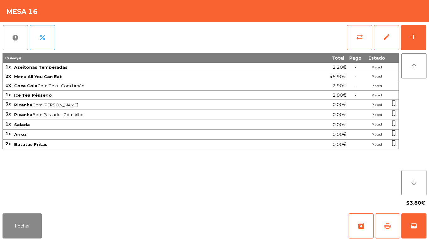
click at [389, 225] on span "print" at bounding box center [387, 226] width 8 height 8
click at [26, 217] on button "Fechar" at bounding box center [22, 225] width 39 height 25
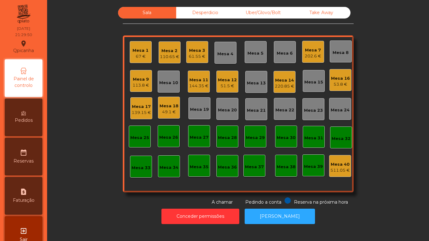
click at [311, 55] on div "202.6 €" at bounding box center [312, 56] width 17 height 6
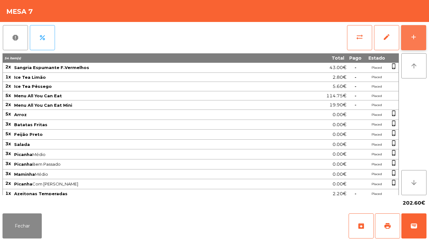
click at [417, 48] on button "add" at bounding box center [413, 37] width 25 height 25
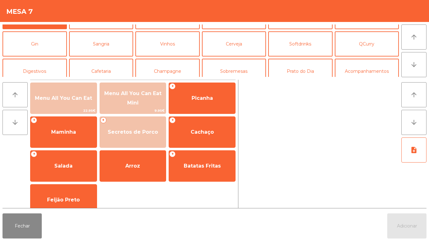
scroll to position [22, 0]
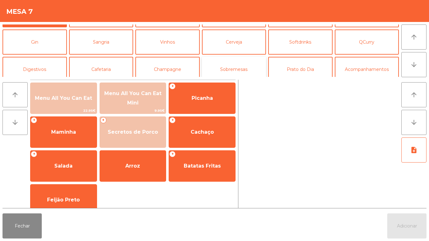
click at [230, 67] on button "Sobremesas" at bounding box center [234, 69] width 64 height 25
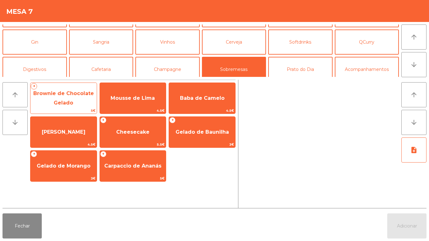
click at [67, 100] on span "Brownie de Chocolate Gelado" at bounding box center [63, 97] width 61 height 15
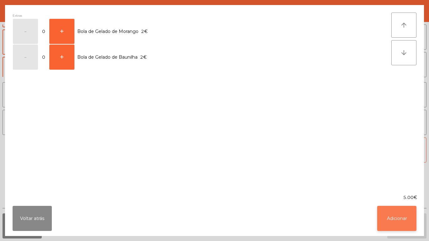
click at [391, 221] on button "Adicionar" at bounding box center [396, 218] width 39 height 25
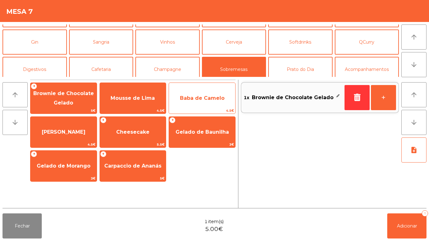
click at [197, 100] on span "Baba de Camelo" at bounding box center [202, 98] width 45 height 6
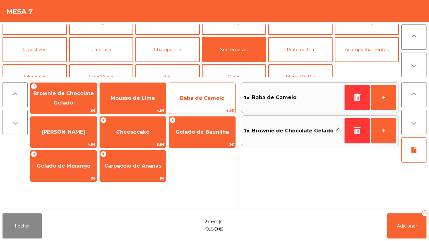
scroll to position [55, 0]
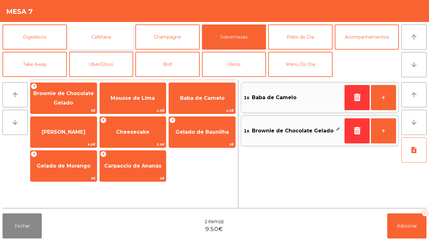
click at [100, 41] on button "Cafetaria" at bounding box center [101, 36] width 64 height 25
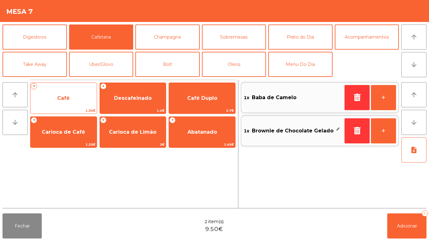
click at [67, 101] on span "Café" at bounding box center [63, 98] width 13 height 6
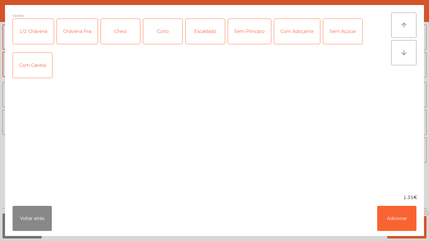
click at [165, 35] on div "Curto" at bounding box center [162, 31] width 39 height 25
click at [387, 220] on button "Adicionar" at bounding box center [396, 218] width 39 height 25
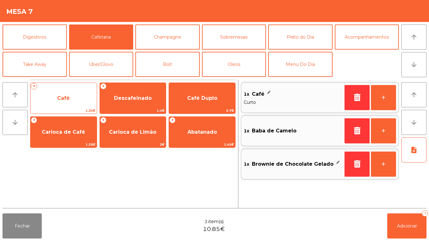
click at [70, 99] on span "Café" at bounding box center [63, 98] width 66 height 17
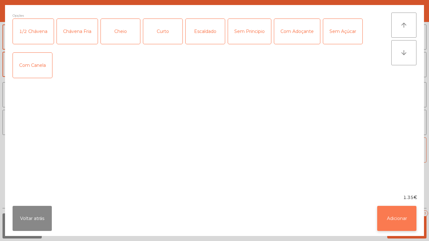
click at [384, 223] on button "Adicionar" at bounding box center [396, 218] width 39 height 25
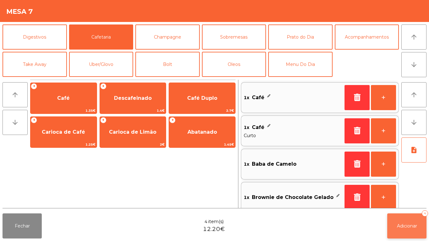
click at [397, 225] on span "Adicionar" at bounding box center [407, 226] width 20 height 6
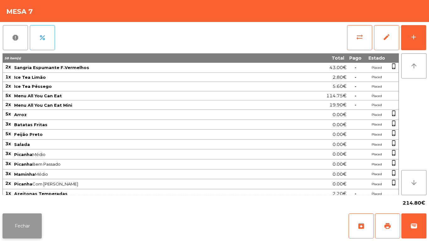
click at [31, 228] on button "Fechar" at bounding box center [22, 225] width 39 height 25
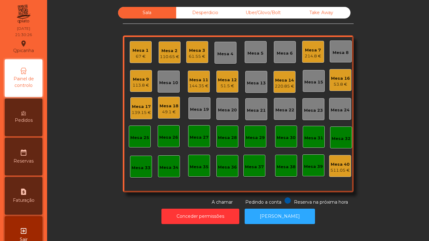
click at [223, 84] on div "51.5 €" at bounding box center [227, 86] width 19 height 6
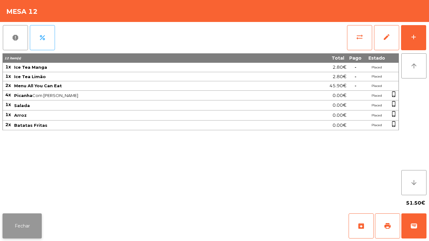
click at [19, 218] on button "Fechar" at bounding box center [22, 225] width 39 height 25
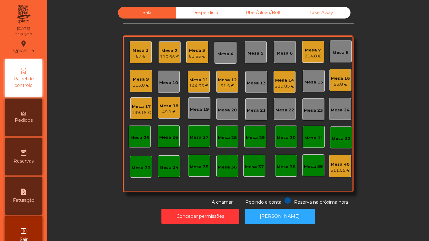
click at [139, 108] on div "Mesa 17" at bounding box center [140, 107] width 19 height 6
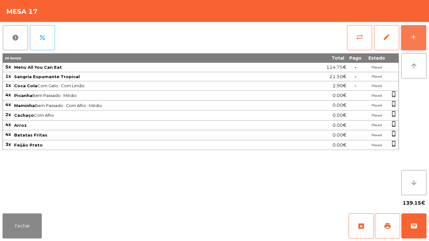
click at [413, 40] on div "add" at bounding box center [414, 37] width 8 height 8
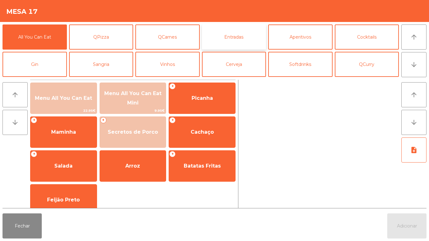
click at [244, 37] on button "Entradas" at bounding box center [234, 36] width 64 height 25
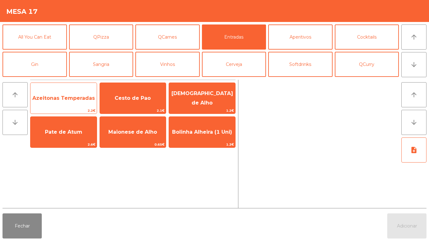
click at [72, 104] on span "Azeitonas Temperadas" at bounding box center [63, 98] width 66 height 17
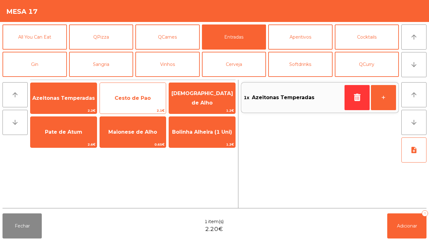
click at [135, 100] on span "Cesto de Pao" at bounding box center [133, 98] width 36 height 6
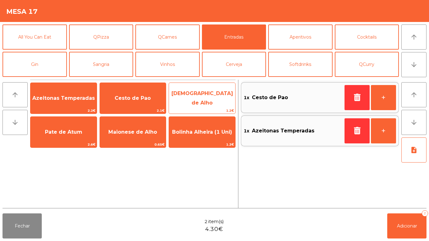
click at [217, 95] on span "[DEMOGRAPHIC_DATA] de Alho" at bounding box center [202, 97] width 62 height 15
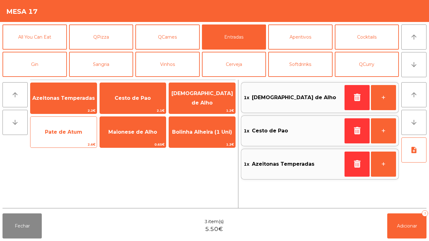
click at [57, 133] on span "Pate de Atum" at bounding box center [63, 132] width 37 height 6
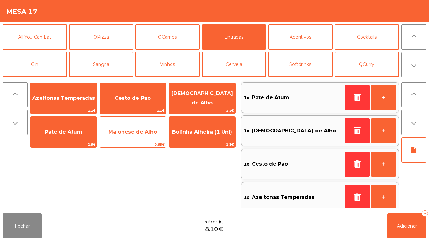
click at [138, 131] on span "Maionese de Alho" at bounding box center [132, 132] width 49 height 6
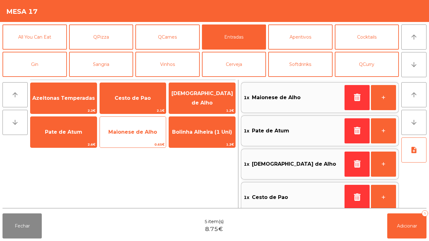
scroll to position [3, 0]
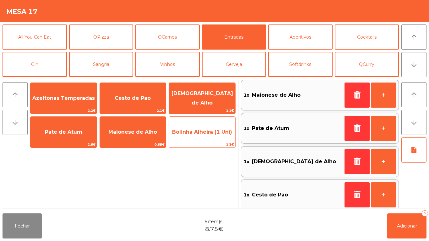
click at [188, 133] on span "Bolinha Alheira (1 Uni)" at bounding box center [202, 132] width 60 height 6
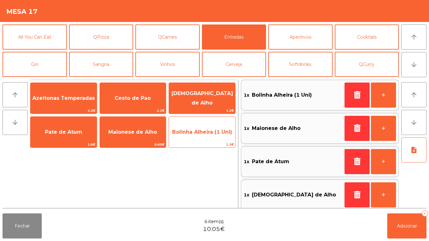
click at [203, 136] on span "Bolinha Alheira (1 Uni)" at bounding box center [202, 132] width 66 height 17
click at [206, 135] on span "Bolinha Alheira (1 Uni)" at bounding box center [202, 132] width 66 height 17
click at [207, 134] on span "Bolinha Alheira (1 Uni)" at bounding box center [202, 132] width 60 height 6
click at [203, 132] on span "Bolinha Alheira (1 Uni)" at bounding box center [202, 132] width 60 height 6
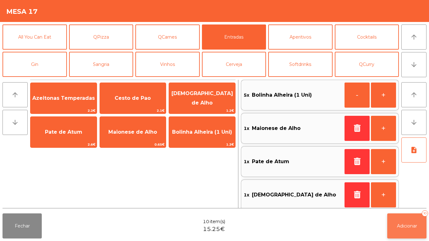
click at [397, 228] on span "Adicionar" at bounding box center [407, 226] width 20 height 6
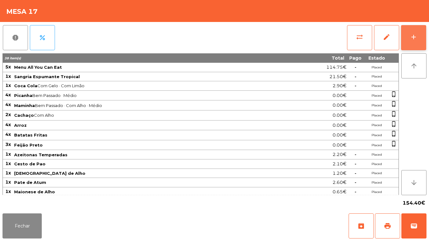
click at [416, 39] on div "add" at bounding box center [414, 37] width 8 height 8
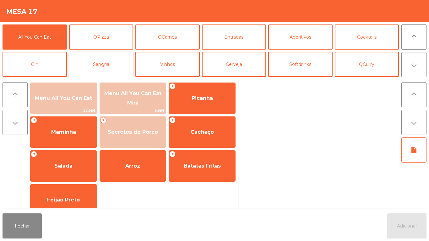
click at [109, 63] on button "Sangria" at bounding box center [101, 64] width 64 height 25
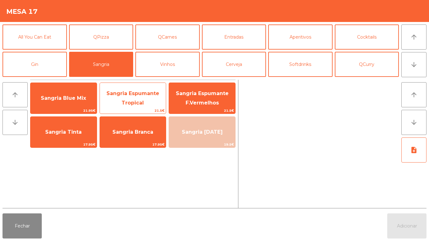
click at [137, 100] on span "Sangria Espumante Tropical" at bounding box center [132, 97] width 53 height 15
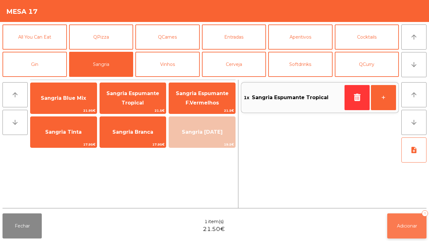
click at [410, 220] on button "Adicionar 1" at bounding box center [406, 225] width 39 height 25
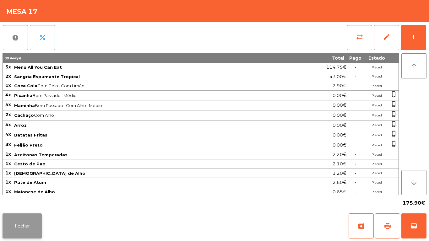
click at [25, 225] on button "Fechar" at bounding box center [22, 225] width 39 height 25
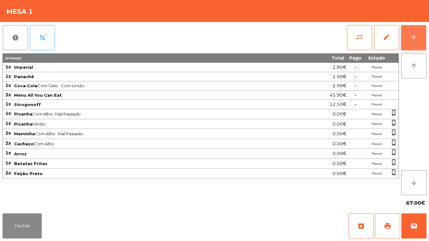
click at [424, 39] on button "add" at bounding box center [413, 37] width 25 height 25
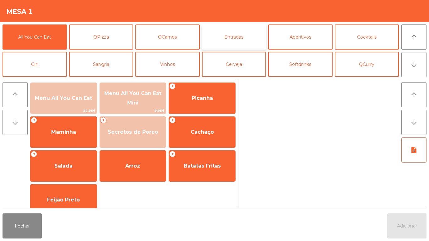
click at [240, 46] on button "Entradas" at bounding box center [234, 36] width 64 height 25
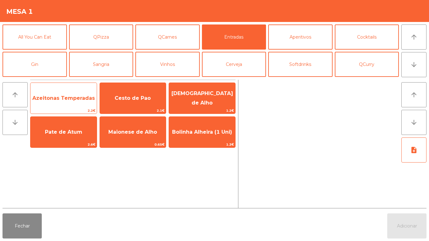
click at [69, 99] on span "Azeitonas Temperadas" at bounding box center [63, 98] width 62 height 6
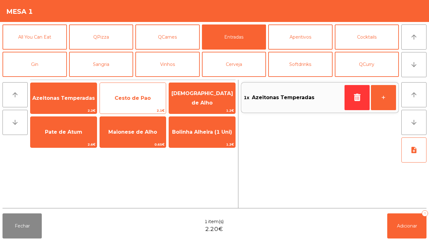
click at [138, 98] on span "Cesto de Pao" at bounding box center [133, 98] width 36 height 6
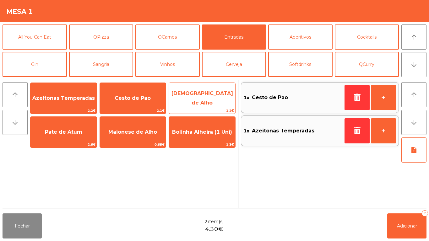
click at [207, 100] on span "[DEMOGRAPHIC_DATA] de Alho" at bounding box center [202, 97] width 62 height 15
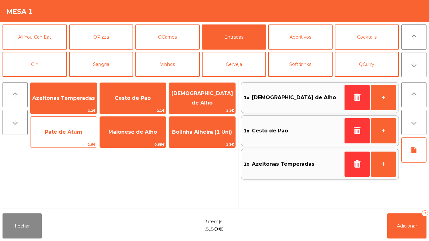
click at [72, 132] on span "Pate de Atum" at bounding box center [63, 132] width 37 height 6
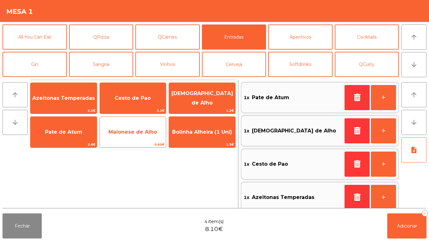
click at [135, 133] on span "Maionese de Alho" at bounding box center [132, 132] width 49 height 6
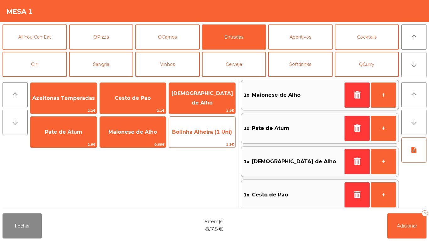
click at [200, 134] on span "Bolinha Alheira (1 Uni)" at bounding box center [202, 132] width 60 height 6
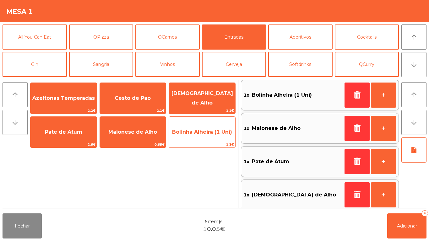
click at [202, 135] on span "Bolinha Alheira (1 Uni)" at bounding box center [202, 132] width 60 height 6
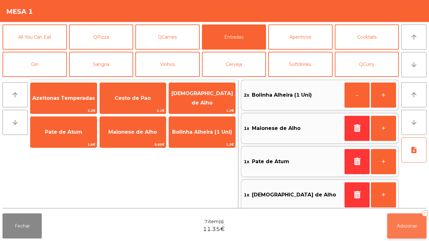
click at [401, 226] on span "Adicionar" at bounding box center [407, 226] width 20 height 6
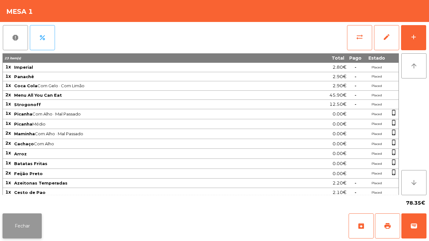
click at [38, 222] on button "Fechar" at bounding box center [22, 225] width 39 height 25
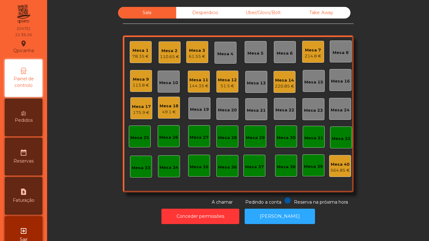
click at [167, 109] on div "49.1 €" at bounding box center [168, 112] width 19 height 6
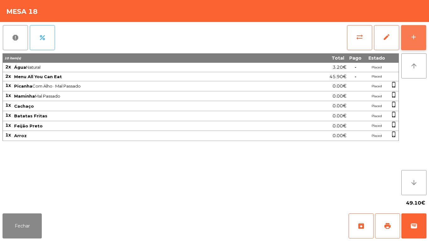
click at [412, 38] on div "add" at bounding box center [414, 37] width 8 height 8
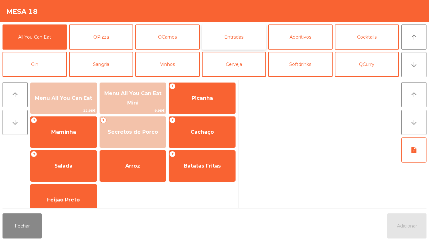
click at [241, 40] on button "Entradas" at bounding box center [234, 36] width 64 height 25
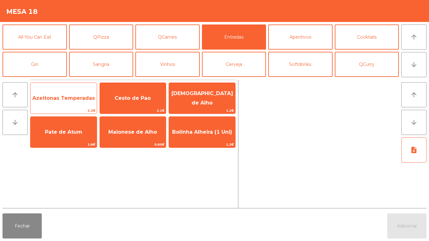
click at [80, 102] on span "Azeitonas Temperadas" at bounding box center [63, 98] width 66 height 17
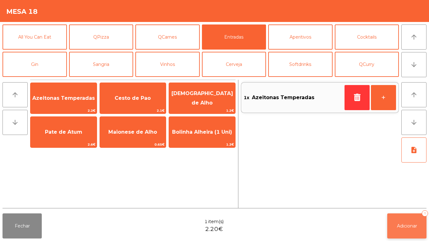
click at [409, 225] on span "Adicionar" at bounding box center [407, 226] width 20 height 6
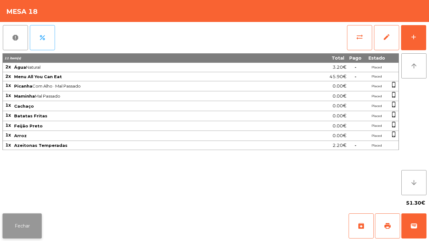
click at [31, 226] on button "Fechar" at bounding box center [22, 225] width 39 height 25
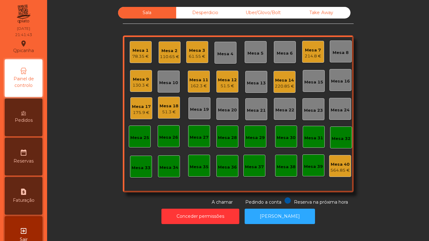
click at [194, 46] on div "Mesa 3 61.55 €" at bounding box center [197, 52] width 17 height 15
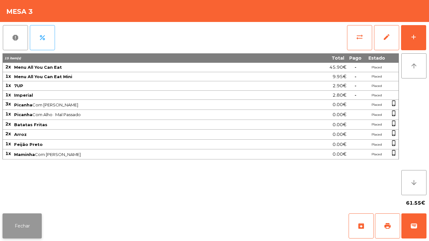
click at [40, 219] on button "Fechar" at bounding box center [22, 225] width 39 height 25
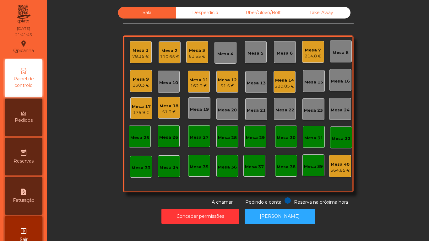
click at [192, 55] on div "61.55 €" at bounding box center [197, 56] width 17 height 6
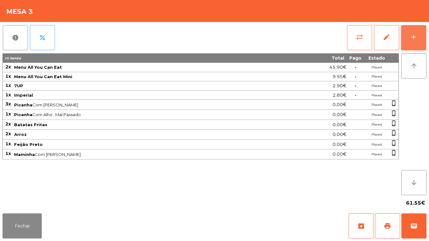
click at [416, 41] on button "add" at bounding box center [413, 37] width 25 height 25
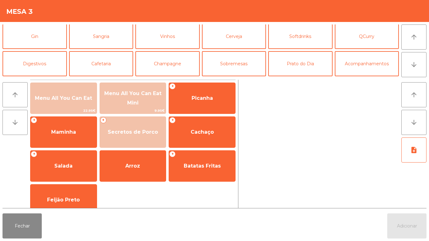
scroll to position [27, 0]
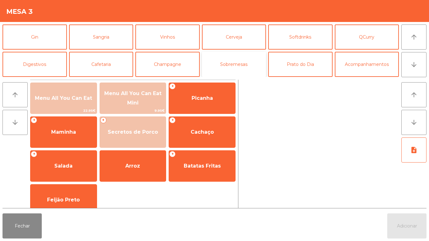
click at [240, 62] on button "Sobremesas" at bounding box center [234, 64] width 64 height 25
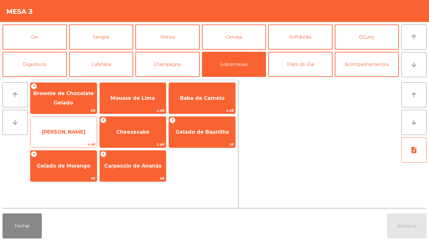
click at [66, 130] on span "[PERSON_NAME]" at bounding box center [64, 132] width 44 height 6
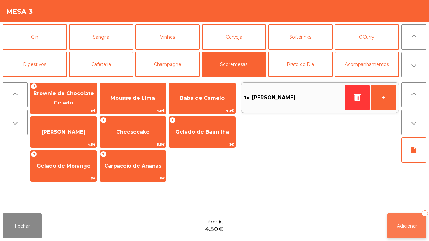
click at [401, 226] on span "Adicionar" at bounding box center [407, 226] width 20 height 6
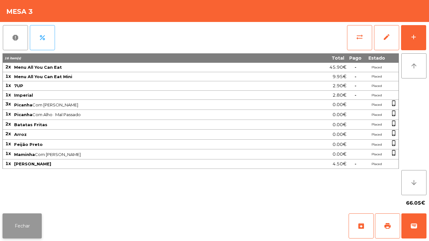
click at [23, 230] on button "Fechar" at bounding box center [22, 225] width 39 height 25
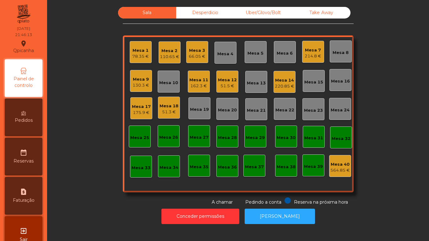
click at [166, 54] on div "110.65 €" at bounding box center [169, 57] width 19 height 6
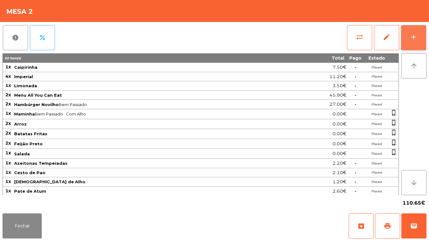
click at [410, 40] on div "add" at bounding box center [414, 37] width 8 height 8
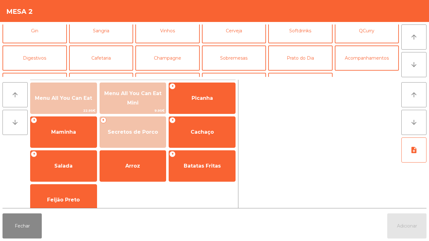
scroll to position [38, 0]
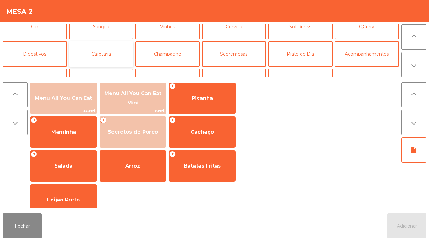
click at [108, 60] on button "Cafetaria" at bounding box center [101, 53] width 64 height 25
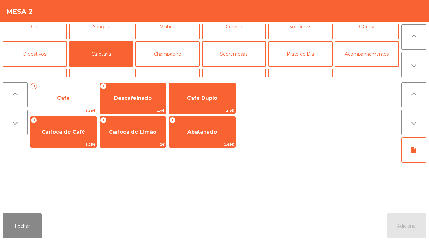
click at [75, 103] on span "Café" at bounding box center [63, 98] width 66 height 17
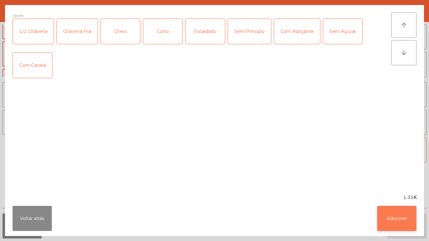
click at [395, 221] on button "Adicionar" at bounding box center [396, 218] width 39 height 25
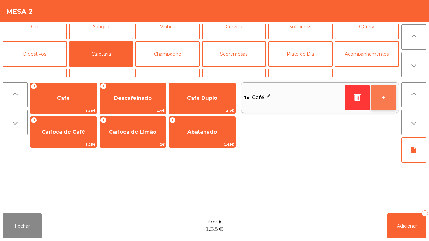
click at [375, 97] on button "+" at bounding box center [383, 97] width 25 height 25
click at [374, 96] on button "+" at bounding box center [383, 97] width 25 height 25
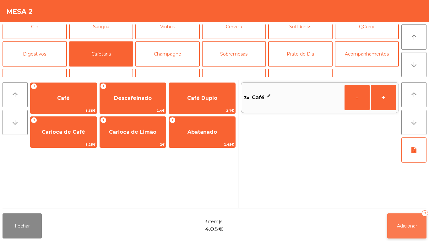
click at [398, 225] on span "Adicionar" at bounding box center [407, 226] width 20 height 6
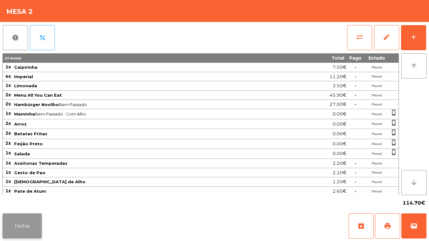
click at [24, 226] on button "Fechar" at bounding box center [22, 225] width 39 height 25
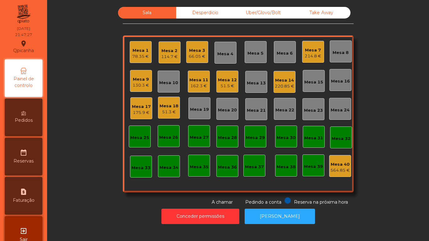
click at [224, 47] on div "Mesa 4" at bounding box center [225, 53] width 22 height 22
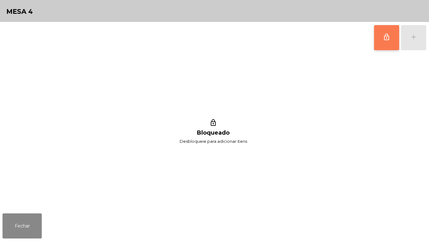
click at [377, 29] on button "lock_outline" at bounding box center [386, 37] width 25 height 25
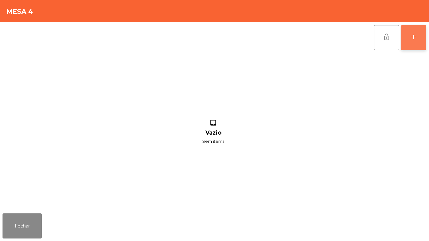
click at [410, 45] on button "add" at bounding box center [413, 37] width 25 height 25
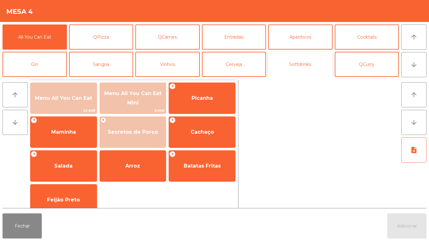
click at [306, 67] on button "Softdrinks" at bounding box center [300, 64] width 64 height 25
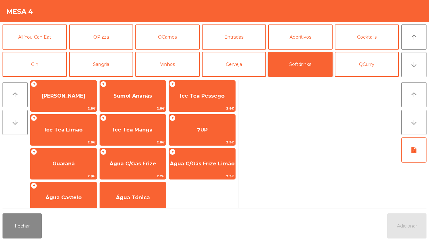
scroll to position [112, 0]
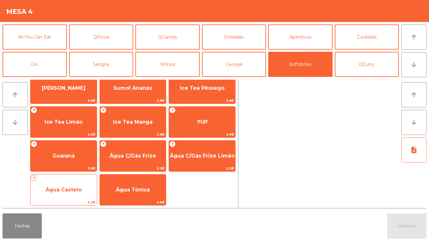
click at [74, 189] on span "Água Castelo" at bounding box center [64, 190] width 36 height 6
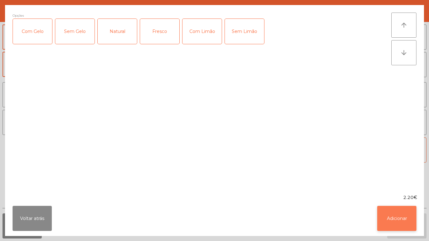
click at [394, 225] on button "Adicionar" at bounding box center [396, 218] width 39 height 25
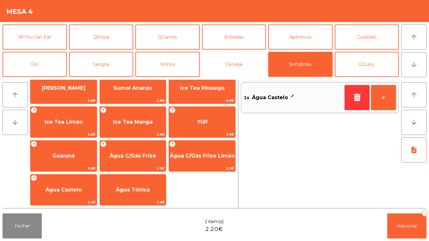
click at [237, 63] on button "Cerveja" at bounding box center [234, 64] width 64 height 25
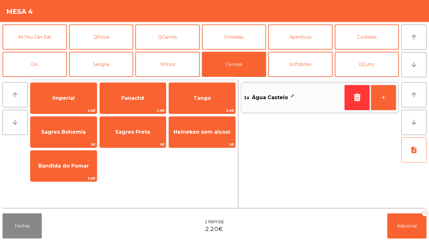
scroll to position [0, 0]
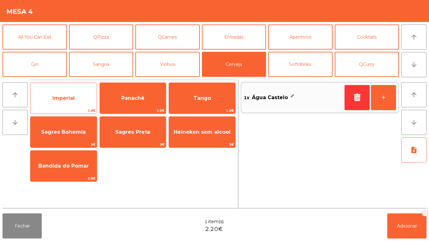
click at [73, 94] on span "Imperial" at bounding box center [63, 98] width 66 height 17
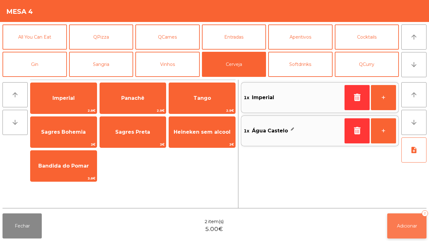
click at [406, 230] on button "Adicionar 2" at bounding box center [406, 225] width 39 height 25
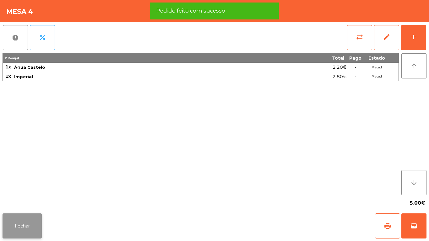
click at [37, 217] on button "Fechar" at bounding box center [22, 225] width 39 height 25
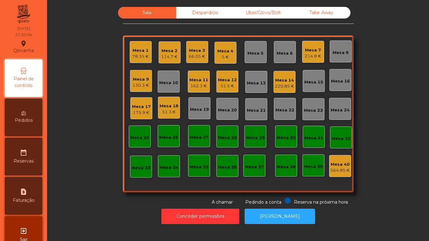
click at [138, 85] on div "130.3 €" at bounding box center [140, 85] width 17 height 6
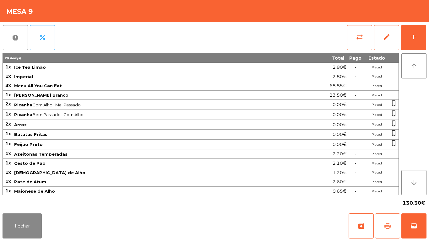
click at [387, 226] on span "print" at bounding box center [387, 226] width 8 height 8
click at [20, 240] on div "Fechar archive print wallet" at bounding box center [214, 226] width 429 height 30
click at [39, 215] on button "Fechar" at bounding box center [22, 225] width 39 height 25
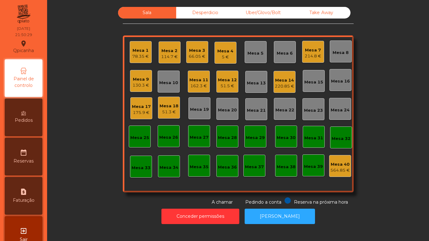
click at [165, 55] on div "114.7 €" at bounding box center [169, 57] width 17 height 6
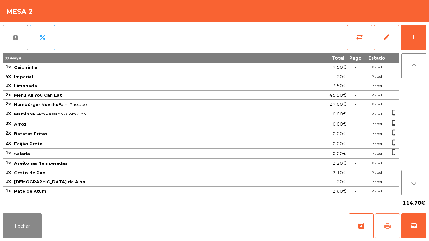
click at [383, 226] on span "print" at bounding box center [387, 226] width 8 height 8
click at [27, 225] on button "Fechar" at bounding box center [22, 225] width 39 height 25
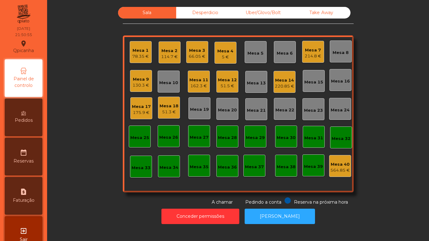
click at [195, 55] on div "66.05 €" at bounding box center [197, 56] width 17 height 6
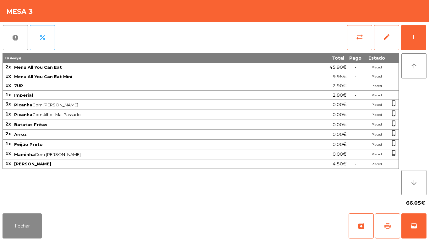
click at [382, 230] on button "print" at bounding box center [387, 225] width 25 height 25
click at [22, 222] on button "Fechar" at bounding box center [22, 225] width 39 height 25
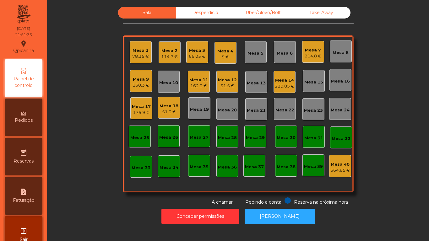
click at [310, 54] on div "214.8 €" at bounding box center [312, 56] width 17 height 6
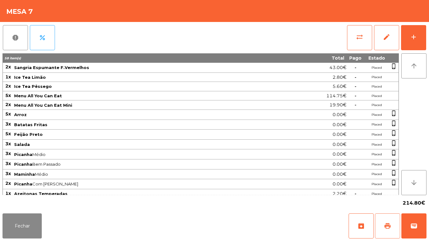
click at [385, 229] on span "print" at bounding box center [387, 226] width 8 height 8
click at [24, 222] on button "Fechar" at bounding box center [22, 225] width 39 height 25
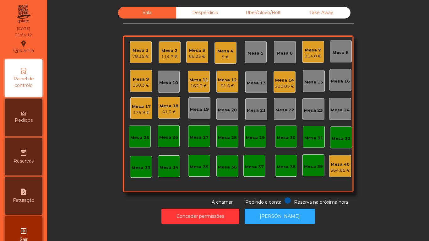
click at [191, 55] on div "66.05 €" at bounding box center [197, 56] width 17 height 6
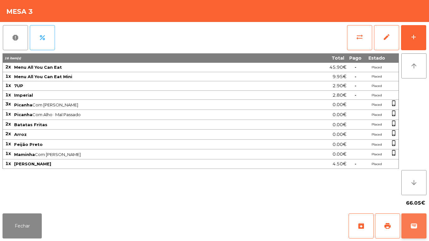
click at [409, 215] on button "wallet" at bounding box center [413, 225] width 25 height 25
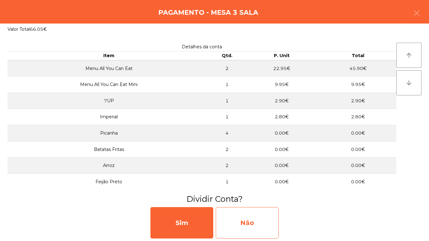
click at [259, 216] on div "Não" at bounding box center [247, 222] width 63 height 31
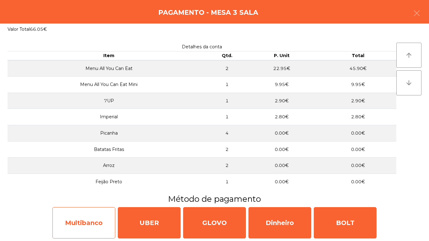
click at [86, 225] on div "Multibanco" at bounding box center [83, 222] width 63 height 31
select select "**"
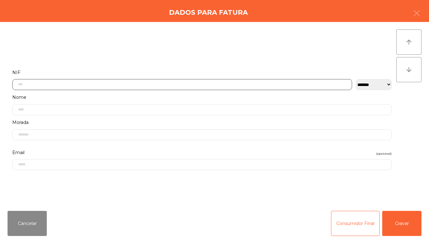
click at [113, 82] on input "text" at bounding box center [182, 84] width 340 height 11
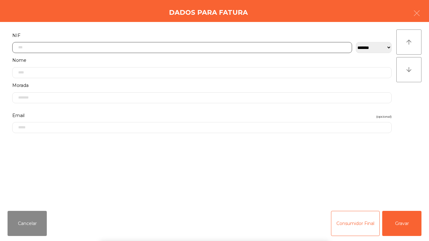
scroll to position [38, 0]
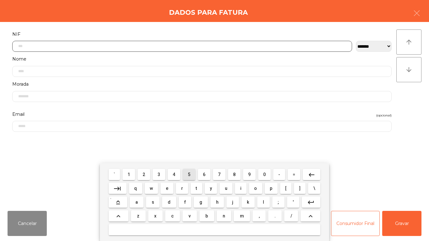
click at [188, 173] on span "5" at bounding box center [189, 174] width 3 height 5
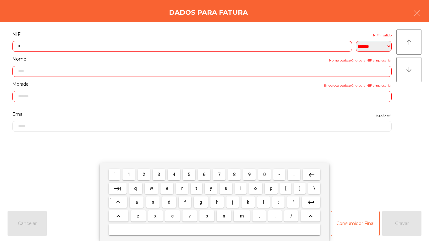
click at [129, 173] on span "1" at bounding box center [128, 174] width 3 height 5
click at [170, 175] on button "4" at bounding box center [174, 174] width 13 height 11
click at [314, 174] on mat-icon "keyboard_backspace" at bounding box center [312, 175] width 8 height 8
click at [159, 174] on span "3" at bounding box center [159, 174] width 3 height 5
click at [129, 174] on span "1" at bounding box center [128, 174] width 3 height 5
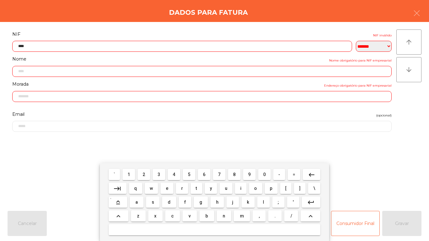
click at [219, 174] on span "7" at bounding box center [219, 174] width 3 height 5
click at [263, 173] on span "0" at bounding box center [264, 174] width 3 height 5
click at [130, 169] on button "1" at bounding box center [128, 174] width 13 height 11
click at [234, 174] on span "8" at bounding box center [234, 174] width 3 height 5
click at [249, 174] on span "9" at bounding box center [249, 174] width 3 height 5
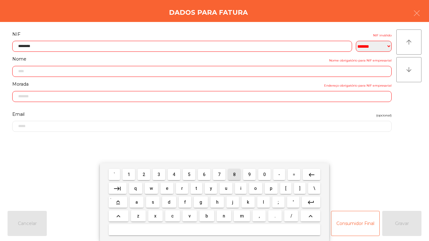
type input "*********"
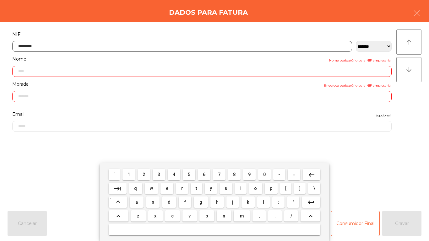
type input "**********"
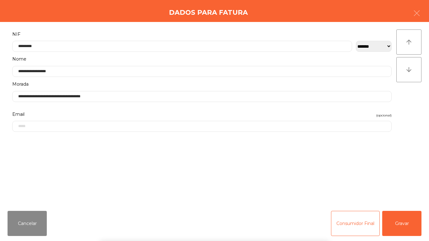
click at [407, 220] on div "` 1 2 3 4 5 6 7 8 9 0 - = keyboard_backspace keyboard_tab q w e r t y u i o p […" at bounding box center [214, 202] width 429 height 78
click at [402, 224] on button "Gravar" at bounding box center [401, 223] width 39 height 25
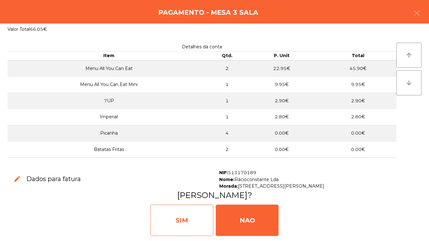
click at [177, 218] on div "SIM" at bounding box center [181, 220] width 63 height 31
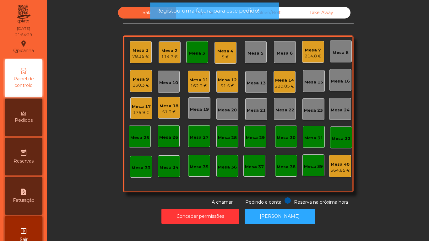
click at [170, 53] on div "Mesa 2" at bounding box center [169, 51] width 17 height 6
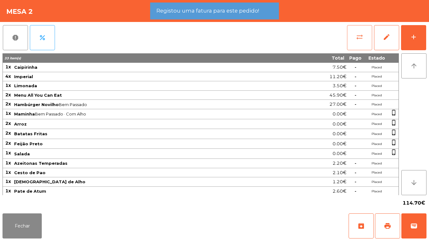
click at [357, 43] on button "sync_alt" at bounding box center [359, 37] width 25 height 25
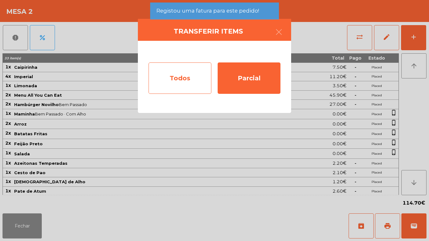
click at [175, 81] on div "Todos" at bounding box center [179, 77] width 63 height 31
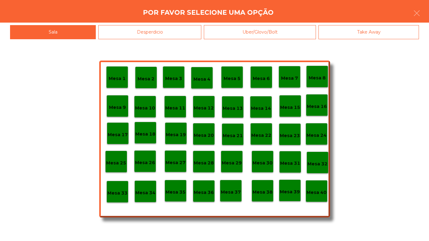
click at [318, 187] on div "Mesa 40" at bounding box center [316, 191] width 20 height 10
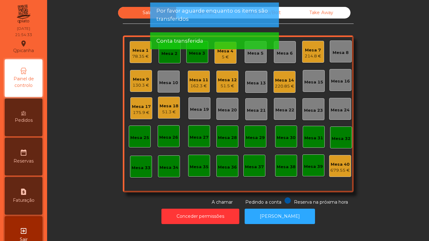
click at [166, 60] on div "Mesa 2" at bounding box center [169, 52] width 22 height 22
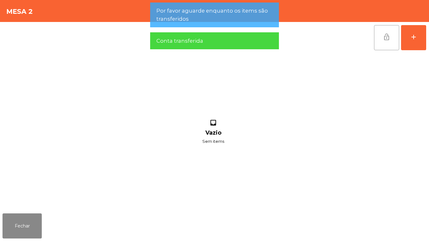
click at [379, 43] on button "lock_open" at bounding box center [386, 37] width 25 height 25
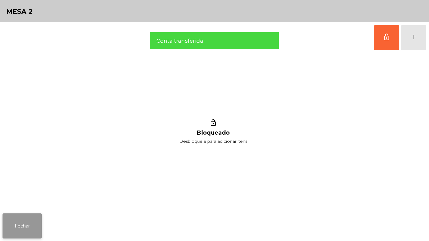
click at [28, 223] on button "Fechar" at bounding box center [22, 225] width 39 height 25
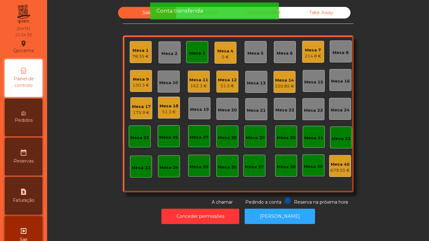
click at [199, 53] on div "Mesa 3" at bounding box center [197, 53] width 16 height 6
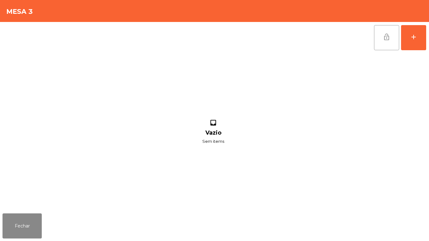
click at [385, 38] on span "lock_open" at bounding box center [387, 37] width 8 height 8
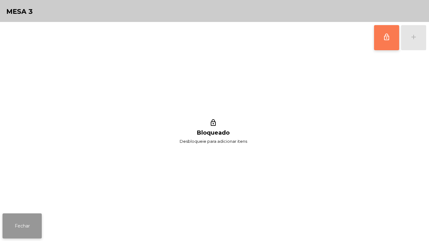
click at [20, 217] on button "Fechar" at bounding box center [22, 225] width 39 height 25
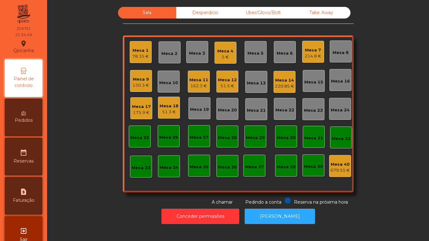
click at [279, 87] on div "220.85 €" at bounding box center [284, 86] width 19 height 6
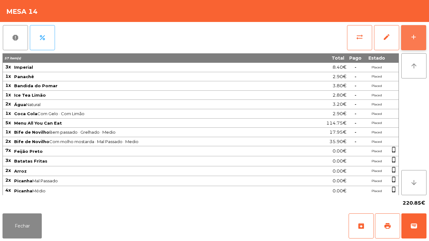
click at [413, 39] on div "add" at bounding box center [414, 37] width 8 height 8
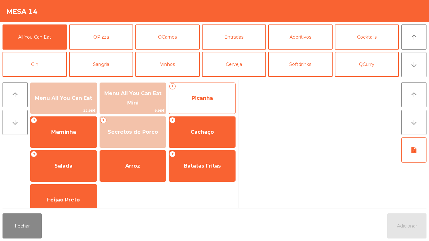
click at [198, 97] on span "Picanha" at bounding box center [201, 98] width 21 height 6
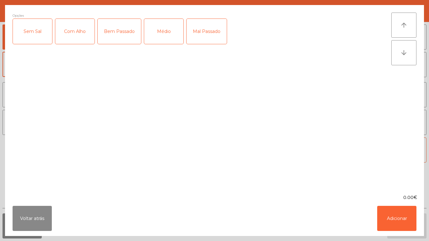
click at [209, 39] on div "Mal Passado" at bounding box center [206, 31] width 40 height 25
click at [393, 220] on button "Adicionar" at bounding box center [396, 218] width 39 height 25
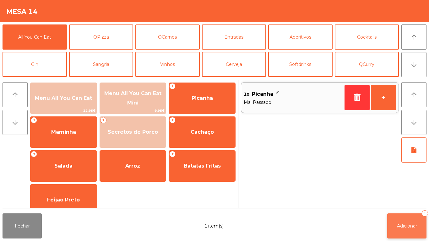
click at [399, 228] on span "Adicionar" at bounding box center [407, 226] width 20 height 6
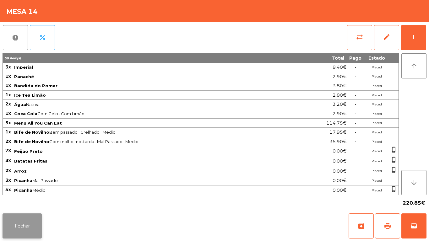
click at [21, 224] on button "Fechar" at bounding box center [22, 225] width 39 height 25
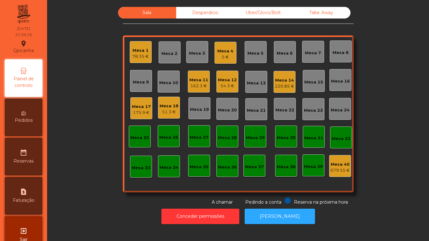
click at [196, 80] on div "Mesa 11" at bounding box center [198, 80] width 19 height 6
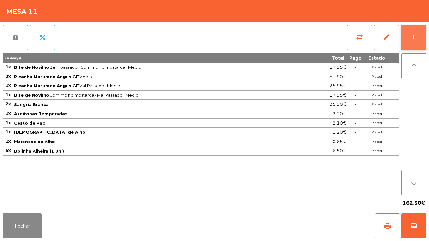
click at [407, 40] on button "add" at bounding box center [413, 37] width 25 height 25
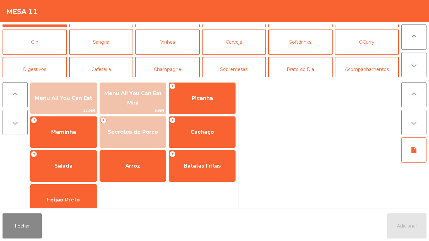
scroll to position [31, 0]
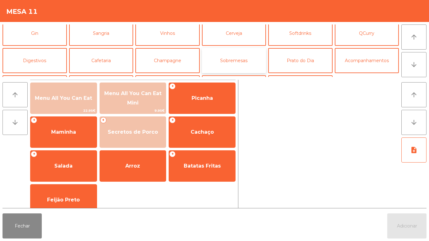
click at [230, 69] on button "Sobremesas" at bounding box center [234, 60] width 64 height 25
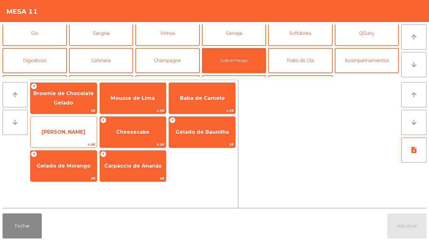
click at [67, 137] on span "[PERSON_NAME]" at bounding box center [63, 132] width 66 height 17
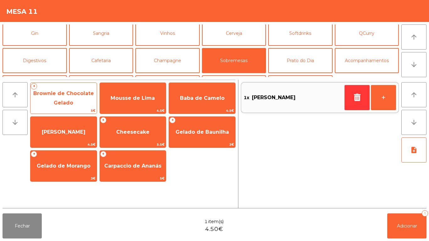
click at [64, 96] on span "Brownie de Chocolate Gelado" at bounding box center [63, 97] width 61 height 15
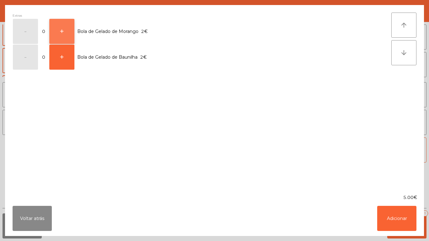
click at [67, 31] on button "+" at bounding box center [61, 31] width 25 height 25
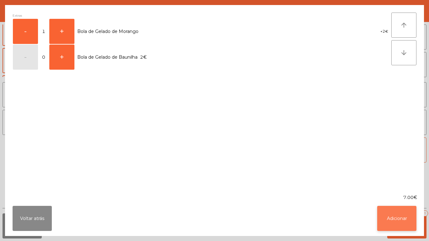
click at [386, 219] on button "Adicionar" at bounding box center [396, 218] width 39 height 25
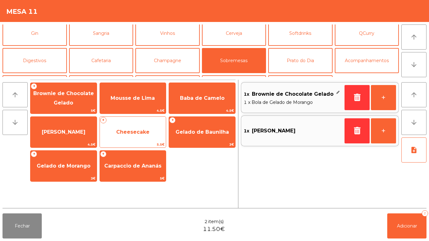
click at [134, 136] on span "Cheesecake" at bounding box center [133, 132] width 66 height 17
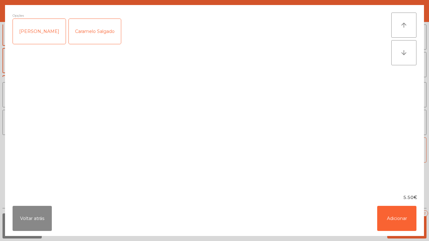
click at [95, 32] on div "Caramelo Salgado" at bounding box center [95, 31] width 52 height 25
click at [384, 222] on button "Adicionar" at bounding box center [396, 218] width 39 height 25
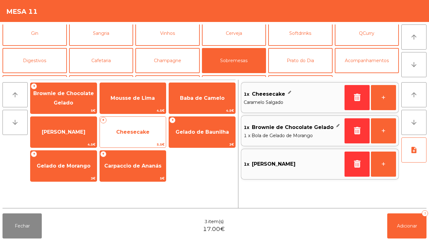
click at [131, 133] on span "Cheesecake" at bounding box center [132, 132] width 33 height 6
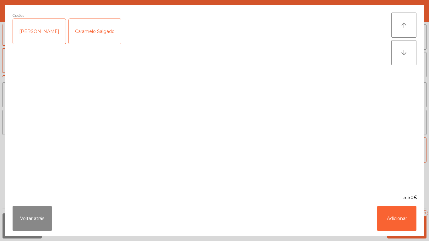
click at [43, 33] on div "[PERSON_NAME]" at bounding box center [39, 31] width 53 height 25
click at [387, 221] on button "Adicionar" at bounding box center [396, 218] width 39 height 25
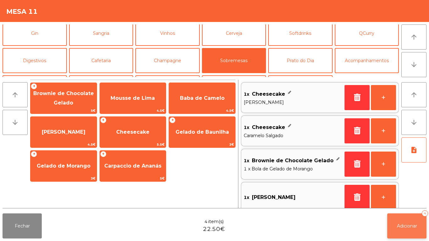
click at [399, 223] on span "Adicionar" at bounding box center [407, 226] width 20 height 6
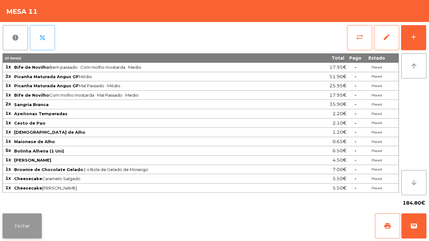
click at [27, 222] on button "Fechar" at bounding box center [22, 225] width 39 height 25
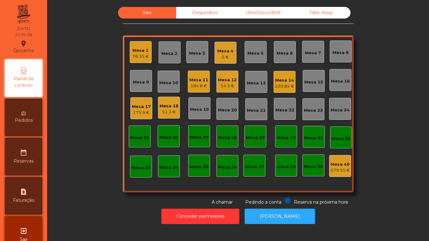
click at [200, 83] on div "184.8 €" at bounding box center [198, 86] width 19 height 6
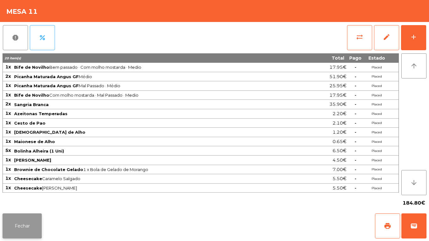
click at [32, 221] on button "Fechar" at bounding box center [22, 225] width 39 height 25
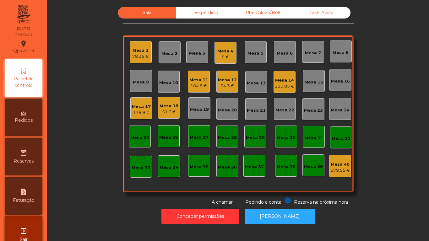
click at [223, 49] on div "Mesa 4" at bounding box center [225, 51] width 16 height 6
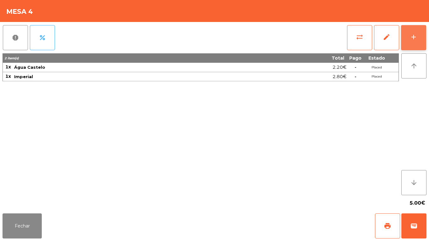
click at [412, 36] on div "add" at bounding box center [414, 37] width 8 height 8
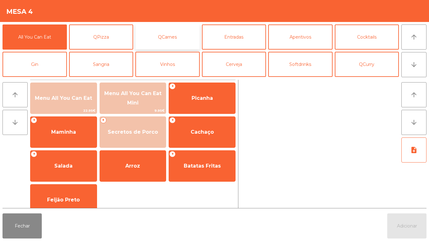
click at [177, 37] on button "QCarnes" at bounding box center [167, 36] width 64 height 25
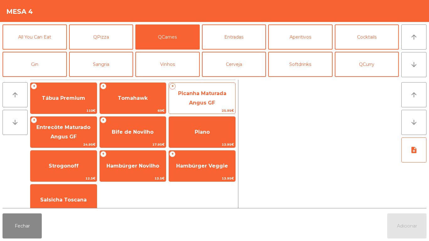
click at [203, 96] on span "Picanha Maturada Angus GF" at bounding box center [202, 97] width 48 height 15
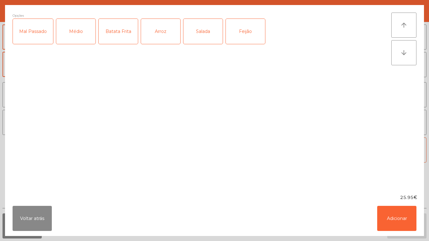
click at [77, 32] on div "Médio" at bounding box center [75, 31] width 39 height 25
click at [121, 34] on div "Batata Frita" at bounding box center [118, 31] width 39 height 25
click at [165, 31] on div "Arroz" at bounding box center [160, 31] width 39 height 25
click at [398, 212] on button "Adicionar" at bounding box center [396, 218] width 39 height 25
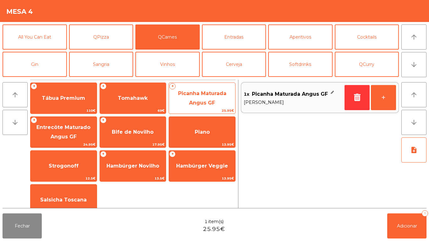
click at [204, 93] on span "Picanha Maturada Angus GF" at bounding box center [202, 97] width 48 height 15
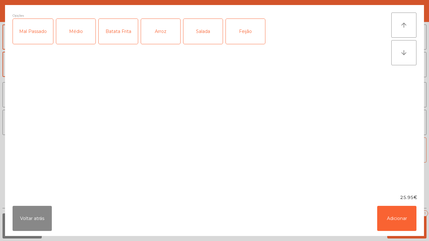
click at [81, 35] on div "Médio" at bounding box center [75, 31] width 39 height 25
click at [198, 33] on div "Salada" at bounding box center [202, 31] width 39 height 25
click at [245, 33] on div "Feijão" at bounding box center [245, 31] width 39 height 25
click at [405, 220] on button "Adicionar" at bounding box center [396, 218] width 39 height 25
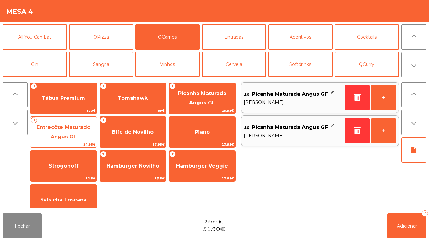
click at [74, 136] on span "Entrecôte Maturado Angus GF" at bounding box center [63, 131] width 54 height 15
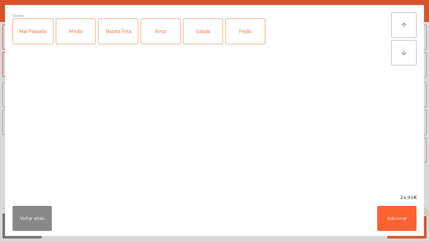
click at [75, 26] on div "Médio" at bounding box center [75, 31] width 39 height 25
click at [404, 214] on button "Adicionar" at bounding box center [396, 218] width 39 height 25
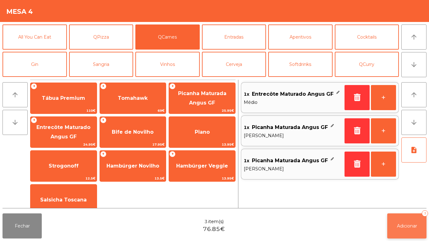
click at [422, 224] on button "Adicionar 3" at bounding box center [406, 225] width 39 height 25
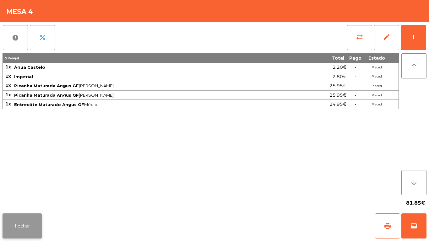
click at [24, 222] on button "Fechar" at bounding box center [22, 225] width 39 height 25
click at [417, 34] on button "add" at bounding box center [413, 37] width 25 height 25
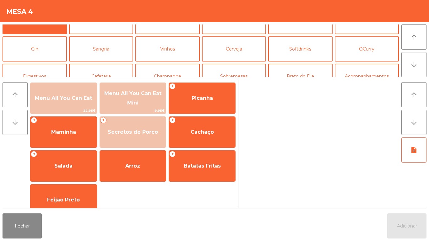
scroll to position [25, 0]
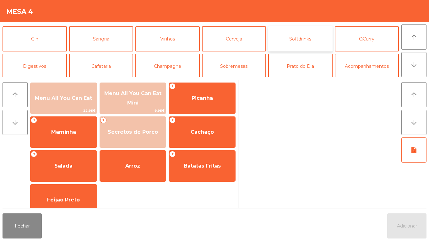
click at [309, 38] on button "Softdrinks" at bounding box center [300, 38] width 64 height 25
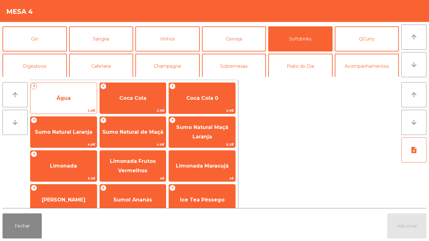
click at [83, 97] on span "Água" at bounding box center [63, 98] width 66 height 17
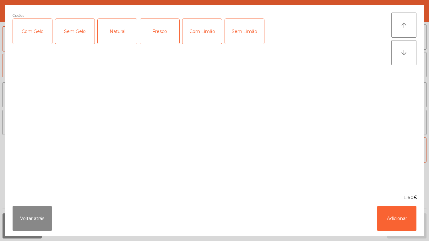
click at [123, 38] on div "Natural" at bounding box center [117, 31] width 39 height 25
click at [394, 223] on button "Adicionar" at bounding box center [396, 218] width 39 height 25
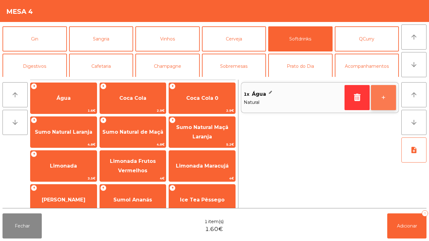
click at [383, 97] on button "+" at bounding box center [383, 97] width 25 height 25
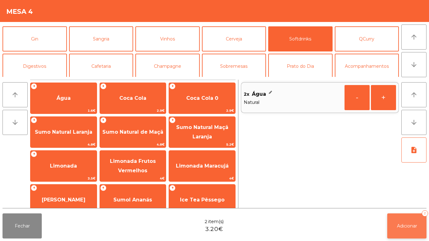
click at [406, 214] on button "Adicionar 2" at bounding box center [406, 225] width 39 height 25
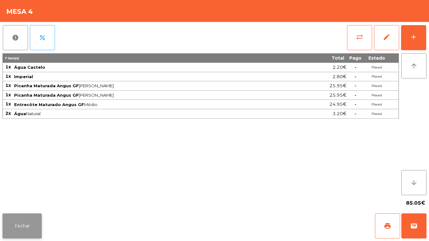
click at [31, 223] on button "Fechar" at bounding box center [22, 225] width 39 height 25
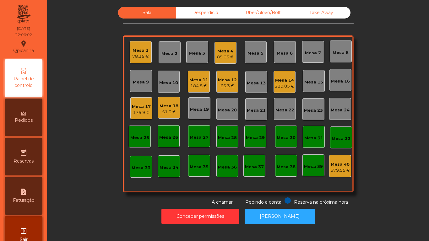
click at [251, 53] on div "Mesa 5" at bounding box center [255, 53] width 16 height 6
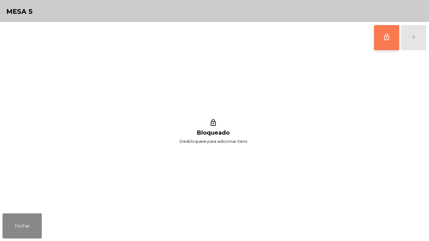
click at [383, 41] on button "lock_outline" at bounding box center [386, 37] width 25 height 25
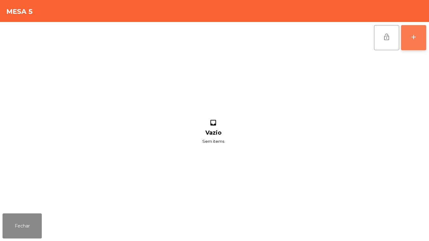
click at [413, 43] on button "add" at bounding box center [413, 37] width 25 height 25
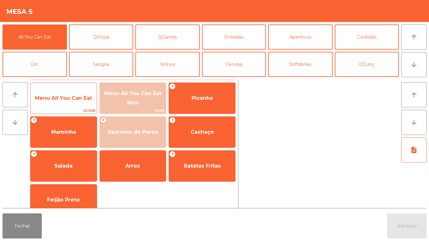
click at [70, 102] on span "Menu All You Can Eat" at bounding box center [63, 98] width 66 height 17
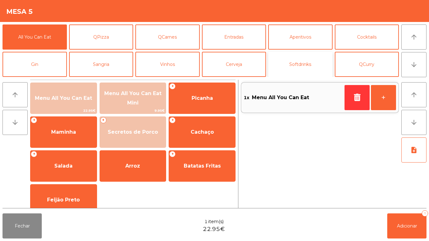
click at [301, 62] on button "Softdrinks" at bounding box center [300, 64] width 64 height 25
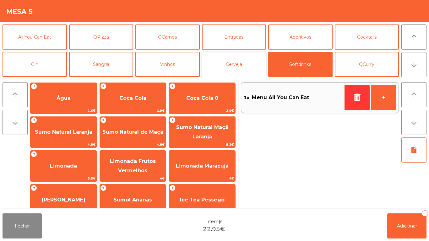
click at [238, 66] on button "Cerveja" at bounding box center [234, 64] width 64 height 25
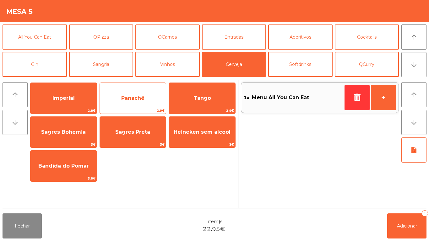
click at [132, 100] on span "Panachê" at bounding box center [132, 98] width 23 height 6
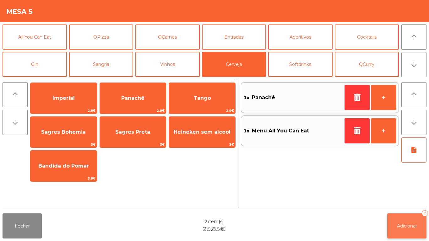
click at [425, 226] on button "Adicionar 2" at bounding box center [406, 225] width 39 height 25
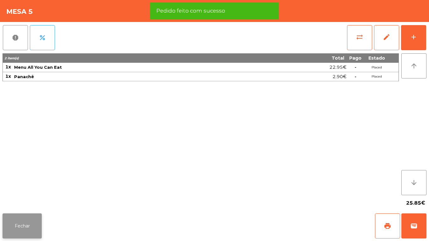
click at [27, 223] on button "Fechar" at bounding box center [22, 225] width 39 height 25
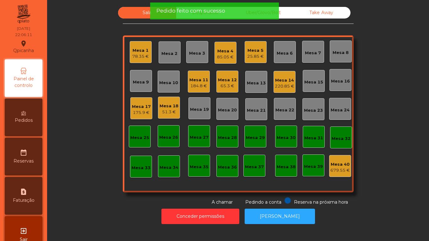
click at [139, 52] on div "Mesa 1" at bounding box center [140, 50] width 17 height 6
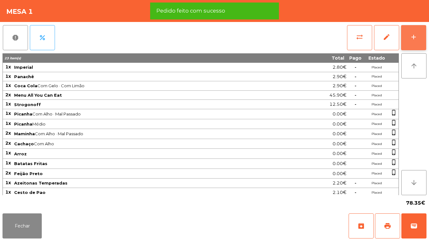
click at [412, 40] on div "add" at bounding box center [414, 37] width 8 height 8
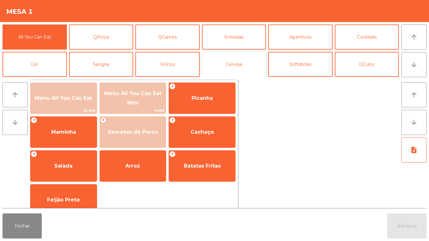
click at [238, 67] on button "Cerveja" at bounding box center [234, 64] width 64 height 25
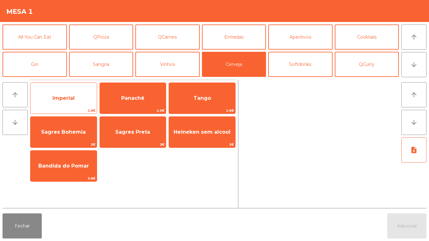
click at [74, 101] on span "Imperial" at bounding box center [63, 98] width 22 height 6
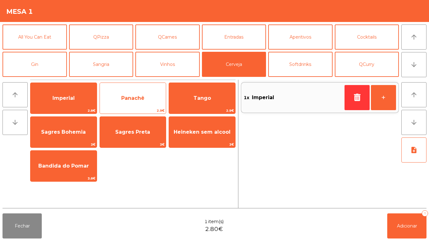
click at [143, 100] on span "Panachê" at bounding box center [132, 98] width 23 height 6
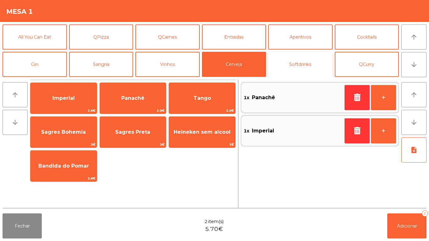
click at [301, 63] on button "Softdrinks" at bounding box center [300, 64] width 64 height 25
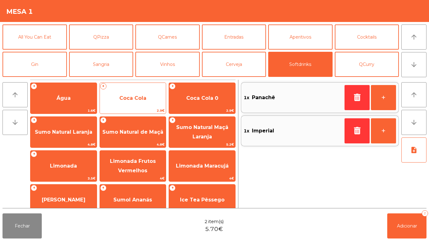
click at [138, 104] on span "Coca Cola" at bounding box center [133, 98] width 66 height 17
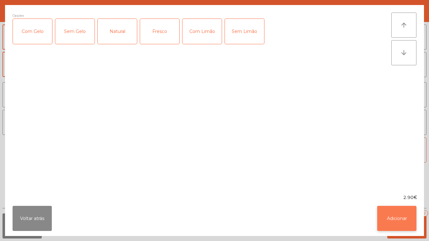
click at [401, 211] on button "Adicionar" at bounding box center [396, 218] width 39 height 25
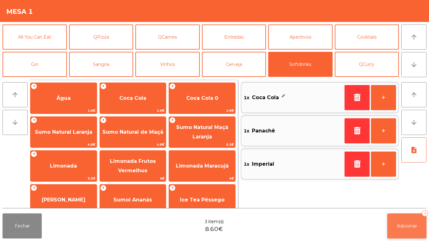
click at [410, 225] on span "Adicionar" at bounding box center [407, 226] width 20 height 6
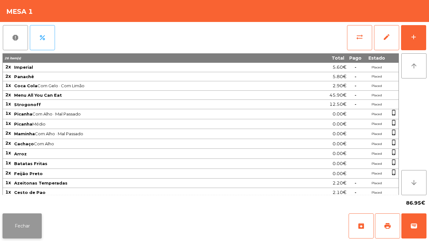
click at [29, 222] on button "Fechar" at bounding box center [22, 225] width 39 height 25
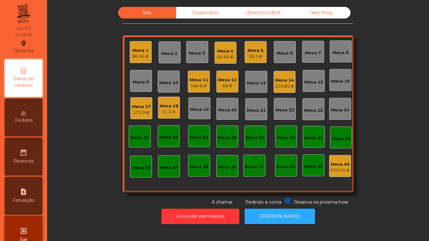
click at [232, 60] on div "Mesa 4 85.05 €" at bounding box center [225, 53] width 22 height 22
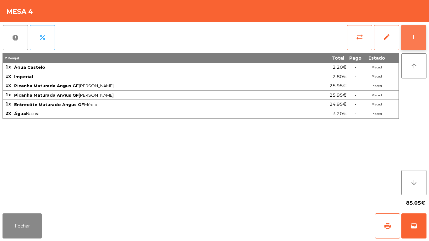
click at [416, 46] on button "add" at bounding box center [413, 37] width 25 height 25
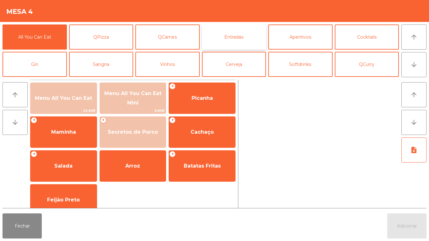
click at [237, 41] on button "Entradas" at bounding box center [234, 36] width 64 height 25
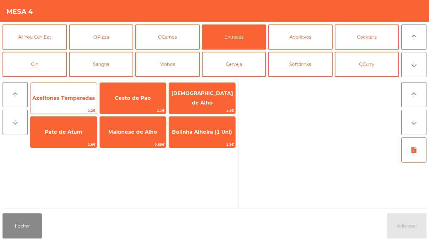
click at [63, 106] on span "Azeitonas Temperadas" at bounding box center [63, 98] width 66 height 17
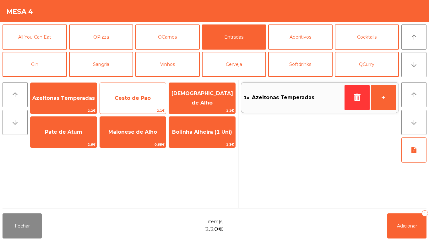
click at [134, 104] on span "Cesto de Pao" at bounding box center [133, 98] width 66 height 17
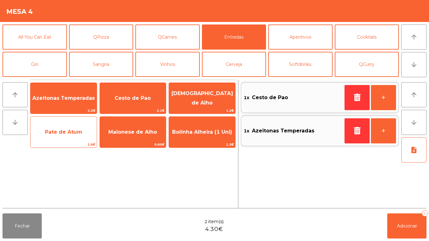
click at [68, 136] on span "Pate de Atum" at bounding box center [63, 132] width 66 height 17
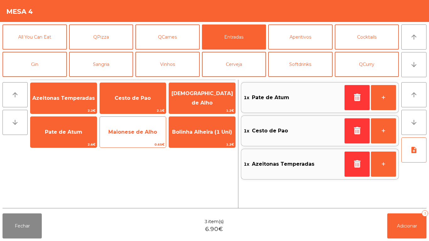
click at [134, 134] on span "Maionese de Alho" at bounding box center [132, 132] width 49 height 6
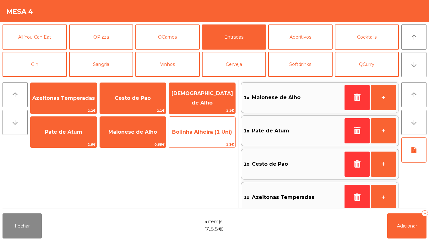
click at [208, 137] on span "Bolinha Alheira (1 Uni)" at bounding box center [202, 132] width 66 height 17
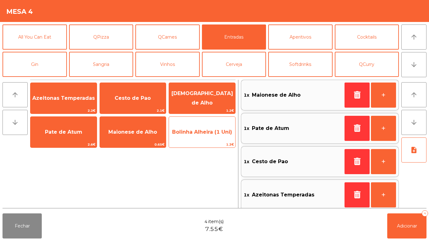
click at [209, 137] on span "Bolinha Alheira (1 Uni)" at bounding box center [202, 132] width 66 height 17
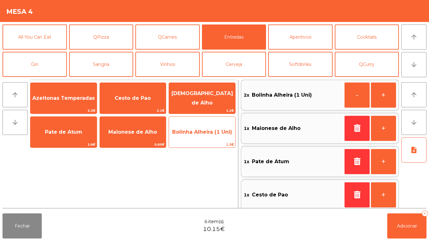
click at [209, 135] on span "Bolinha Alheira (1 Uni)" at bounding box center [202, 132] width 66 height 17
click at [209, 137] on span "Bolinha Alheira (1 Uni)" at bounding box center [202, 132] width 66 height 17
click at [208, 131] on span "Bolinha Alheira (1 Uni)" at bounding box center [202, 132] width 60 height 6
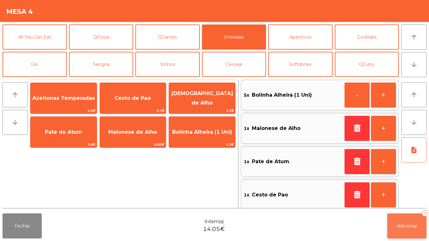
click at [394, 228] on button "Adicionar 9" at bounding box center [406, 225] width 39 height 25
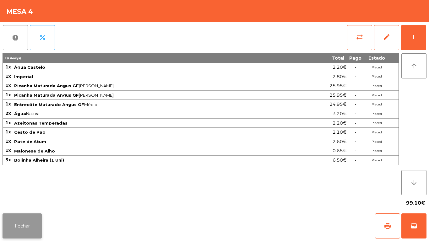
click at [26, 219] on button "Fechar" at bounding box center [22, 225] width 39 height 25
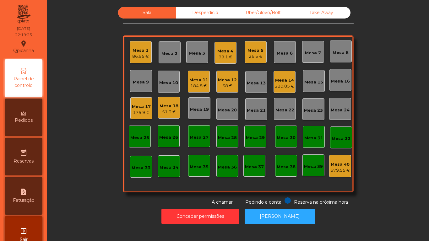
click at [283, 84] on div "220.85 €" at bounding box center [284, 86] width 19 height 6
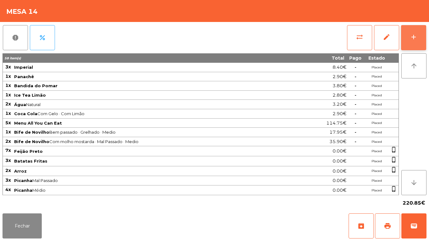
click at [413, 37] on div "add" at bounding box center [414, 37] width 8 height 8
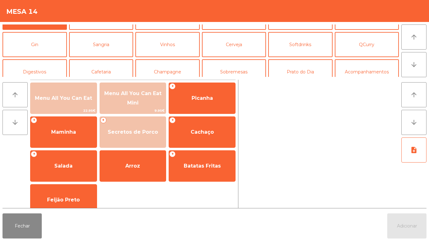
scroll to position [23, 0]
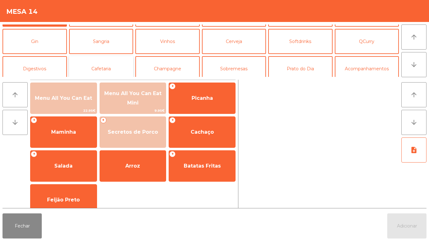
click at [109, 71] on button "Cafetaria" at bounding box center [101, 68] width 64 height 25
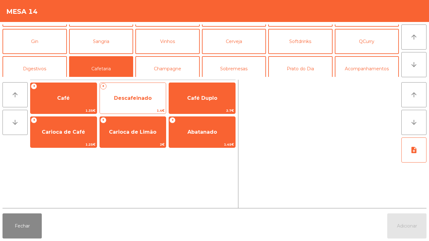
click at [132, 95] on span "Descafeinado" at bounding box center [133, 98] width 38 height 6
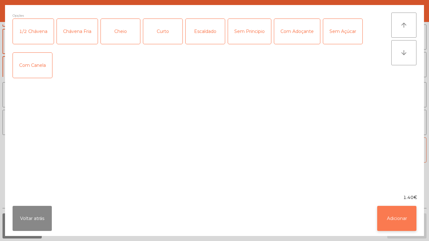
click at [388, 221] on button "Adicionar" at bounding box center [396, 218] width 39 height 25
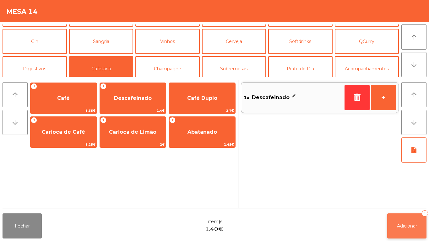
click at [394, 219] on button "Adicionar 1" at bounding box center [406, 225] width 39 height 25
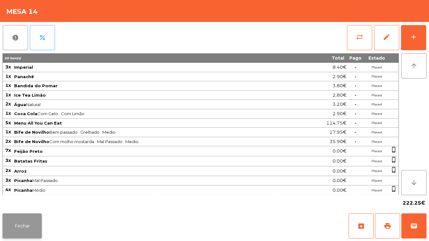
click at [28, 216] on button "Fechar" at bounding box center [22, 225] width 39 height 25
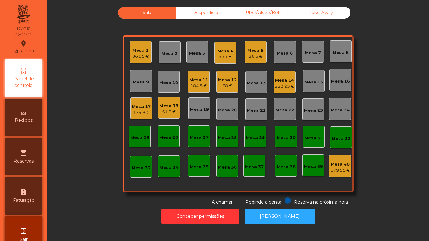
click at [144, 115] on div "175.9 €" at bounding box center [141, 113] width 19 height 6
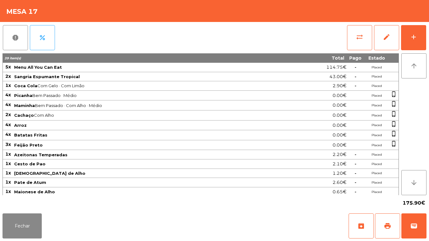
scroll to position [11, 0]
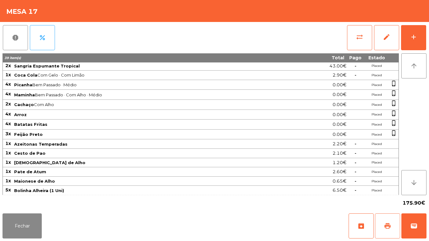
click at [385, 229] on span "print" at bounding box center [387, 226] width 8 height 8
click at [33, 219] on button "Fechar" at bounding box center [22, 225] width 39 height 25
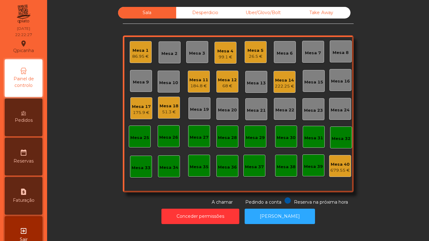
click at [136, 52] on div "Mesa 1" at bounding box center [140, 50] width 17 height 6
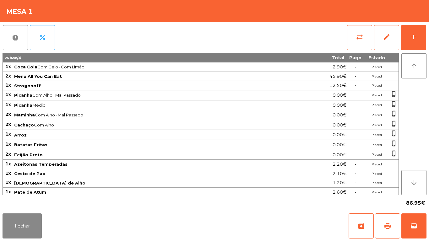
scroll to position [49, 0]
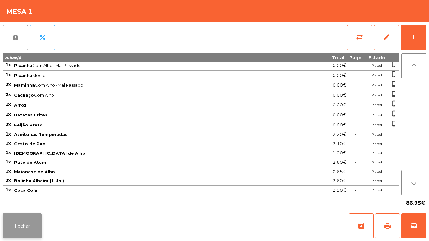
click at [29, 220] on button "Fechar" at bounding box center [22, 225] width 39 height 25
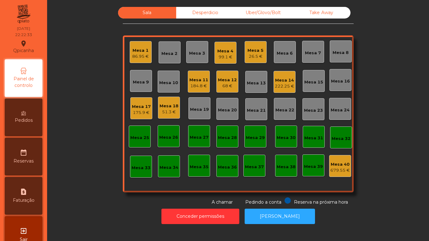
click at [92, 215] on div "Conceder permissões Abrir [PERSON_NAME]" at bounding box center [238, 217] width 365 height 22
click at [218, 51] on div "Mesa 4" at bounding box center [225, 51] width 16 height 6
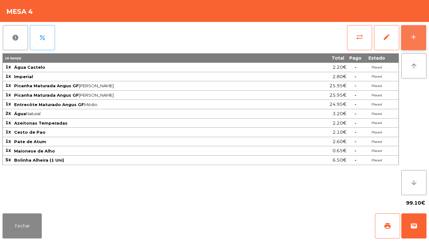
click at [407, 39] on button "add" at bounding box center [413, 37] width 25 height 25
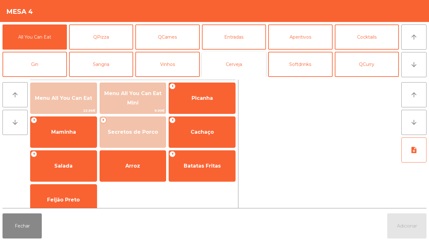
click at [241, 66] on button "Cerveja" at bounding box center [234, 64] width 64 height 25
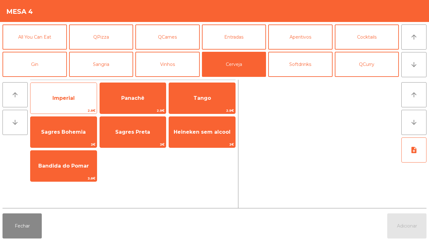
click at [69, 103] on span "Imperial" at bounding box center [63, 98] width 66 height 17
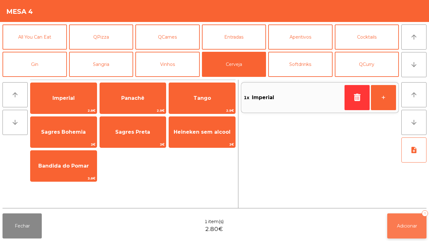
click at [406, 226] on span "Adicionar" at bounding box center [407, 226] width 20 height 6
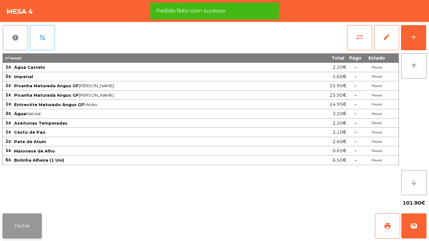
click at [25, 227] on button "Fechar" at bounding box center [22, 225] width 39 height 25
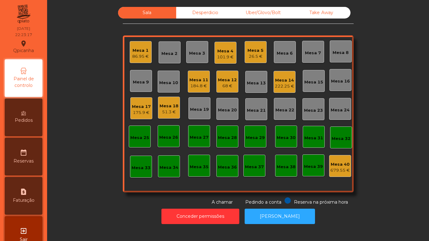
click at [139, 58] on div "86.95 €" at bounding box center [140, 56] width 17 height 6
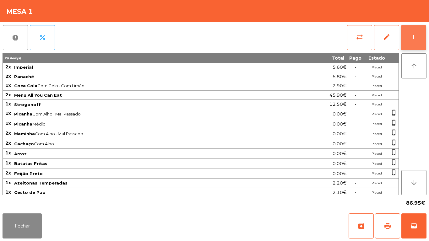
click at [413, 42] on button "add" at bounding box center [413, 37] width 25 height 25
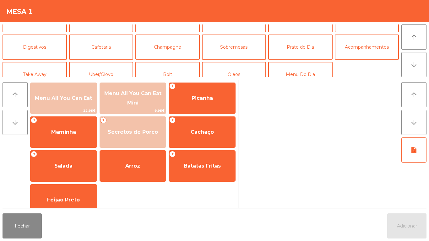
scroll to position [45, 0]
click at [95, 51] on button "Cafetaria" at bounding box center [101, 46] width 64 height 25
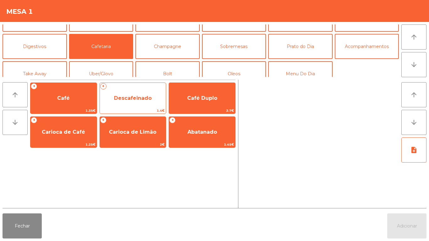
click at [134, 94] on span "Descafeinado" at bounding box center [133, 98] width 66 height 17
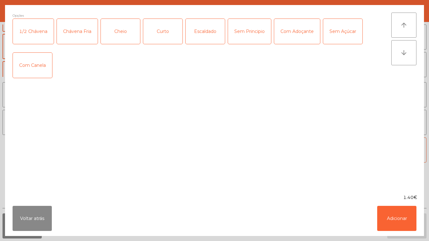
click at [161, 40] on div "Curto" at bounding box center [162, 31] width 39 height 25
click at [79, 37] on div "Chávena Fria" at bounding box center [77, 31] width 41 height 25
click at [388, 216] on button "Adicionar" at bounding box center [396, 218] width 39 height 25
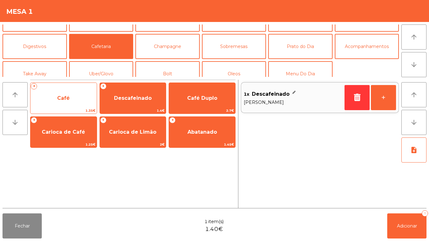
click at [67, 104] on span "Café" at bounding box center [63, 98] width 66 height 17
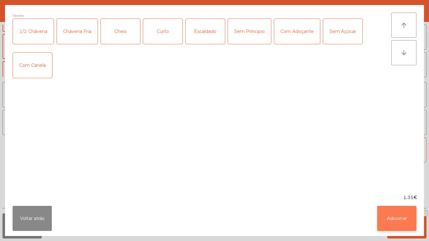
click at [379, 219] on button "Adicionar" at bounding box center [396, 218] width 39 height 25
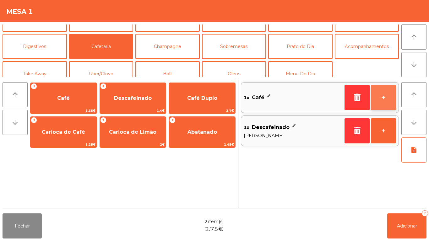
click at [376, 98] on button "+" at bounding box center [383, 97] width 25 height 25
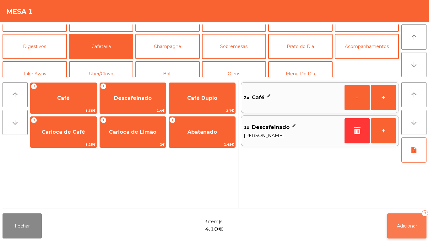
click at [397, 226] on span "Adicionar" at bounding box center [407, 226] width 20 height 6
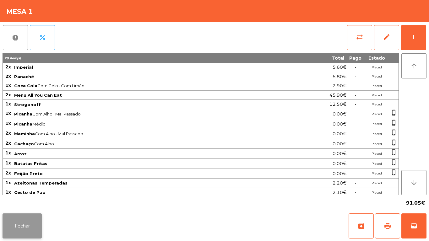
click at [29, 226] on button "Fechar" at bounding box center [22, 225] width 39 height 25
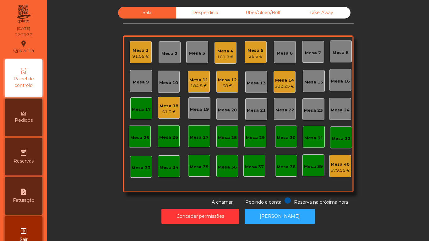
click at [228, 83] on div "Mesa 12" at bounding box center [227, 80] width 19 height 6
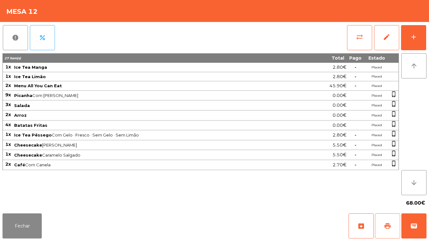
click at [383, 220] on button "print" at bounding box center [387, 225] width 25 height 25
click at [31, 222] on button "Fechar" at bounding box center [22, 225] width 39 height 25
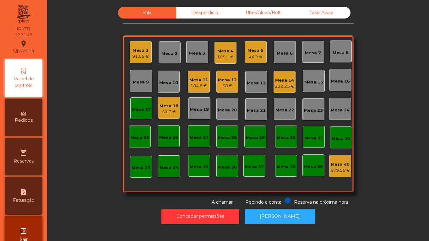
click at [219, 84] on div "68 €" at bounding box center [227, 86] width 19 height 6
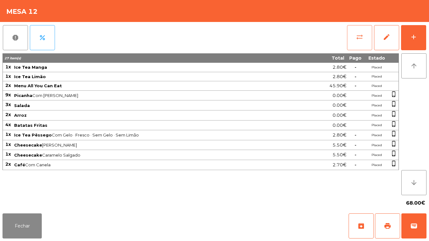
click at [352, 40] on button "sync_alt" at bounding box center [359, 37] width 25 height 25
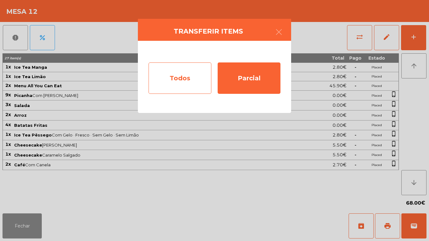
click at [181, 76] on div "Todos" at bounding box center [179, 77] width 63 height 31
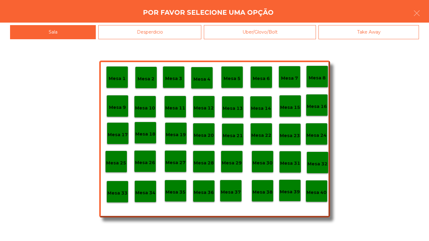
click at [317, 191] on p "Mesa 40" at bounding box center [316, 192] width 20 height 7
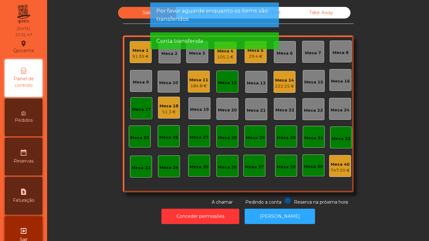
click at [221, 86] on div "Mesa 12" at bounding box center [227, 83] width 19 height 6
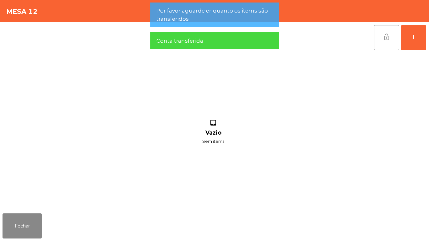
click at [377, 38] on button "lock_open" at bounding box center [386, 37] width 25 height 25
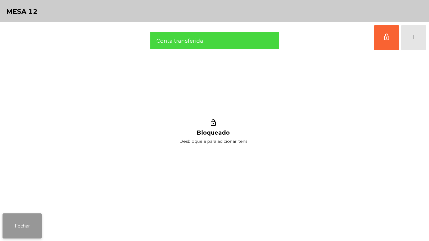
click at [41, 217] on button "Fechar" at bounding box center [22, 225] width 39 height 25
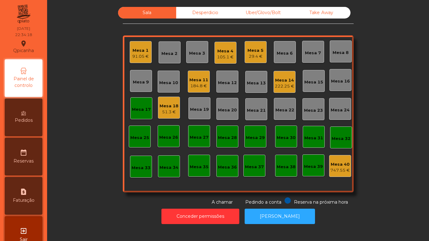
click at [147, 52] on div "Mesa 1 91.05 €" at bounding box center [141, 52] width 22 height 22
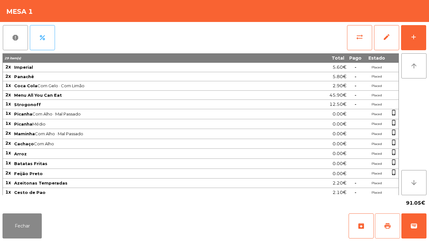
click at [387, 224] on span "print" at bounding box center [387, 226] width 8 height 8
click at [26, 223] on button "Fechar" at bounding box center [22, 225] width 39 height 25
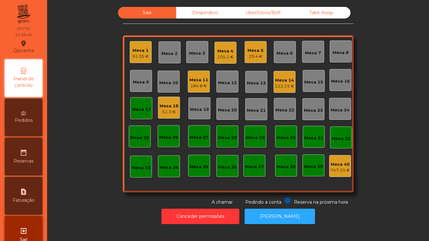
click at [132, 45] on div "Mesa 1 91.05 €" at bounding box center [140, 52] width 17 height 15
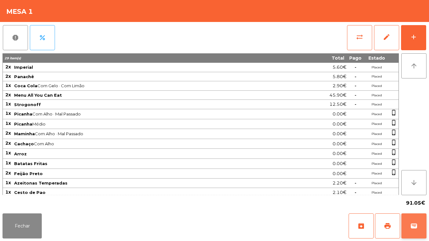
click at [420, 219] on button "wallet" at bounding box center [413, 225] width 25 height 25
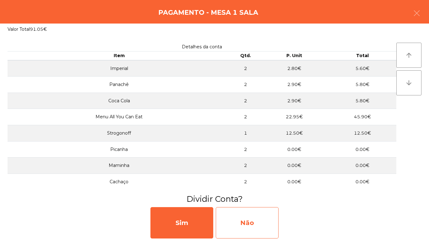
click at [253, 219] on div "Não" at bounding box center [247, 222] width 63 height 31
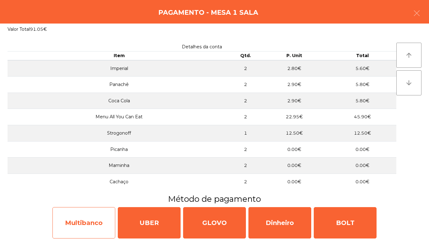
click at [79, 219] on div "Multibanco" at bounding box center [83, 222] width 63 height 31
select select "**"
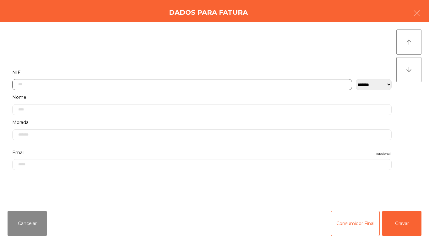
click at [102, 84] on input "text" at bounding box center [182, 84] width 340 height 11
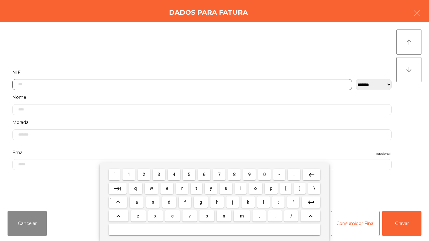
scroll to position [38, 0]
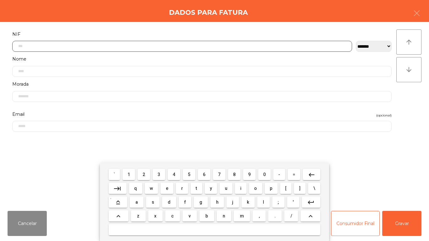
click at [145, 173] on span "2" at bounding box center [143, 174] width 3 height 5
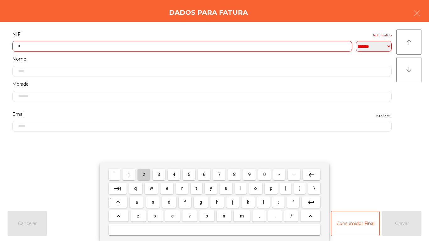
click at [144, 174] on span "2" at bounding box center [143, 174] width 3 height 5
click at [264, 174] on span "0" at bounding box center [264, 174] width 3 height 5
click at [129, 174] on span "1" at bounding box center [128, 174] width 3 height 5
click at [264, 173] on span "0" at bounding box center [264, 174] width 3 height 5
click at [129, 174] on span "1" at bounding box center [128, 174] width 3 height 5
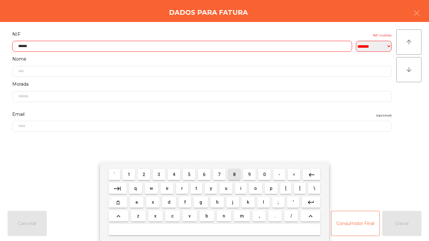
click at [234, 174] on span "8" at bounding box center [234, 174] width 3 height 5
click at [159, 174] on span "3" at bounding box center [159, 174] width 3 height 5
click at [204, 174] on span "6" at bounding box center [204, 174] width 3 height 5
click at [25, 44] on input "*********" at bounding box center [182, 46] width 340 height 11
click at [308, 177] on mat-icon "keyboard_backspace" at bounding box center [312, 175] width 8 height 8
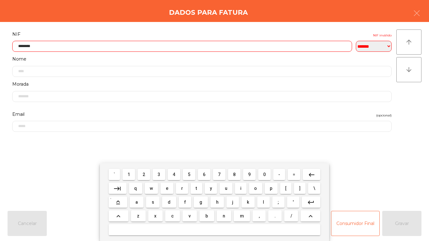
click at [249, 174] on span "9" at bounding box center [249, 174] width 3 height 5
type input "*********"
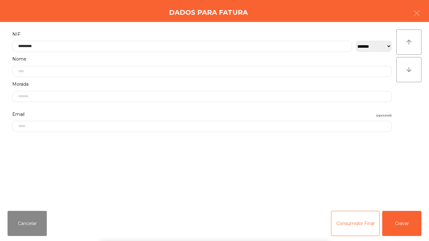
click at [396, 228] on div "` 1 2 3 4 5 6 7 8 9 0 - = keyboard_backspace keyboard_tab q w e r t y u i o p […" at bounding box center [214, 202] width 429 height 78
click at [402, 215] on button "Gravar" at bounding box center [401, 223] width 39 height 25
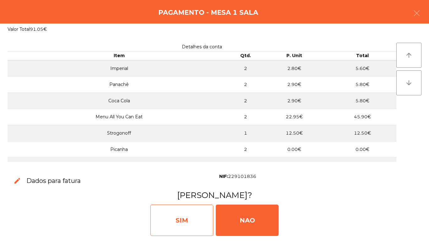
click at [182, 211] on div "SIM" at bounding box center [181, 220] width 63 height 31
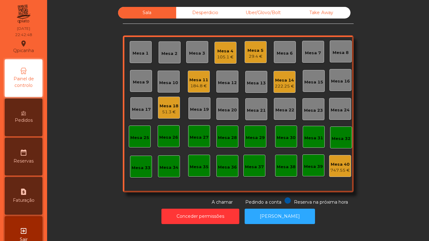
click at [221, 50] on div "Mesa 4" at bounding box center [225, 51] width 17 height 6
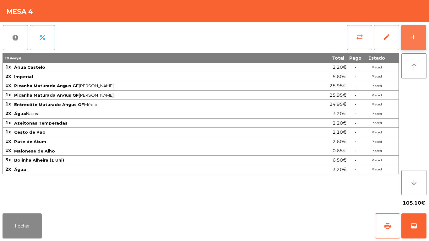
click at [409, 42] on button "add" at bounding box center [413, 37] width 25 height 25
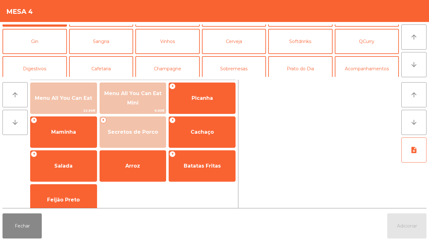
scroll to position [25, 0]
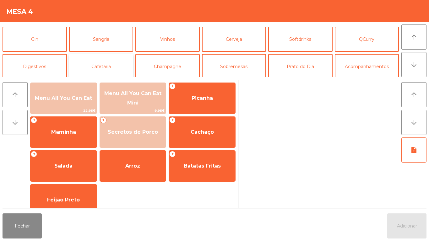
click at [109, 65] on button "Cafetaria" at bounding box center [101, 66] width 64 height 25
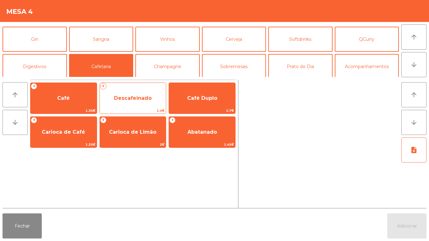
click at [131, 104] on span "Descafeinado" at bounding box center [133, 98] width 66 height 17
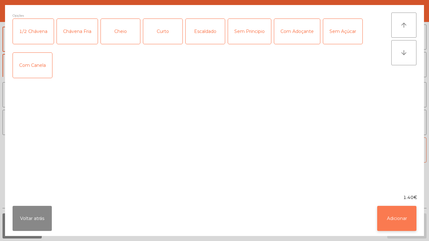
click at [399, 225] on button "Adicionar" at bounding box center [396, 218] width 39 height 25
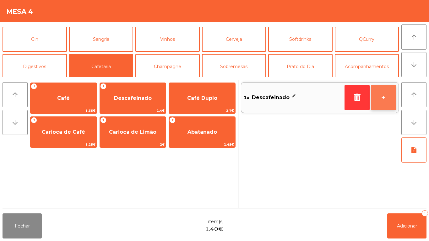
click at [382, 95] on button "+" at bounding box center [383, 97] width 25 height 25
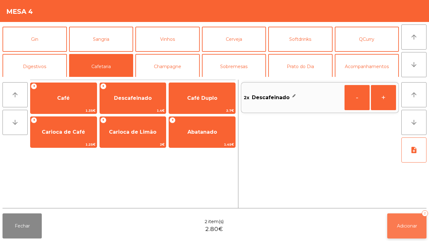
click at [401, 220] on button "Adicionar 2" at bounding box center [406, 225] width 39 height 25
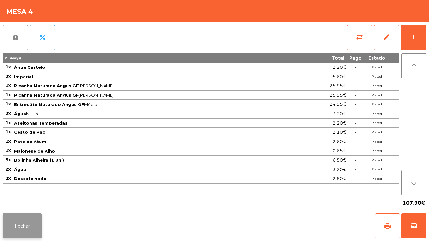
click at [27, 221] on button "Fechar" at bounding box center [22, 225] width 39 height 25
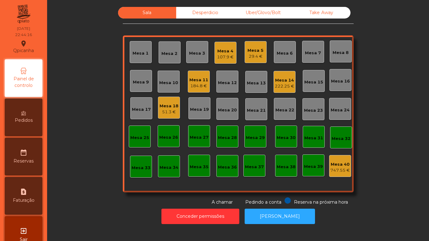
click at [249, 54] on div "29.4 €" at bounding box center [255, 56] width 16 height 6
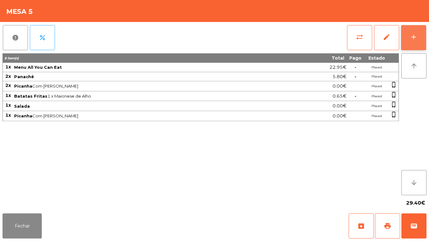
click at [413, 48] on button "add" at bounding box center [413, 37] width 25 height 25
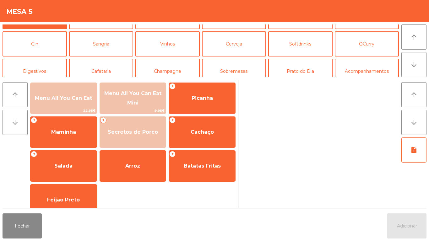
scroll to position [26, 0]
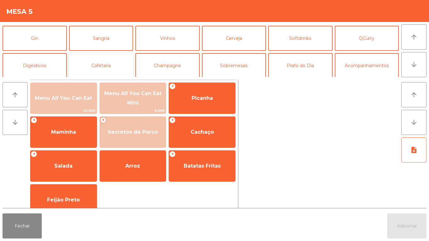
click at [111, 65] on button "Cafetaria" at bounding box center [101, 65] width 64 height 25
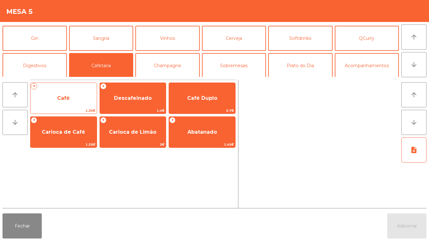
click at [71, 99] on span "Café" at bounding box center [63, 98] width 66 height 17
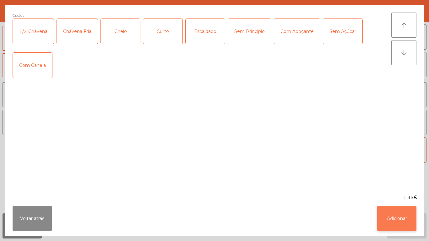
click at [395, 214] on button "Adicionar" at bounding box center [396, 218] width 39 height 25
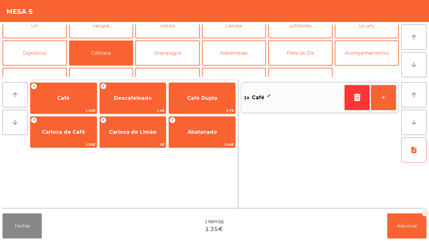
scroll to position [40, 0]
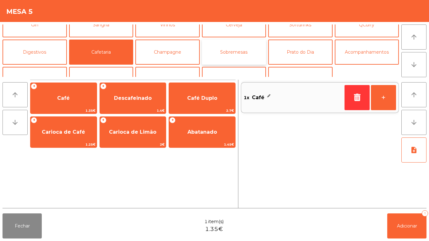
click at [242, 50] on button "Sobremesas" at bounding box center [234, 52] width 64 height 25
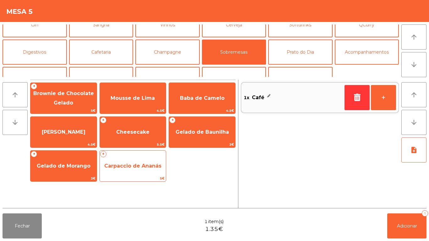
click at [148, 165] on span "Carpaccio de Ananás" at bounding box center [132, 166] width 57 height 6
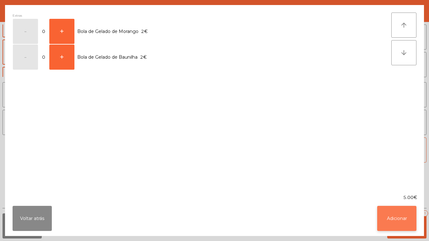
click at [390, 219] on button "Adicionar" at bounding box center [396, 218] width 39 height 25
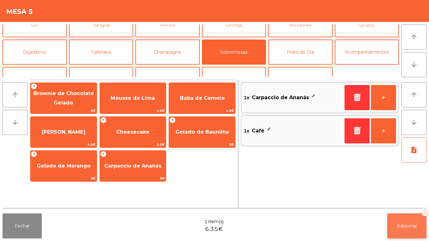
click at [407, 223] on span "Adicionar" at bounding box center [407, 226] width 20 height 6
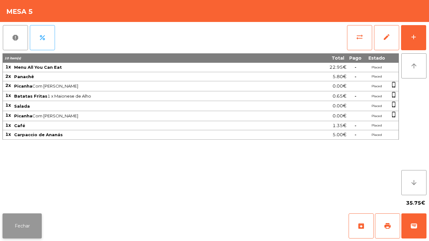
click at [29, 226] on button "Fechar" at bounding box center [22, 225] width 39 height 25
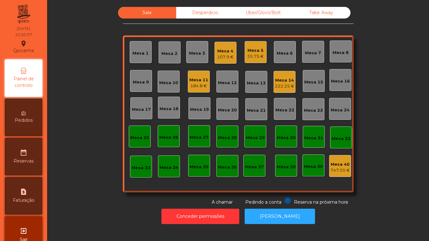
click at [248, 51] on div "Mesa 5" at bounding box center [255, 50] width 17 height 6
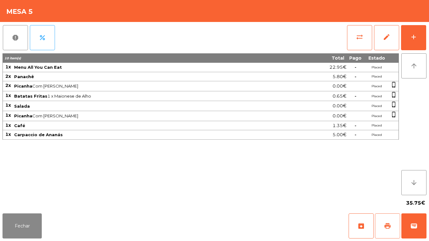
click at [380, 219] on button "print" at bounding box center [387, 225] width 25 height 25
click at [39, 221] on button "Fechar" at bounding box center [22, 225] width 39 height 25
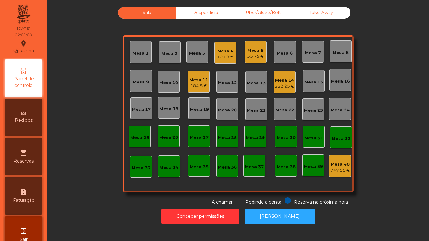
click at [249, 54] on div "35.75 €" at bounding box center [255, 56] width 17 height 6
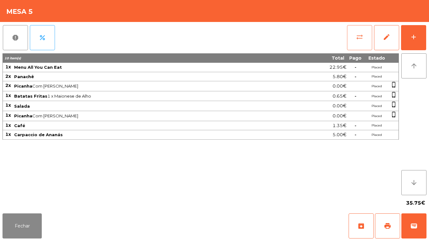
click at [351, 41] on button "sync_alt" at bounding box center [359, 37] width 25 height 25
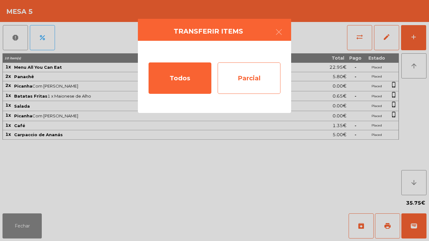
click at [255, 79] on div "Parcial" at bounding box center [248, 77] width 63 height 31
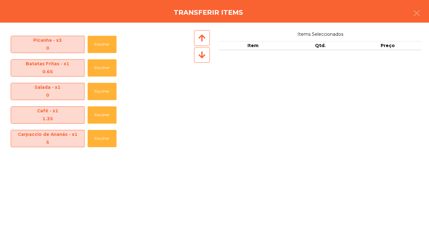
scroll to position [46, 0]
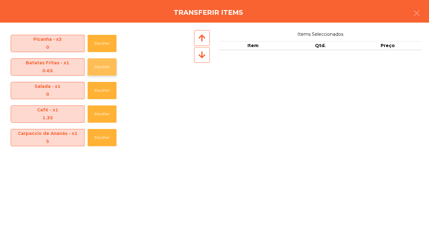
click at [106, 67] on button "Escolher" at bounding box center [102, 66] width 29 height 17
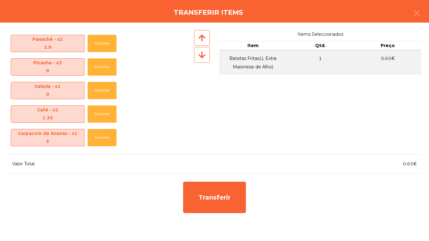
scroll to position [22, 0]
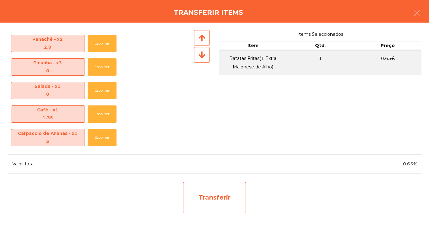
click at [220, 193] on div "Transferir" at bounding box center [214, 197] width 63 height 31
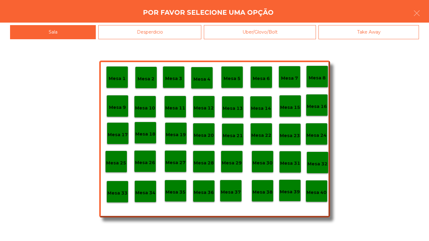
click at [163, 33] on div "Desperdicio" at bounding box center [149, 32] width 103 height 14
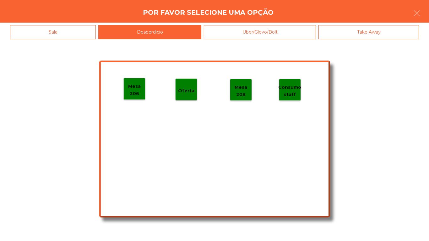
click at [135, 90] on p "Mesa 206" at bounding box center [134, 90] width 21 height 14
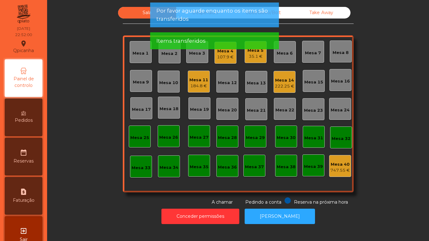
click at [199, 18] on span "Por favor aguarde enquanto os items são transferidos" at bounding box center [214, 15] width 116 height 16
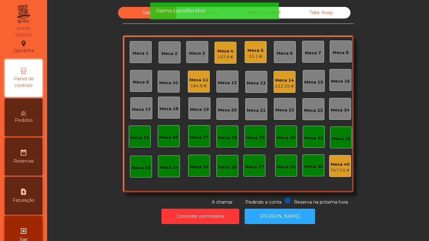
click at [211, 14] on div "Items transferidos" at bounding box center [214, 11] width 116 height 8
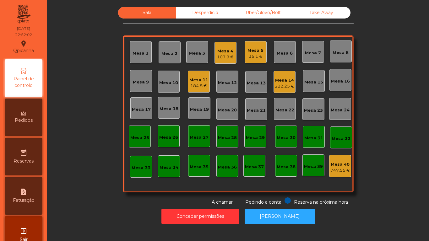
click at [202, 13] on div "Desperdicio" at bounding box center [205, 13] width 58 height 12
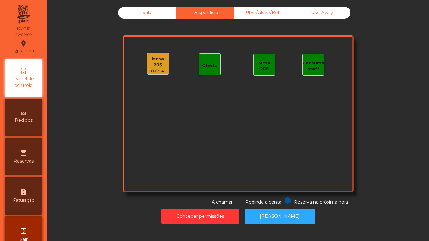
click at [159, 17] on div "Sala" at bounding box center [147, 13] width 58 height 12
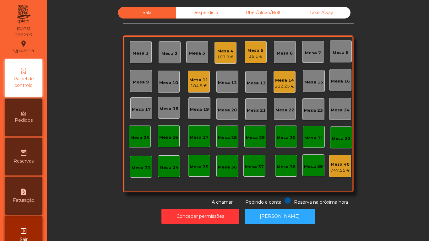
click at [254, 57] on div "35.1 €" at bounding box center [255, 56] width 16 height 6
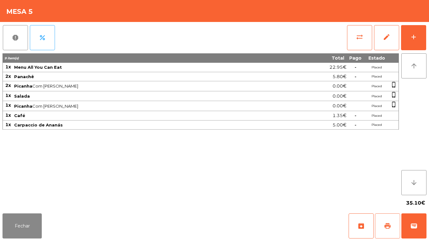
click at [385, 217] on button "print" at bounding box center [387, 225] width 25 height 25
click at [423, 223] on button "wallet" at bounding box center [413, 225] width 25 height 25
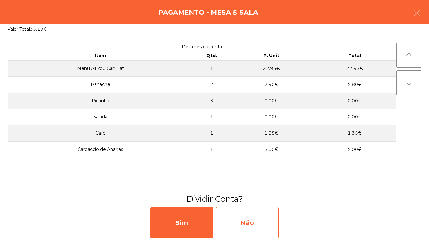
click at [264, 223] on div "Não" at bounding box center [247, 222] width 63 height 31
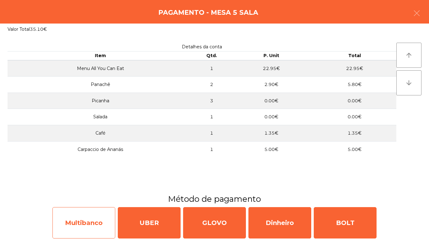
click at [87, 222] on div "Multibanco" at bounding box center [83, 222] width 63 height 31
select select "**"
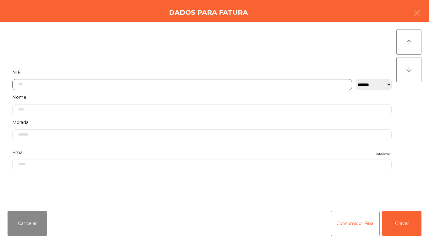
click at [110, 86] on input "text" at bounding box center [182, 84] width 340 height 11
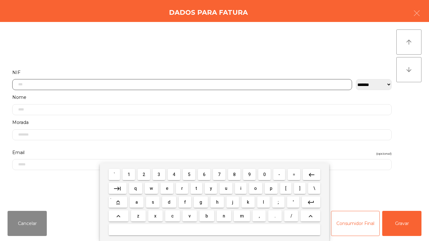
scroll to position [38, 0]
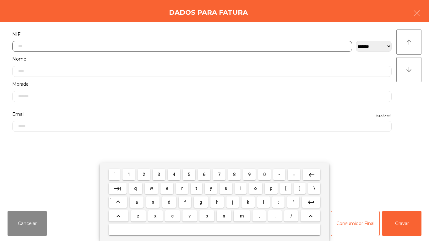
click at [189, 174] on span "5" at bounding box center [189, 174] width 3 height 5
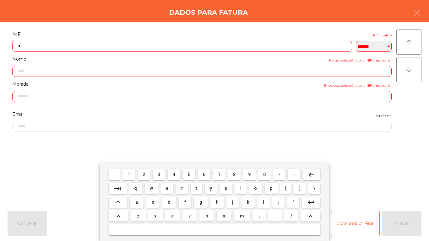
click at [263, 175] on span "0" at bounding box center [264, 174] width 3 height 5
click at [264, 174] on span "0" at bounding box center [264, 174] width 3 height 5
click at [204, 174] on span "6" at bounding box center [204, 174] width 3 height 5
click at [190, 172] on span "5" at bounding box center [189, 174] width 3 height 5
click at [264, 174] on span "0" at bounding box center [264, 174] width 3 height 5
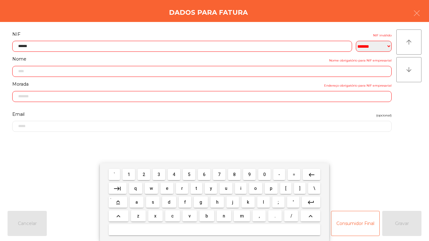
click at [234, 174] on span "8" at bounding box center [234, 174] width 3 height 5
click at [219, 173] on span "7" at bounding box center [219, 174] width 3 height 5
click at [264, 174] on span "0" at bounding box center [264, 174] width 3 height 5
type input "*********"
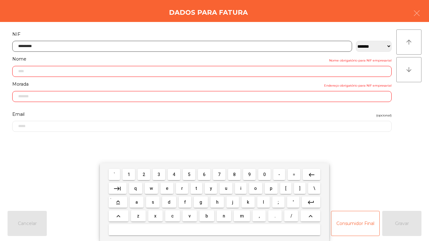
type input "**********"
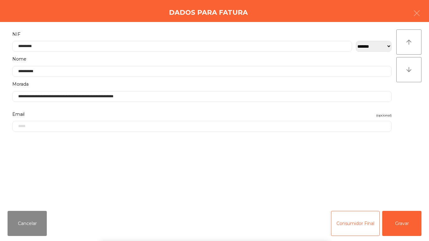
click at [398, 223] on div "` 1 2 3 4 5 6 7 8 9 0 - = keyboard_backspace keyboard_tab q w e r t y u i o p […" at bounding box center [214, 202] width 429 height 78
click at [397, 216] on button "Gravar" at bounding box center [401, 223] width 39 height 25
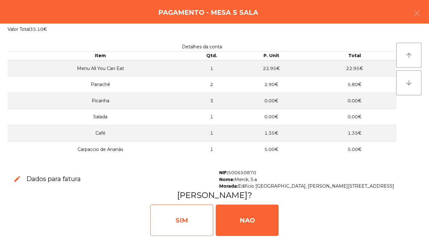
click at [196, 214] on div "SIM" at bounding box center [181, 220] width 63 height 31
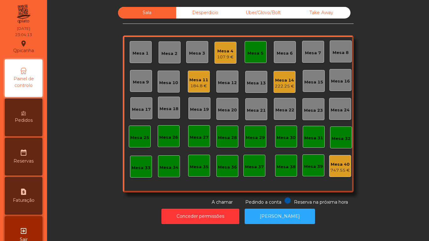
click at [252, 52] on div "Mesa 5" at bounding box center [255, 53] width 16 height 6
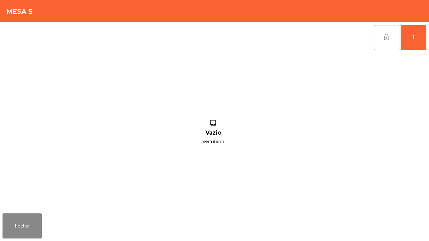
click at [380, 33] on button "lock_open" at bounding box center [386, 37] width 25 height 25
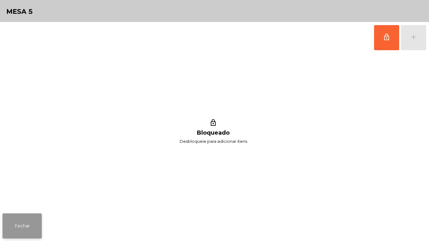
click at [22, 227] on button "Fechar" at bounding box center [22, 225] width 39 height 25
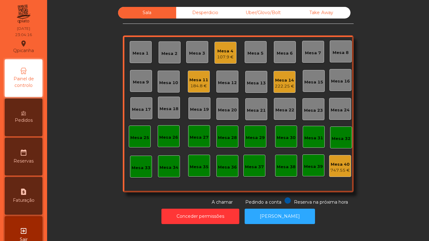
click at [220, 60] on div "Mesa 4 107.9 €" at bounding box center [225, 53] width 22 height 22
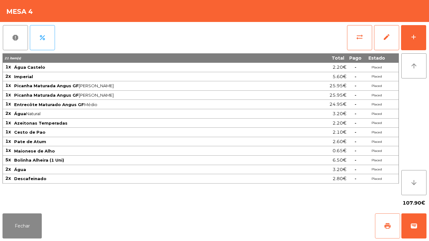
click at [378, 220] on button "print" at bounding box center [387, 225] width 25 height 25
click at [22, 219] on button "Fechar" at bounding box center [22, 225] width 39 height 25
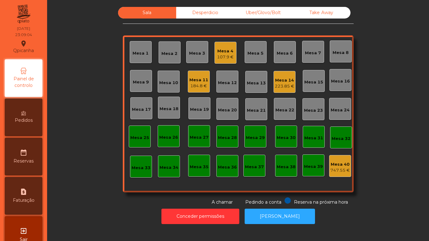
click at [223, 55] on div "107.9 €" at bounding box center [225, 57] width 17 height 6
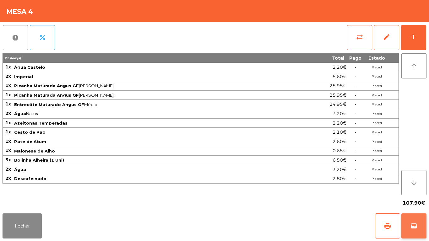
click at [413, 229] on span "wallet" at bounding box center [414, 226] width 8 height 8
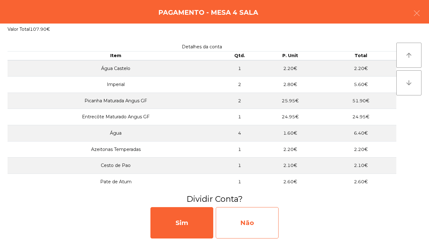
click at [253, 216] on div "Não" at bounding box center [247, 222] width 63 height 31
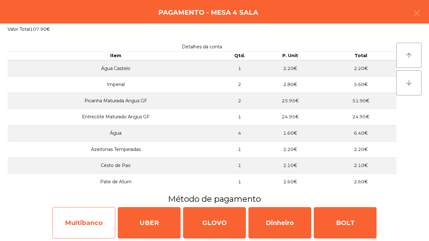
click at [91, 218] on div "Multibanco" at bounding box center [83, 222] width 63 height 31
select select "**"
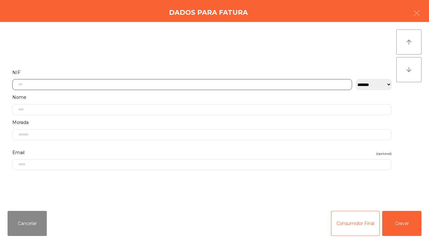
click at [153, 83] on input "text" at bounding box center [182, 84] width 340 height 11
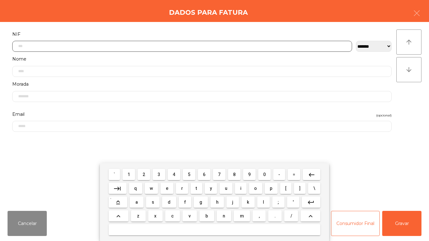
click at [144, 174] on span "2" at bounding box center [143, 174] width 3 height 5
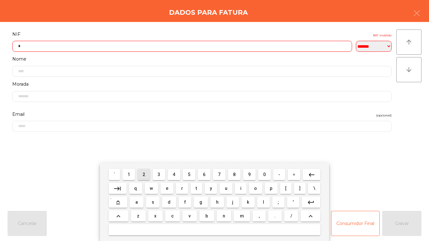
click at [131, 169] on button "1" at bounding box center [128, 174] width 13 height 11
click at [219, 173] on span "7" at bounding box center [219, 174] width 3 height 5
click at [234, 174] on span "8" at bounding box center [234, 174] width 3 height 5
click at [219, 168] on mat-keyboard-key "7" at bounding box center [219, 175] width 15 height 14
click at [264, 174] on span "0" at bounding box center [264, 174] width 3 height 5
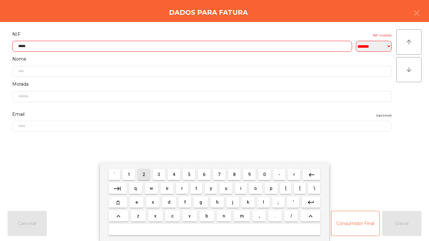
click at [144, 174] on span "2" at bounding box center [143, 174] width 3 height 5
click at [189, 174] on span "5" at bounding box center [189, 174] width 3 height 5
click at [264, 174] on span "0" at bounding box center [264, 174] width 3 height 5
click at [28, 47] on input "********" at bounding box center [182, 46] width 340 height 11
click at [219, 174] on span "7" at bounding box center [219, 174] width 3 height 5
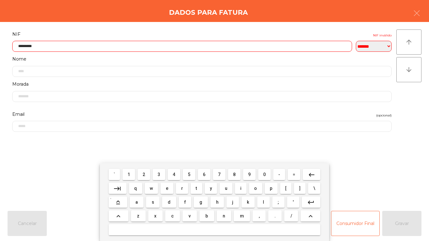
click at [307, 173] on button "keyboard_backspace" at bounding box center [312, 174] width 18 height 11
click at [129, 174] on span "1" at bounding box center [128, 174] width 3 height 5
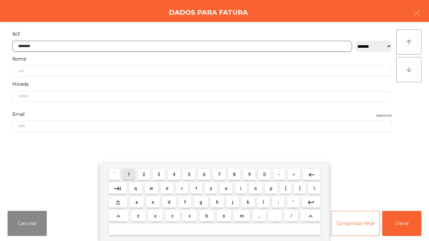
type input "*********"
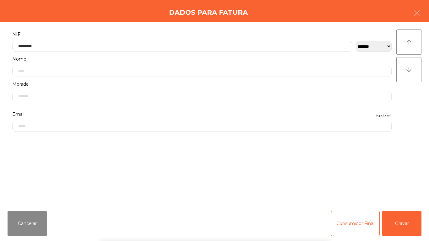
click at [410, 224] on div "` 1 2 3 4 5 6 7 8 9 0 - = keyboard_backspace keyboard_tab q w e r t y u i o p […" at bounding box center [214, 202] width 429 height 78
click at [407, 225] on button "Gravar" at bounding box center [401, 223] width 39 height 25
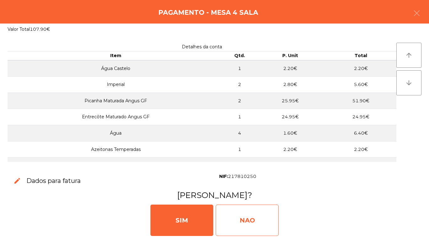
click at [250, 218] on div "NAO" at bounding box center [247, 220] width 63 height 31
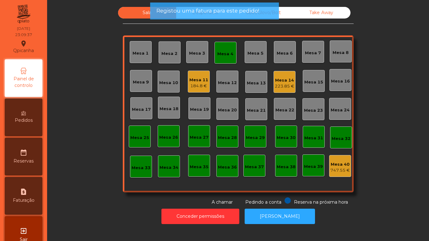
click at [224, 50] on div "Mesa 4" at bounding box center [225, 52] width 16 height 9
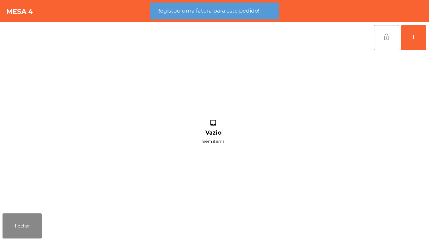
click at [388, 37] on span "lock_open" at bounding box center [387, 37] width 8 height 8
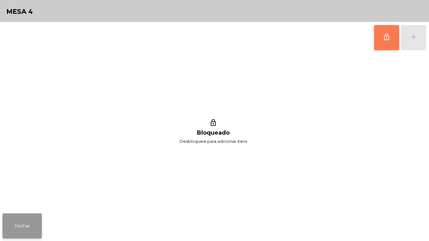
click at [37, 218] on button "Fechar" at bounding box center [22, 225] width 39 height 25
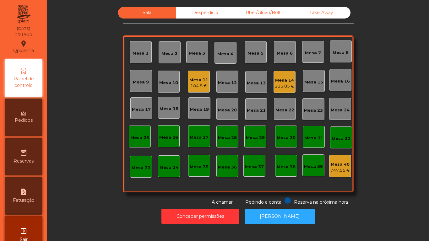
click at [280, 88] on div "223.85 €" at bounding box center [284, 86] width 19 height 6
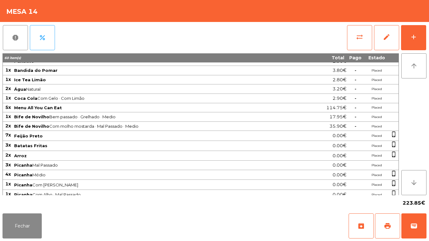
scroll to position [123, 0]
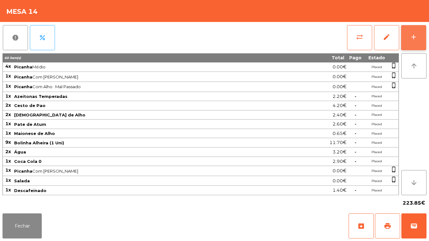
click at [413, 41] on button "add" at bounding box center [413, 37] width 25 height 25
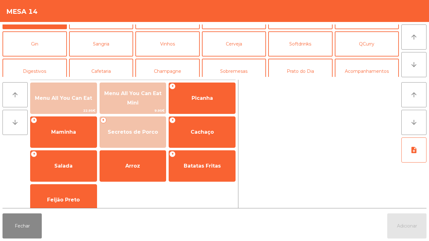
scroll to position [22, 0]
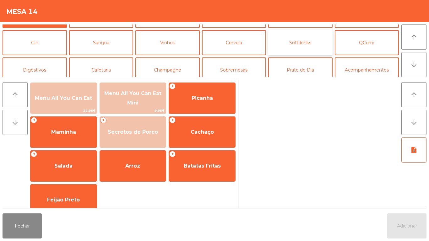
click at [303, 45] on button "Softdrinks" at bounding box center [300, 42] width 64 height 25
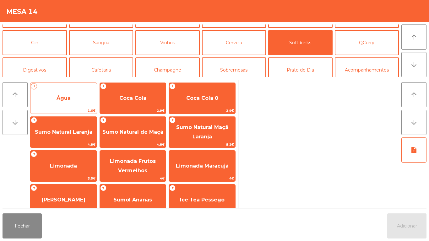
click at [67, 99] on span "Água" at bounding box center [63, 98] width 14 height 6
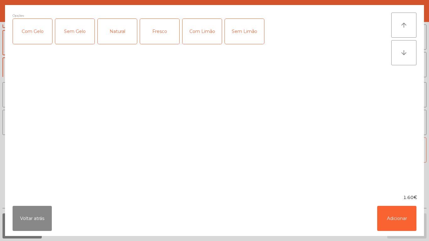
click at [164, 32] on div "Fresco" at bounding box center [159, 31] width 39 height 25
click at [386, 219] on button "Adicionar" at bounding box center [396, 218] width 39 height 25
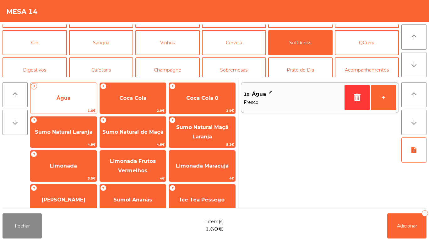
click at [71, 101] on span "Água" at bounding box center [63, 98] width 66 height 17
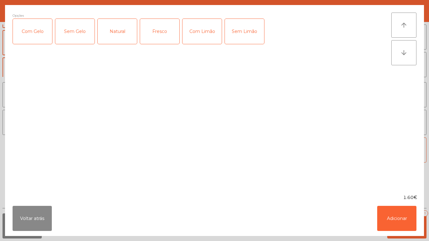
click at [120, 35] on div "Natural" at bounding box center [117, 31] width 39 height 25
click at [399, 221] on button "Adicionar" at bounding box center [396, 218] width 39 height 25
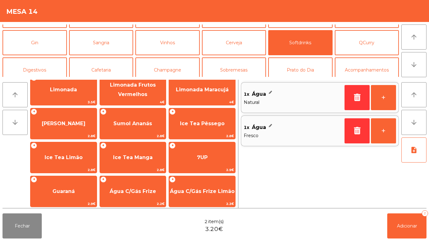
scroll to position [112, 0]
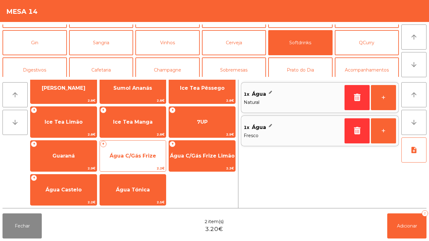
click at [145, 156] on span "Água C/Gás Frize" at bounding box center [133, 156] width 46 height 6
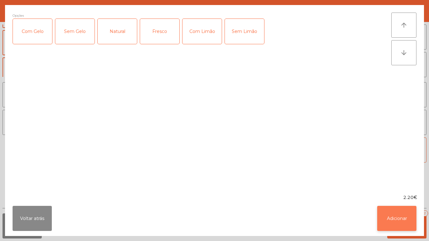
click at [389, 223] on button "Adicionar" at bounding box center [396, 218] width 39 height 25
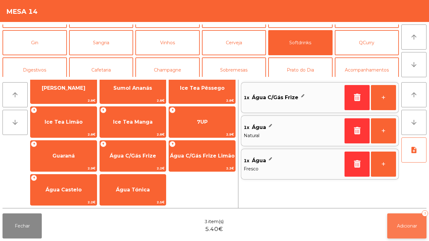
click at [400, 230] on button "Adicionar 3" at bounding box center [406, 225] width 39 height 25
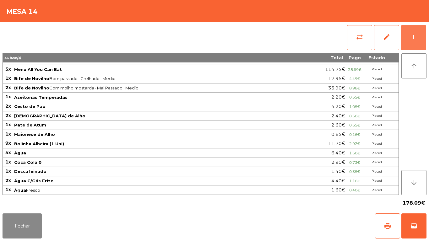
scroll to position [54, 0]
